Goal: Task Accomplishment & Management: Use online tool/utility

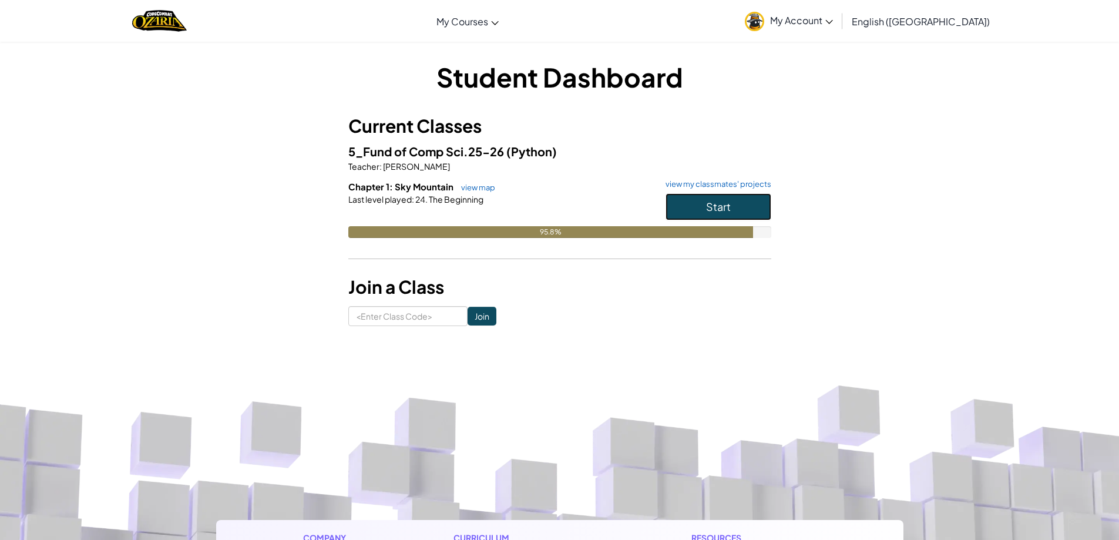
click at [722, 199] on button "Start" at bounding box center [719, 206] width 106 height 27
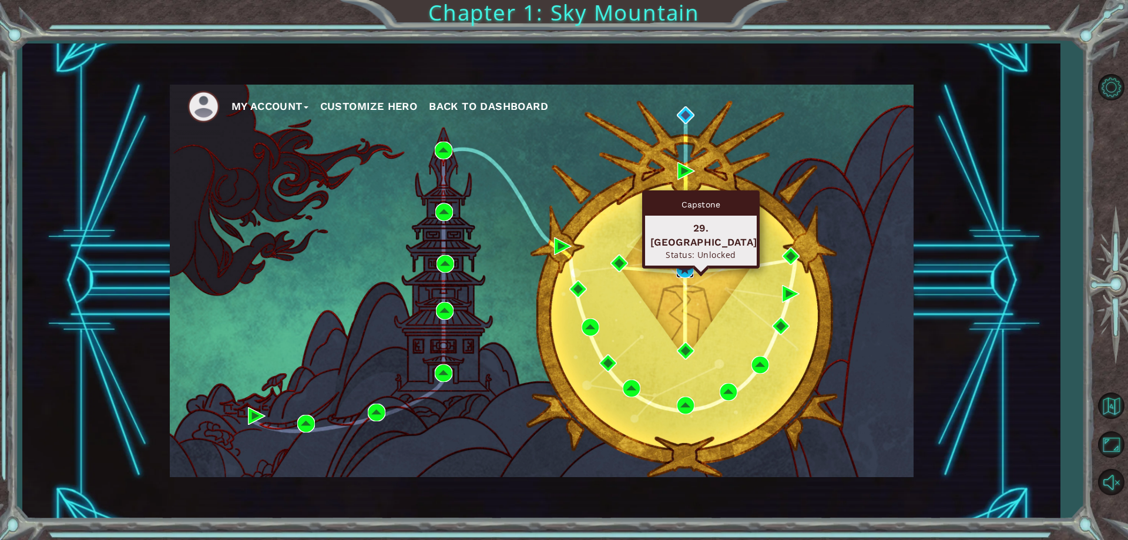
click at [681, 266] on img at bounding box center [685, 269] width 18 height 18
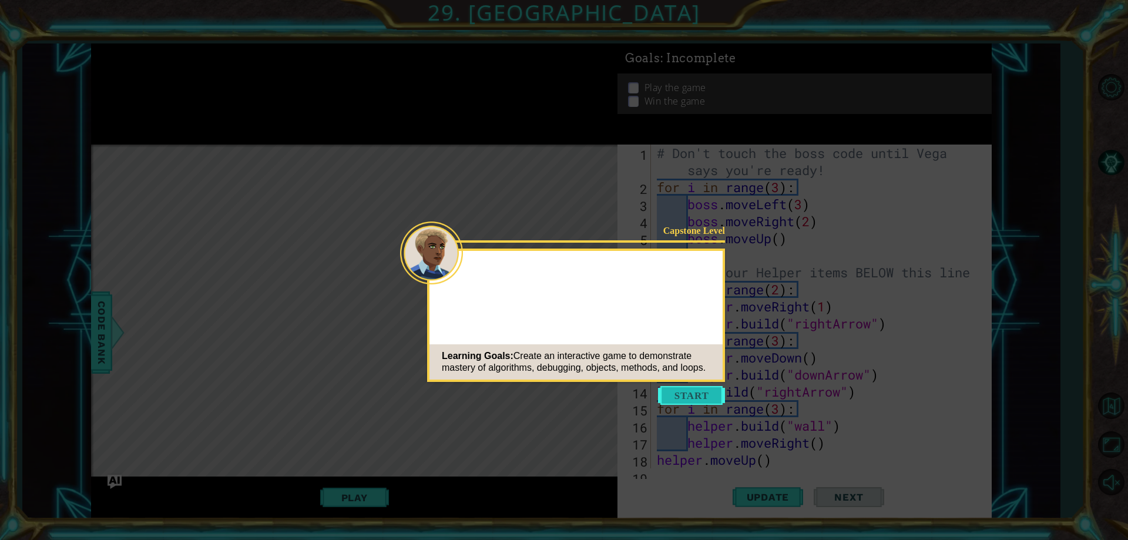
click at [678, 394] on button "Start" at bounding box center [691, 395] width 67 height 19
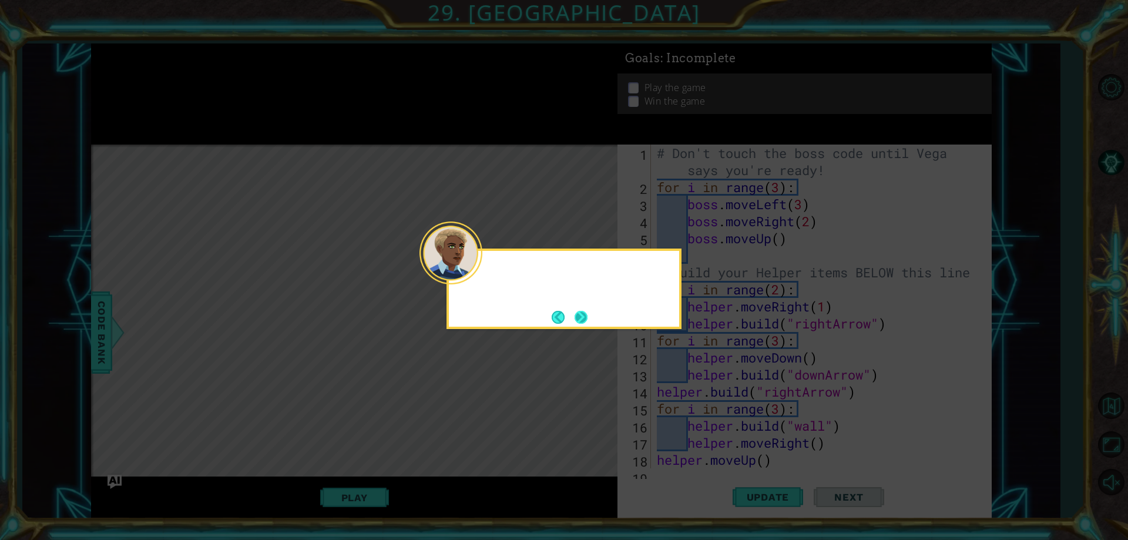
click at [485, 280] on div at bounding box center [564, 272] width 230 height 33
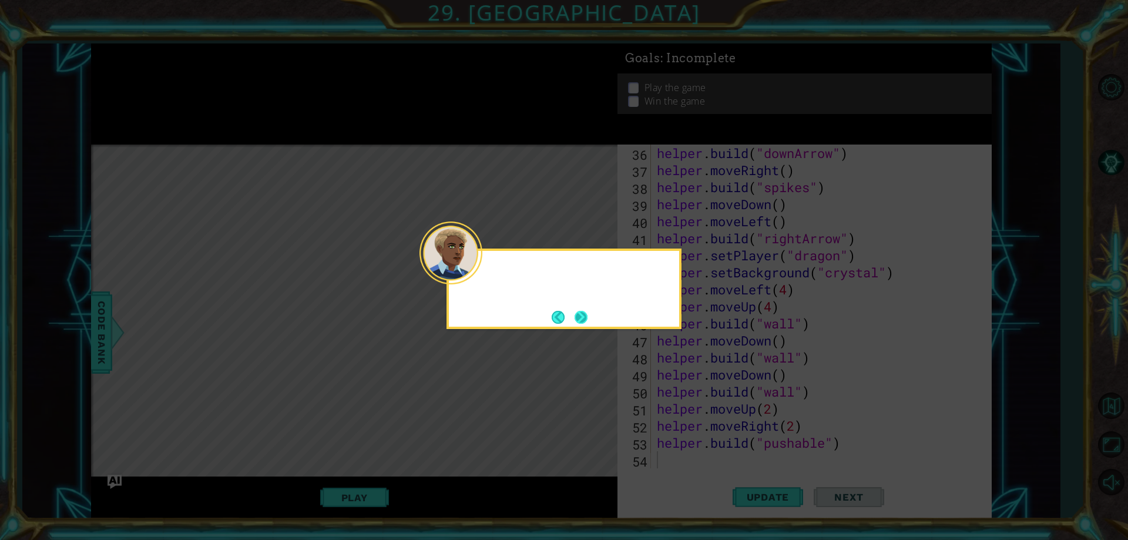
scroll to position [613, 0]
click at [582, 316] on button "Next" at bounding box center [580, 317] width 21 height 21
click at [577, 319] on button "Next" at bounding box center [580, 317] width 13 height 13
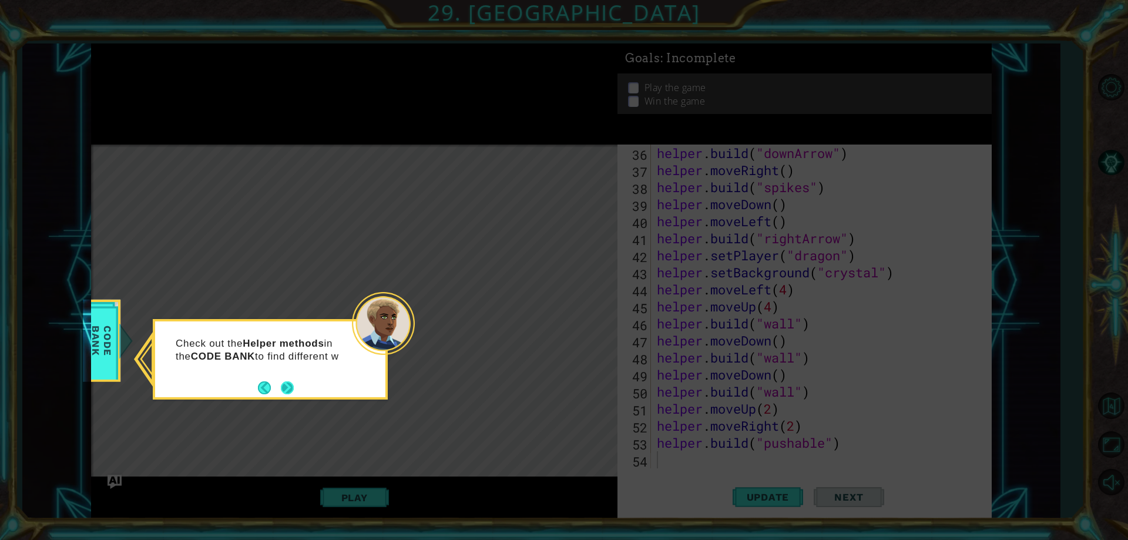
click at [293, 388] on button "Next" at bounding box center [287, 387] width 13 height 13
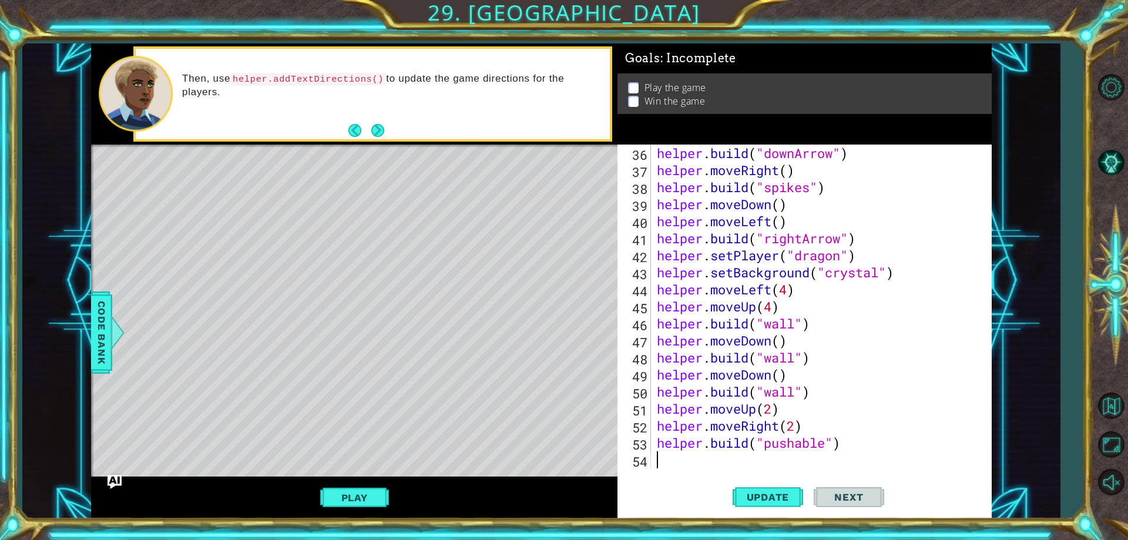
type textarea "h"
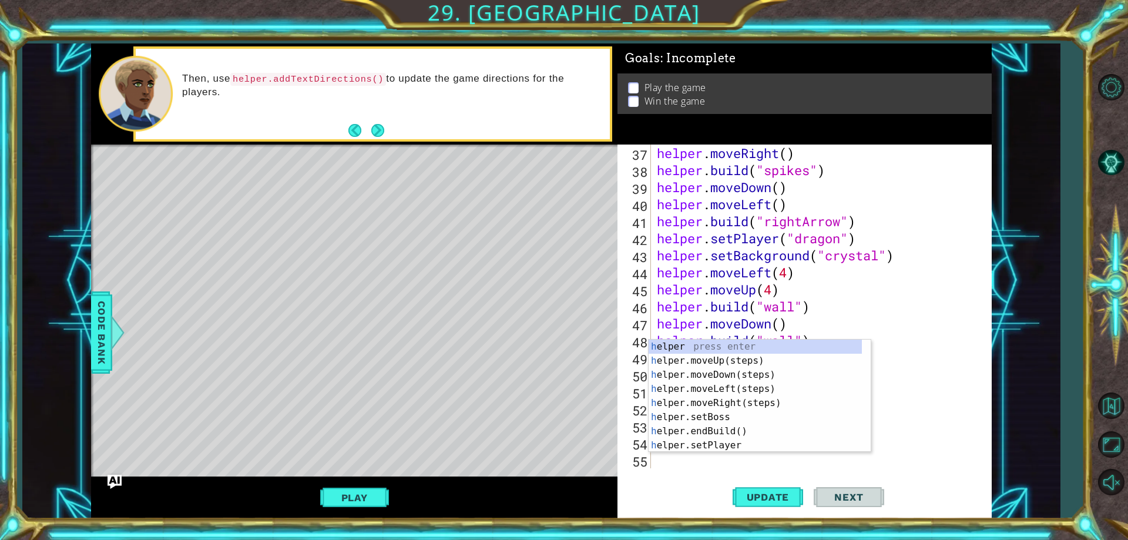
scroll to position [630, 0]
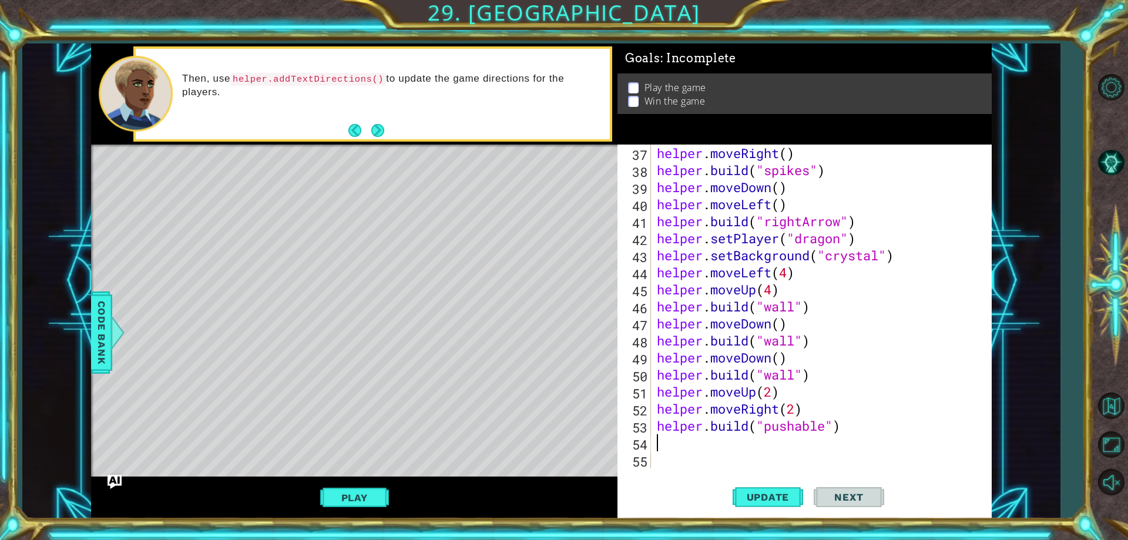
type textarea "j"
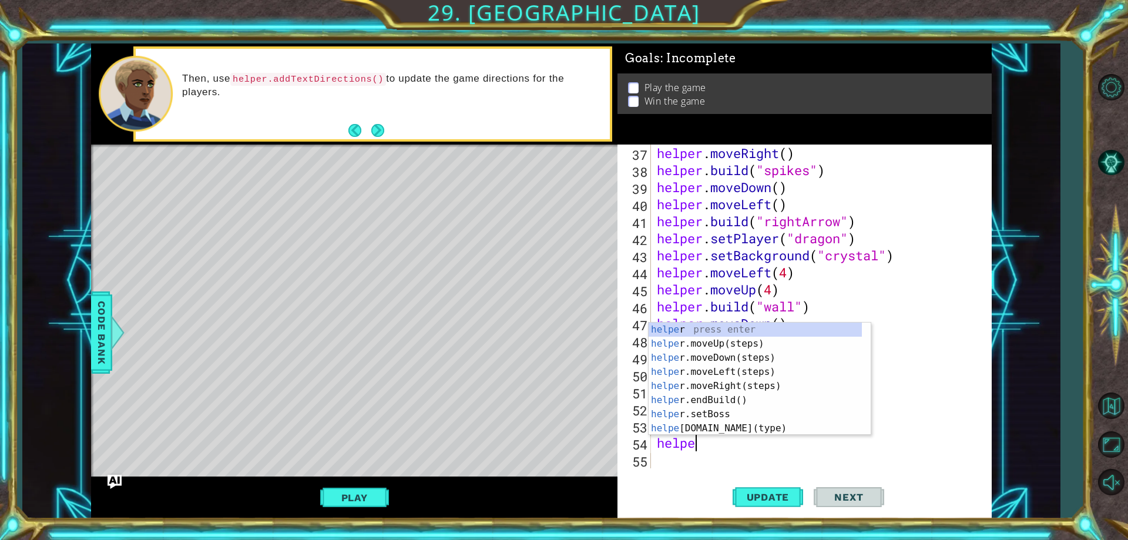
scroll to position [0, 2]
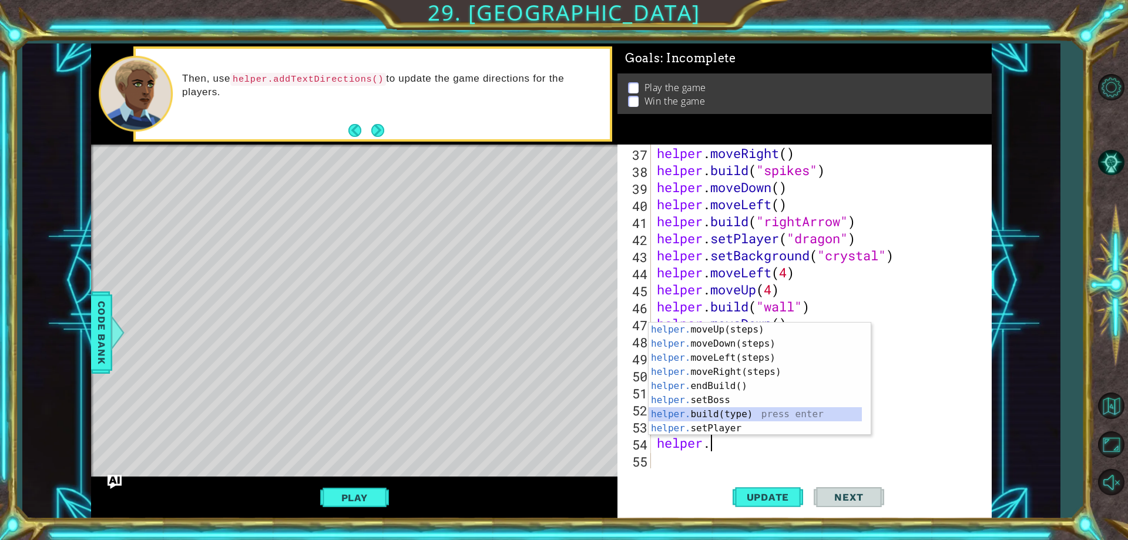
click at [736, 411] on div "helper. moveUp(steps) press enter helper. moveDown(steps) press enter helper. m…" at bounding box center [754, 392] width 213 height 141
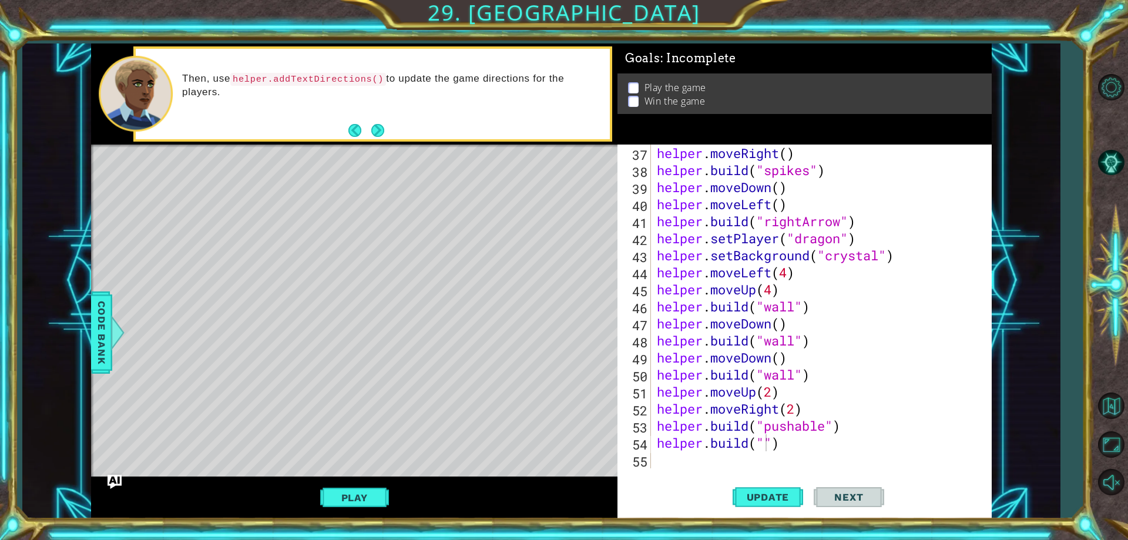
click at [90, 342] on div "1 ההההההההההההההההההההההההההההההההההההההההההההההההההההההההההההההההההההההההההההה…" at bounding box center [540, 280] width 1037 height 475
click at [106, 331] on span "Code Bank" at bounding box center [101, 333] width 19 height 72
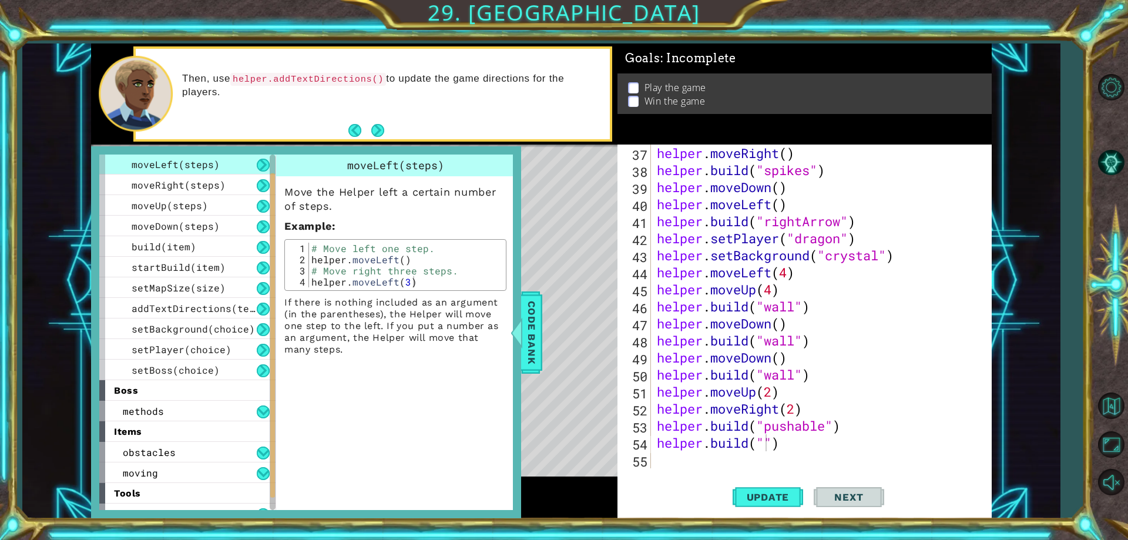
scroll to position [56, 0]
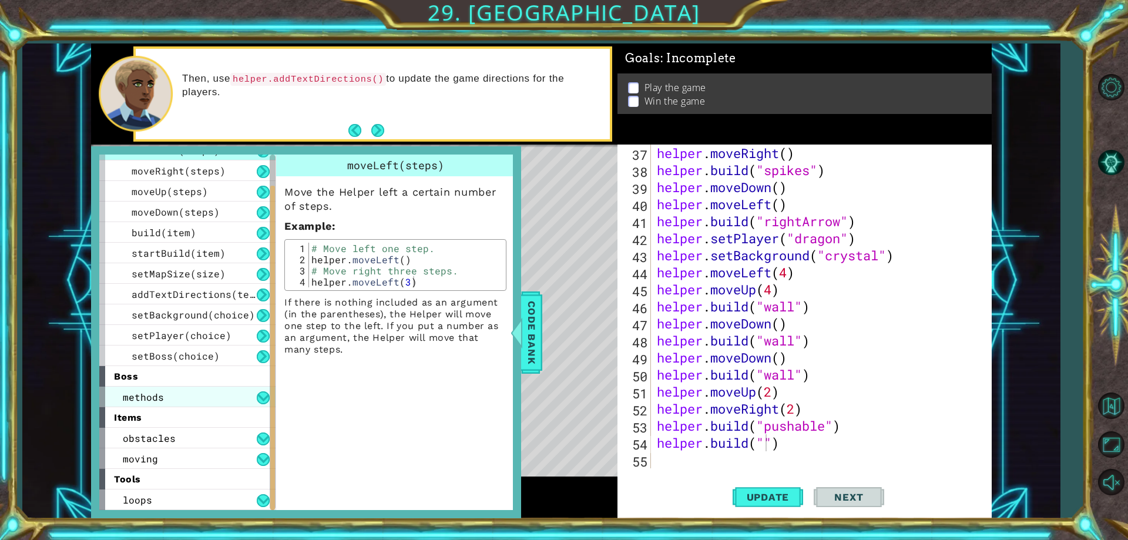
click at [172, 398] on div "methods" at bounding box center [187, 397] width 176 height 21
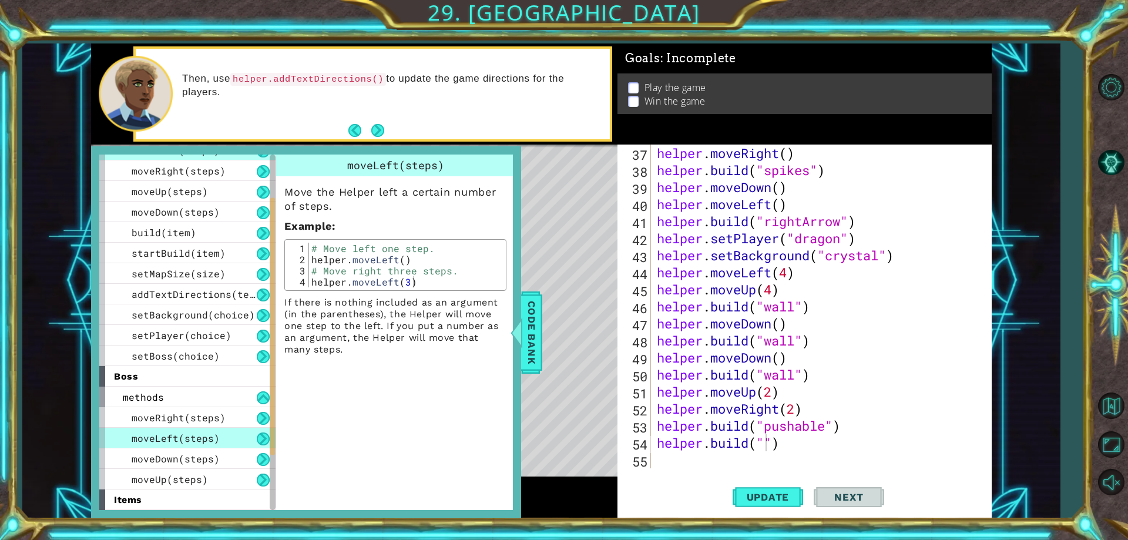
scroll to position [138, 0]
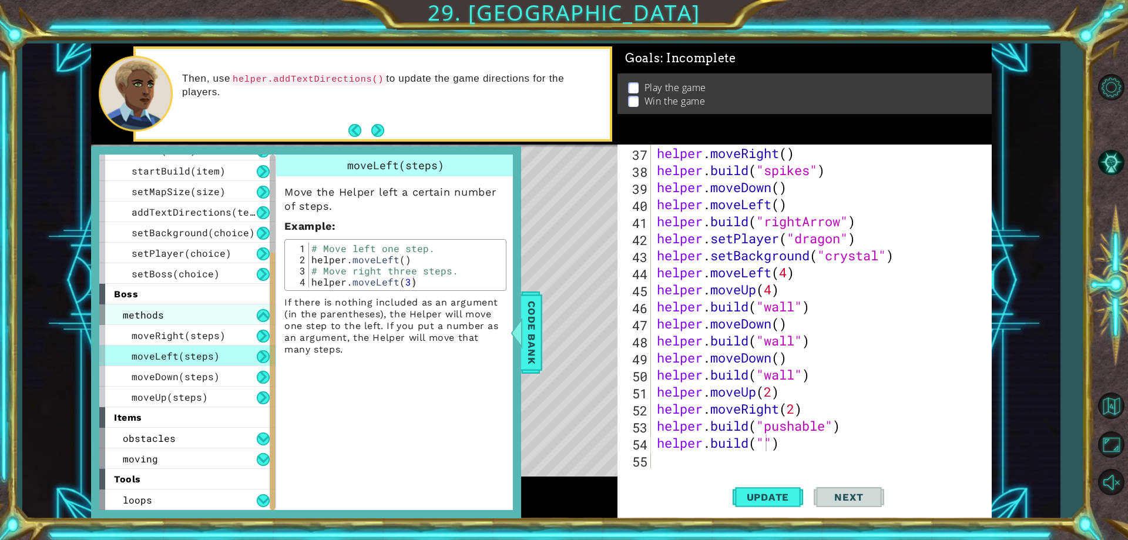
click at [187, 317] on div "methods" at bounding box center [187, 314] width 176 height 21
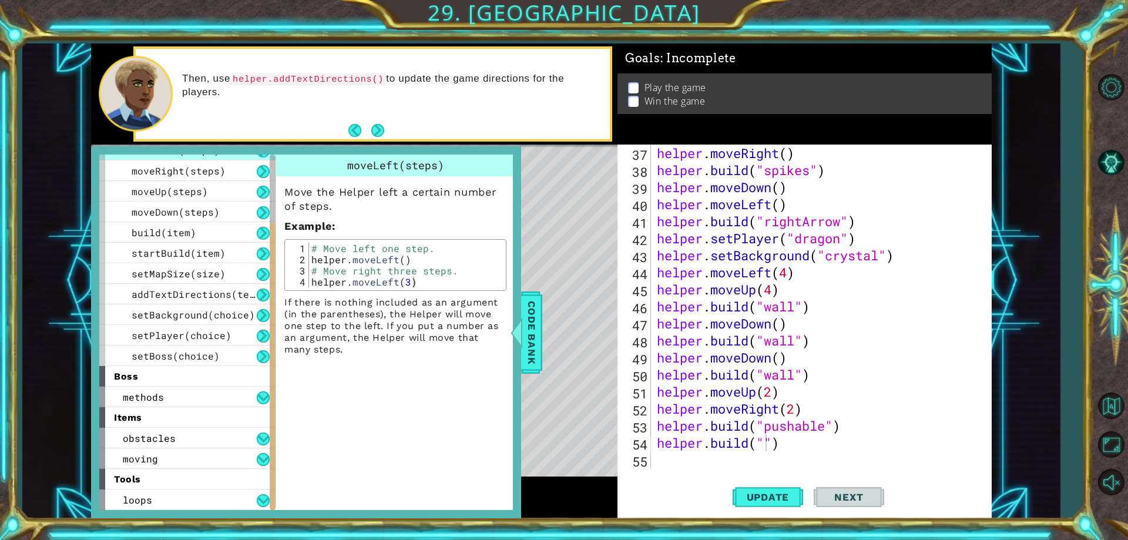
scroll to position [56, 0]
click at [184, 439] on div "obstacles" at bounding box center [187, 438] width 176 height 21
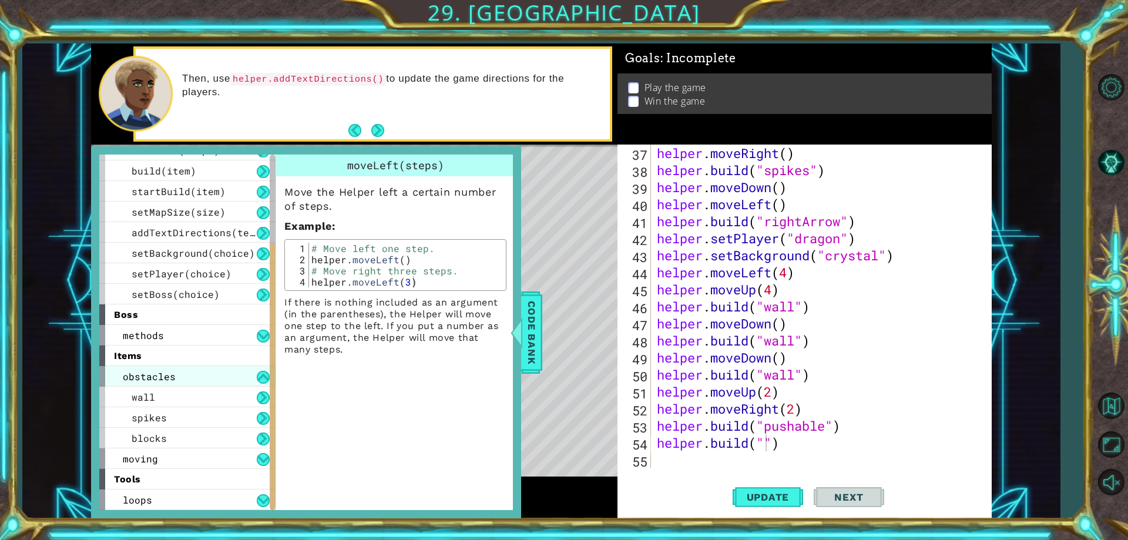
scroll to position [117, 0]
click at [194, 376] on div "obstacles" at bounding box center [187, 376] width 176 height 21
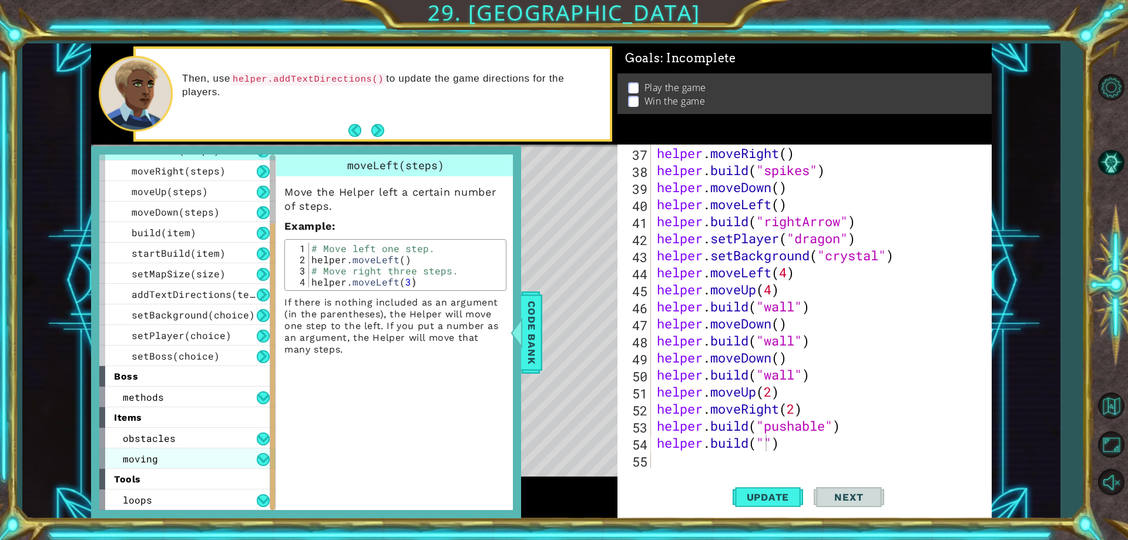
click at [203, 456] on div "moving" at bounding box center [187, 458] width 176 height 21
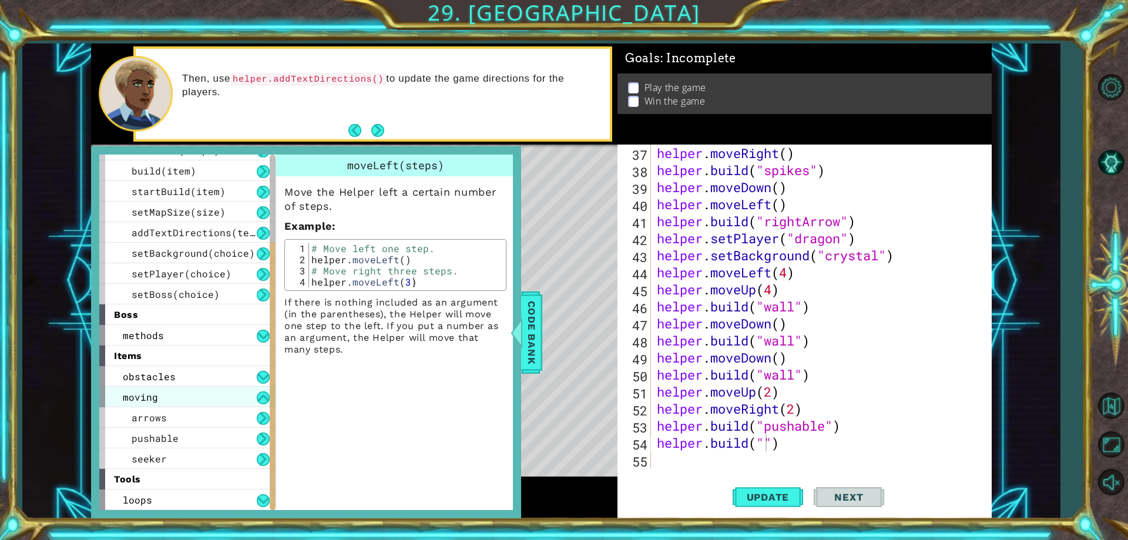
click at [211, 396] on div "moving" at bounding box center [187, 397] width 176 height 21
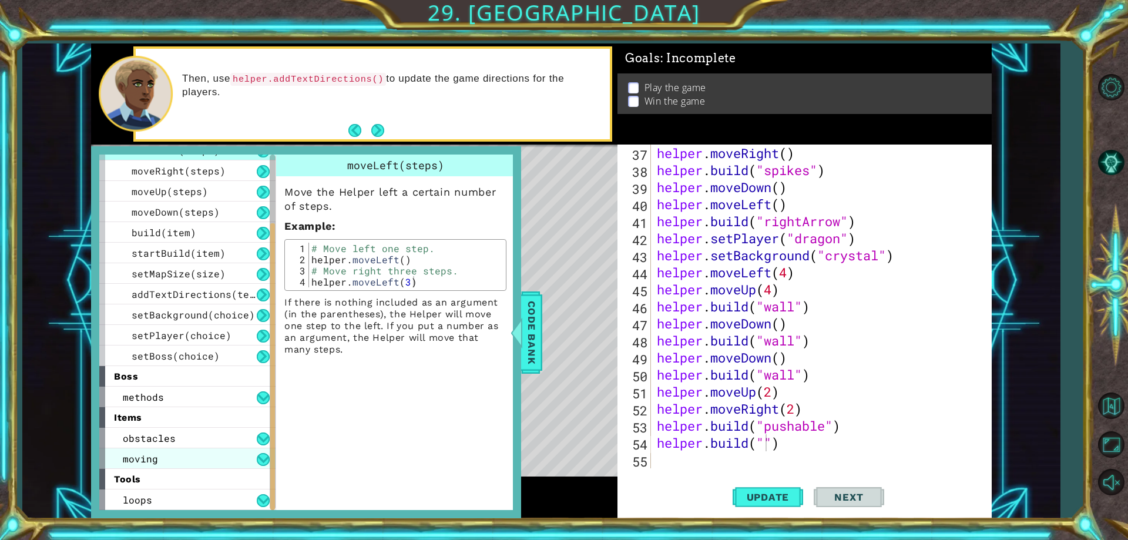
click at [157, 459] on div "moving" at bounding box center [187, 458] width 176 height 21
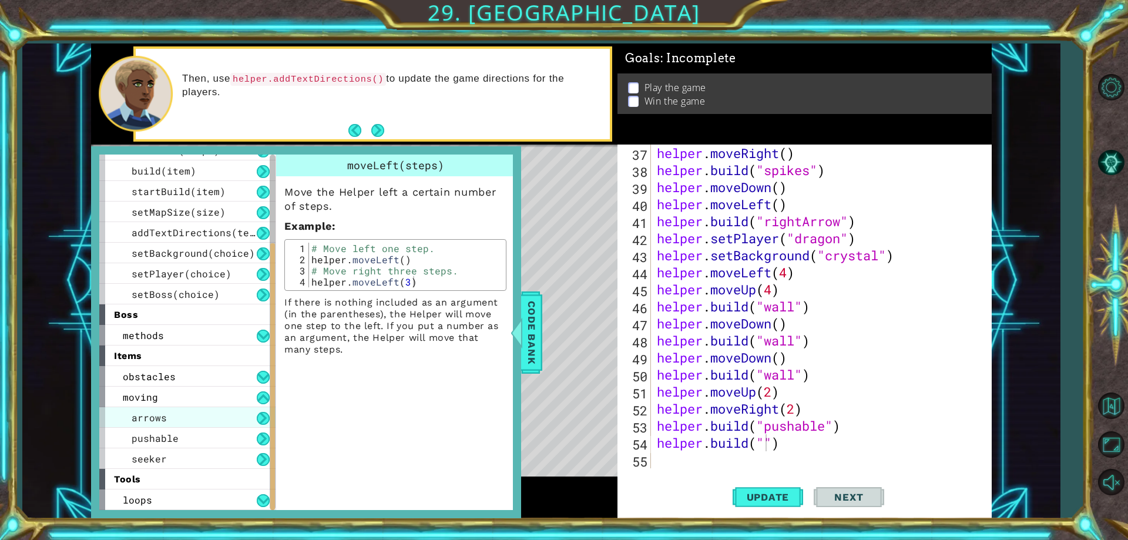
click at [183, 421] on div "arrows" at bounding box center [187, 417] width 176 height 21
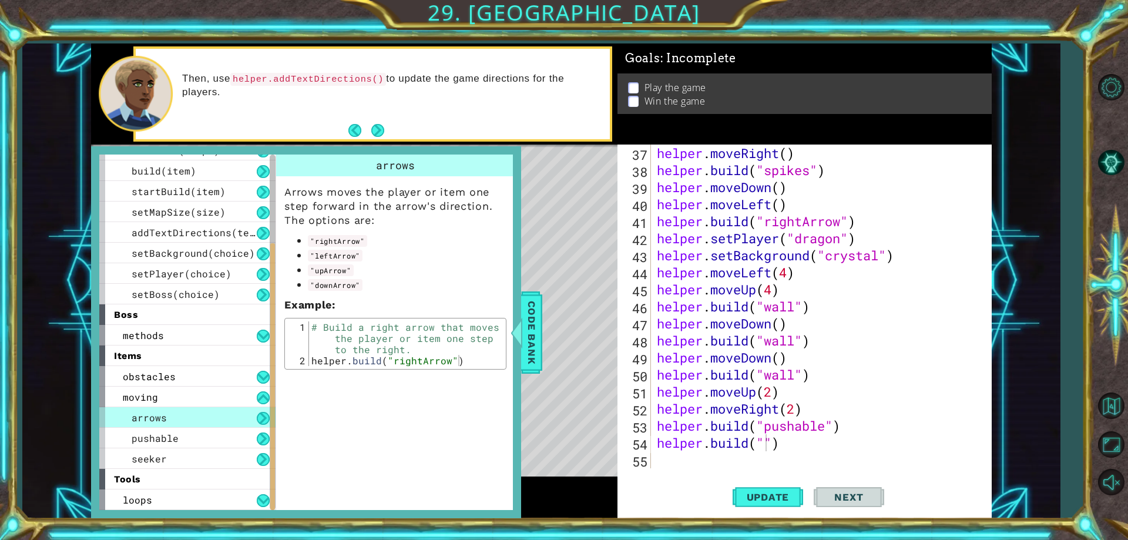
click at [536, 186] on div "Level Map" at bounding box center [362, 318] width 543 height 346
click at [509, 331] on div at bounding box center [516, 332] width 15 height 35
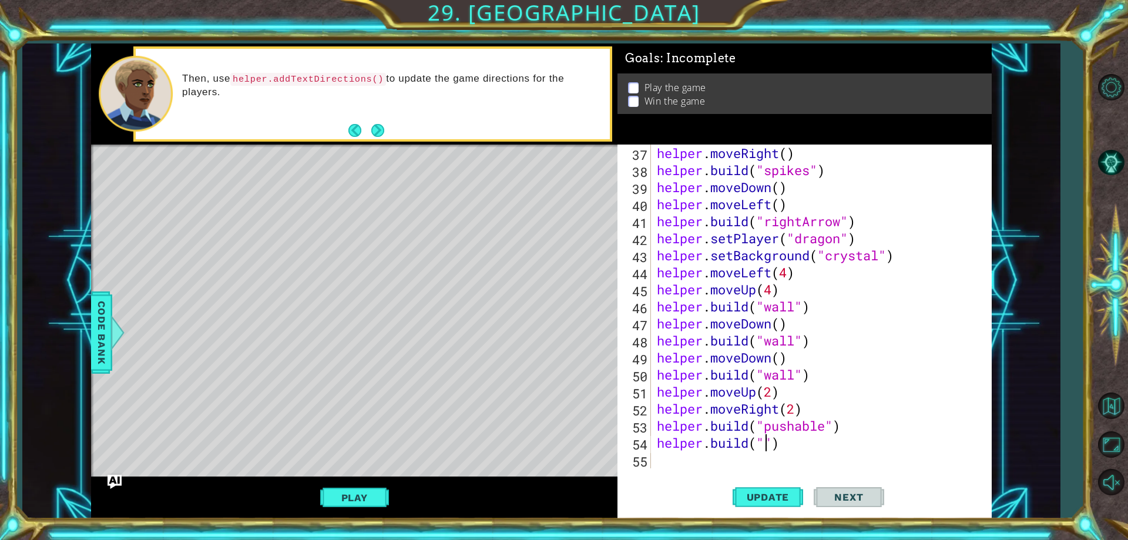
click at [764, 446] on div "helper . moveRight ( ) helper . build ( "spikes" ) helper . moveDown ( ) helper…" at bounding box center [819, 324] width 330 height 358
click at [770, 491] on span "Update" at bounding box center [768, 497] width 66 height 12
type textarea "[DOMAIN_NAME]("seeker")"
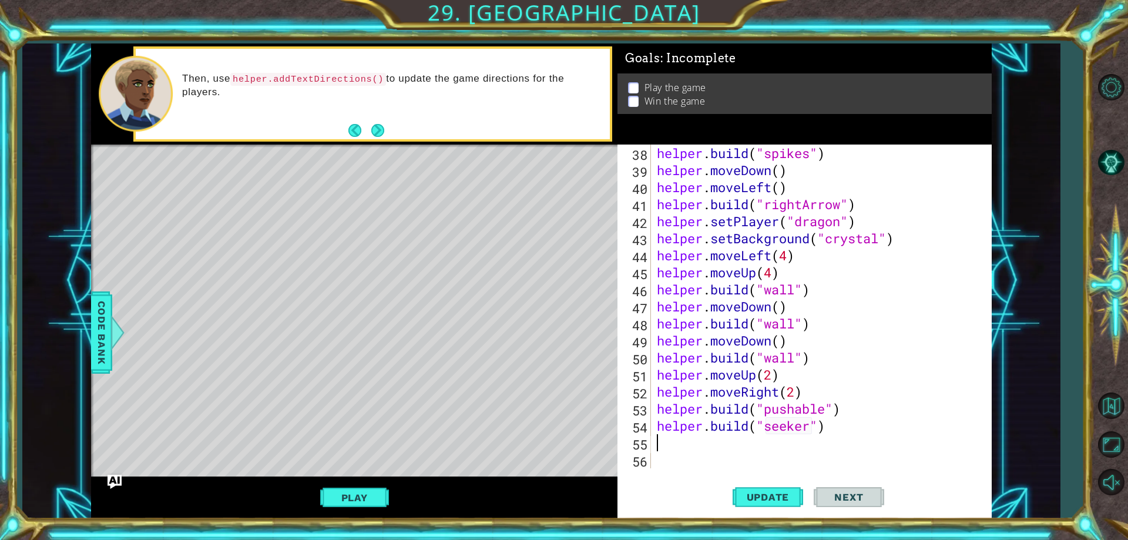
scroll to position [647, 0]
click at [658, 424] on div "helper . build ( "spikes" ) helper . moveDown ( ) helper . moveLeft ( ) helper …" at bounding box center [819, 324] width 330 height 358
type textarea "[DOMAIN_NAME]("seeker")"
click at [663, 468] on div "helper . build ( "spikes" ) helper . moveDown ( ) helper . moveLeft ( ) helper …" at bounding box center [819, 324] width 330 height 358
type textarea "[DOMAIN_NAME]("seeker")"
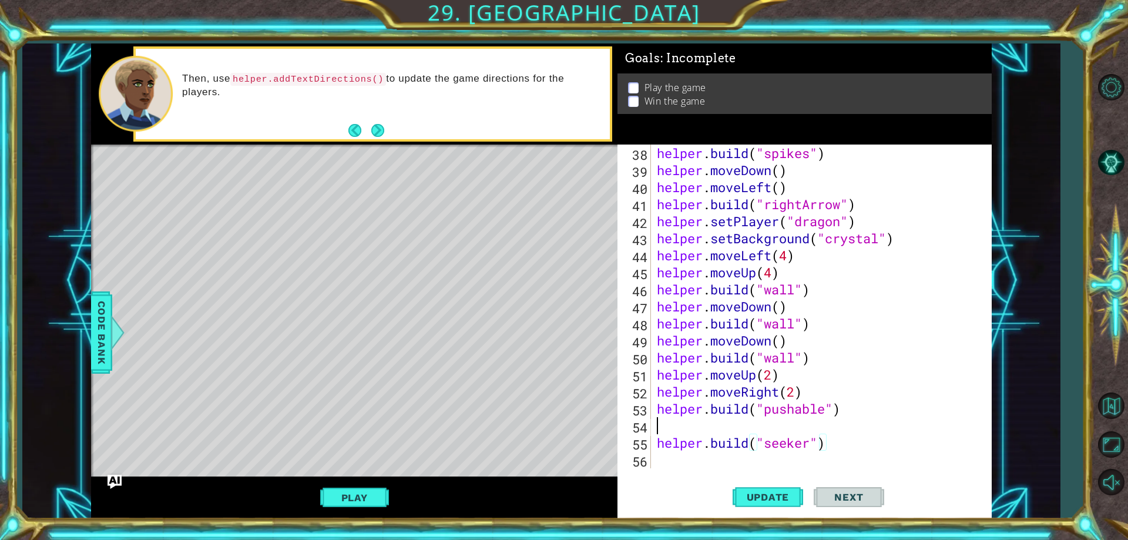
click at [658, 418] on div "helper . build ( "spikes" ) helper . moveDown ( ) helper . moveLeft ( ) helper …" at bounding box center [819, 324] width 330 height 358
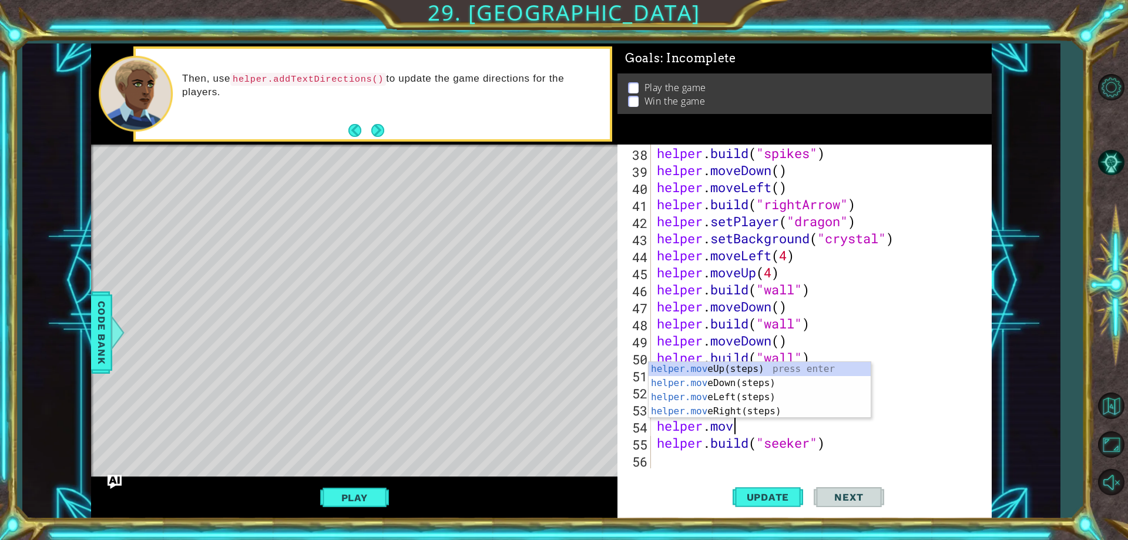
scroll to position [0, 4]
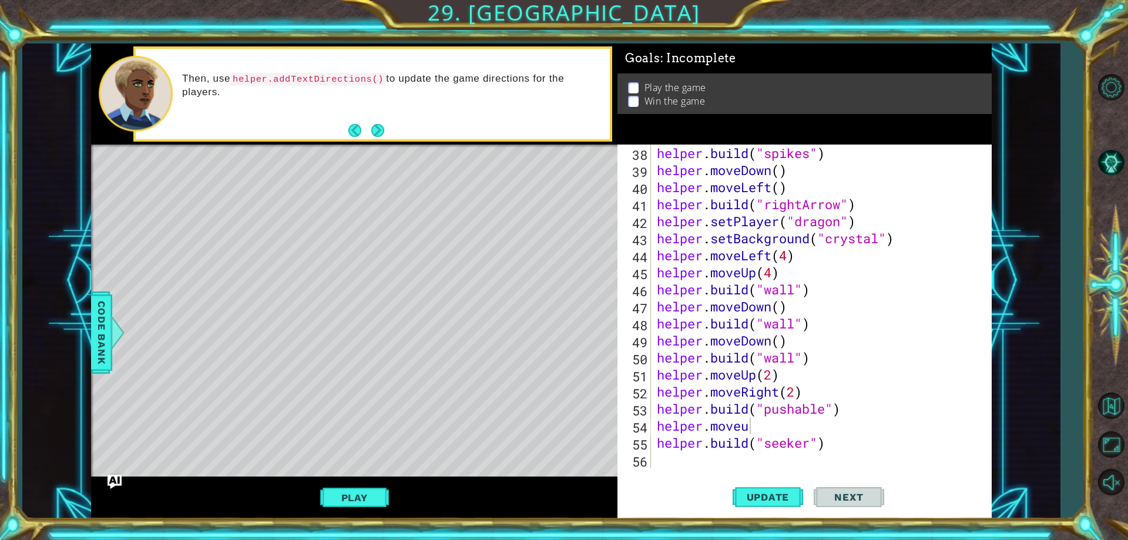
click at [710, 403] on body "1 ההההההההההההההההההההההההההההההההההההההההההההההההההההההההההההההההההההההההההההה…" at bounding box center [564, 270] width 1128 height 540
click at [745, 429] on div "helper . build ( "spikes" ) helper . moveDown ( ) helper . moveLeft ( ) helper …" at bounding box center [819, 324] width 330 height 358
click at [757, 426] on div "helper . build ( "spikes" ) helper . moveDown ( ) helper . moveLeft ( ) helper …" at bounding box center [819, 324] width 330 height 358
type textarea "helper.moveup"
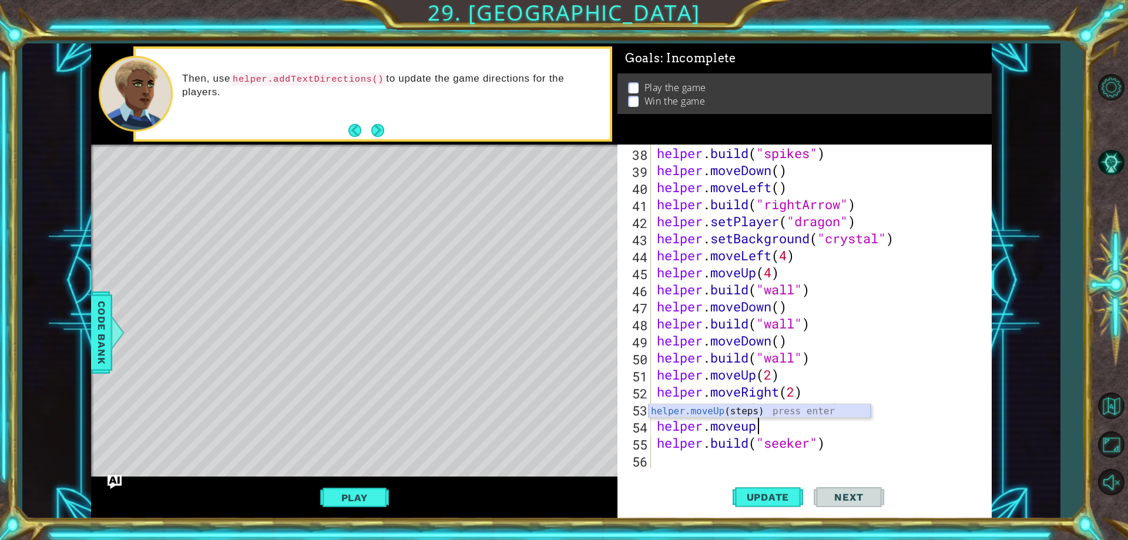
click at [755, 411] on div "helper.moveUp (steps) press enter" at bounding box center [759, 425] width 222 height 42
type textarea "helper.moveUp()"
click at [767, 483] on button "Update" at bounding box center [767, 498] width 70 height 38
click at [686, 463] on div "helper . build ( "spikes" ) helper . moveDown ( ) helper . moveLeft ( ) helper …" at bounding box center [819, 324] width 330 height 358
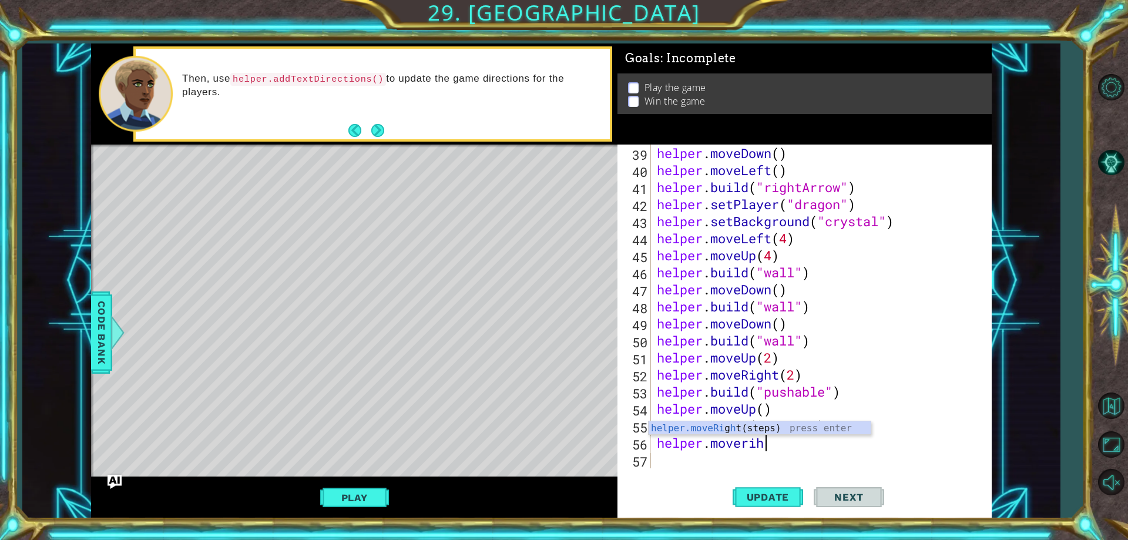
scroll to position [0, 5]
type textarea "helper.moverih"
click at [750, 431] on div "helper.moveRi g h t(steps) press enter" at bounding box center [759, 442] width 222 height 42
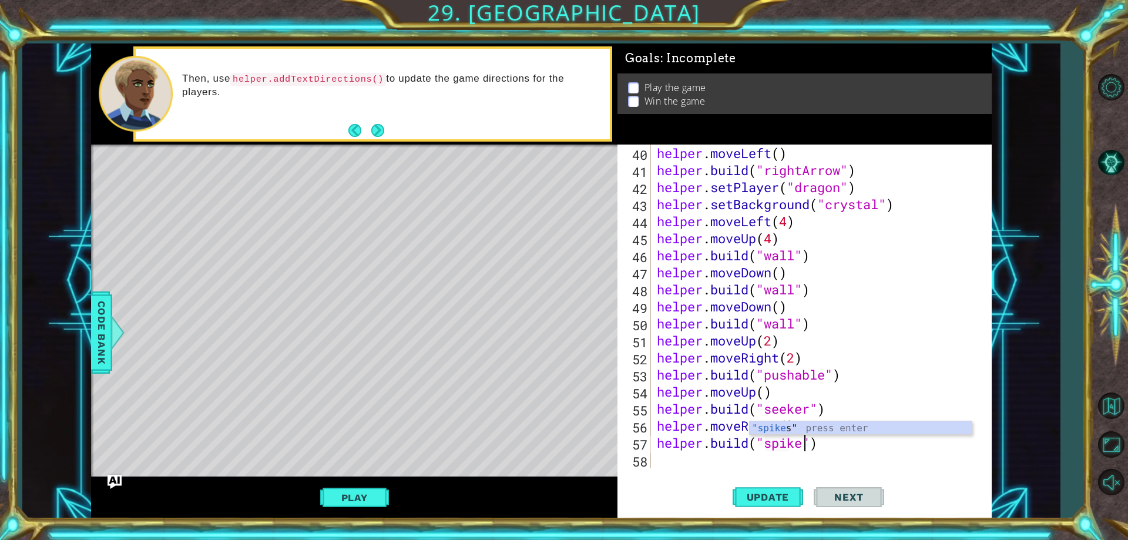
scroll to position [0, 7]
click at [779, 431] on div ""spikes " press enter" at bounding box center [861, 442] width 222 height 42
click at [764, 498] on span "Update" at bounding box center [768, 497] width 66 height 12
click at [653, 429] on div "[DOMAIN_NAME]("spikes") 40 41 42 43 44 45 46 47 48 49 50 51 52 53 54 55 56 57 5…" at bounding box center [802, 307] width 370 height 324
click at [654, 425] on div "[DOMAIN_NAME]("spikes") 40 41 42 43 44 45 46 47 48 49 50 51 52 53 54 55 56 57 5…" at bounding box center [802, 307] width 370 height 324
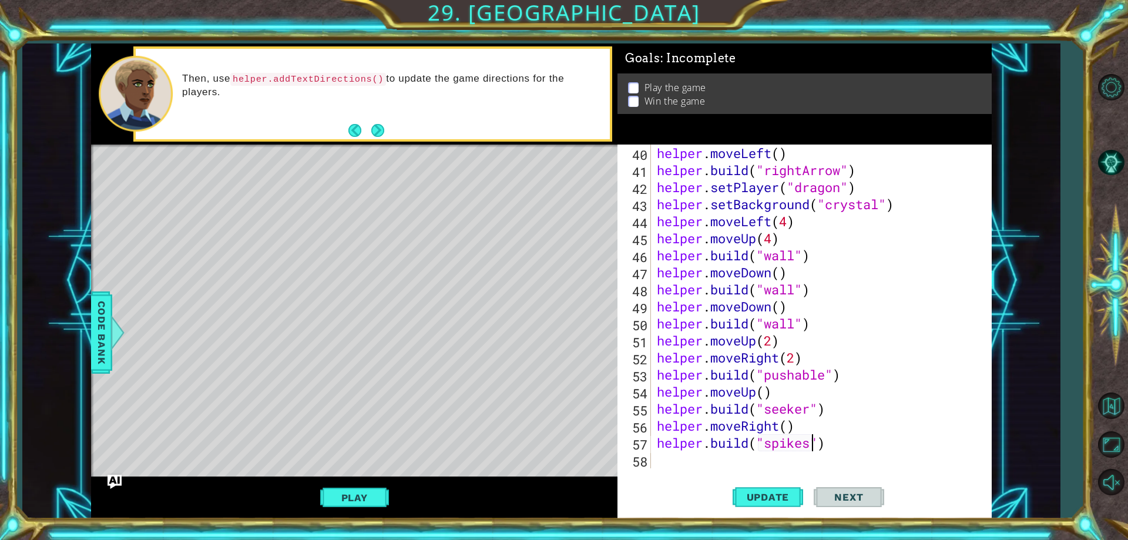
click at [660, 424] on div "helper . moveLeft ( ) helper . build ( "rightArrow" ) helper . setPlayer ( "dra…" at bounding box center [819, 324] width 330 height 358
type textarea "helper.moveRight()"
click at [660, 424] on div "helper . moveLeft ( ) helper . build ( "rightArrow" ) helper . setPlayer ( "dra…" at bounding box center [819, 324] width 330 height 358
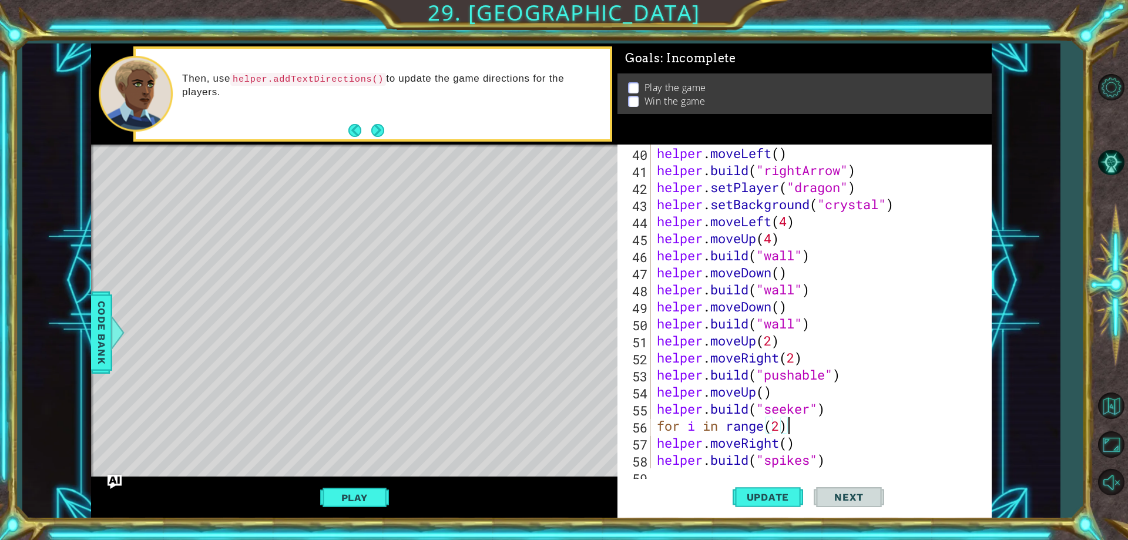
click at [657, 447] on div "helper . moveLeft ( ) helper . build ( "rightArrow" ) helper . setPlayer ( "dra…" at bounding box center [819, 324] width 330 height 358
click at [660, 462] on div "helper . moveLeft ( ) helper . build ( "rightArrow" ) helper . setPlayer ( "dra…" at bounding box center [819, 324] width 330 height 358
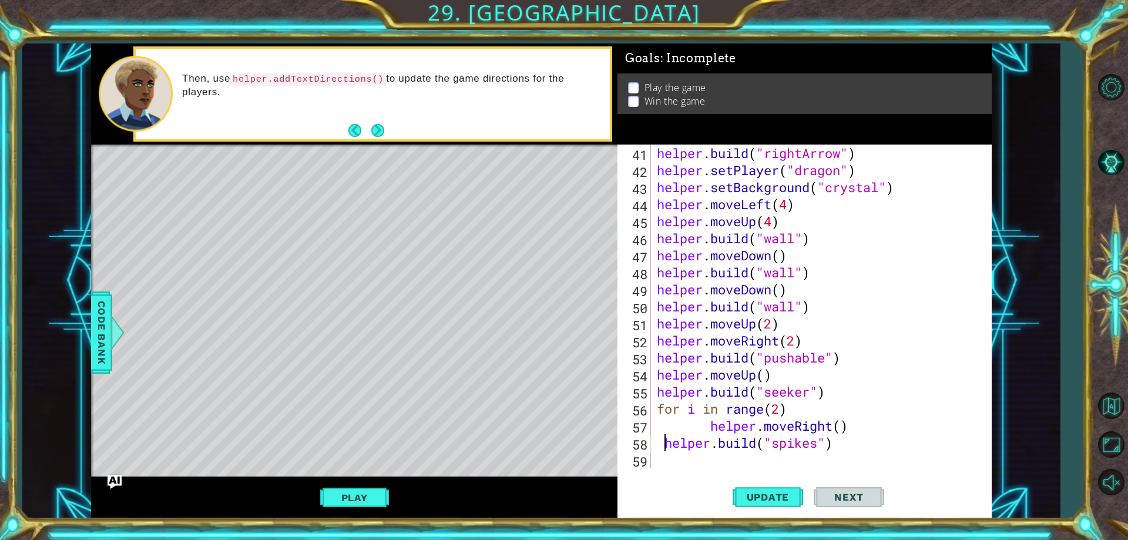
scroll to position [698, 0]
click at [761, 502] on span "Update" at bounding box center [768, 497] width 66 height 12
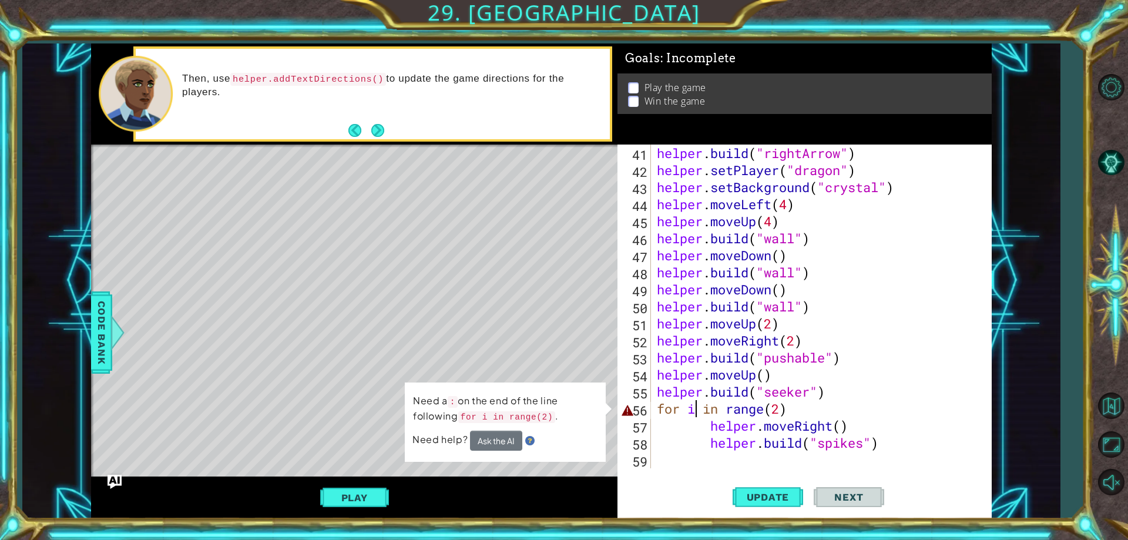
click at [696, 409] on div "helper . build ( "rightArrow" ) helper . setPlayer ( "dragon" ) helper . setBac…" at bounding box center [819, 324] width 330 height 358
click at [805, 417] on div "helper . build ( "rightArrow" ) helper . setPlayer ( "dragon" ) helper . setBac…" at bounding box center [819, 324] width 330 height 358
click at [795, 413] on div "helper . build ( "rightArrow" ) helper . setPlayer ( "dragon" ) helper . setBac…" at bounding box center [819, 324] width 330 height 358
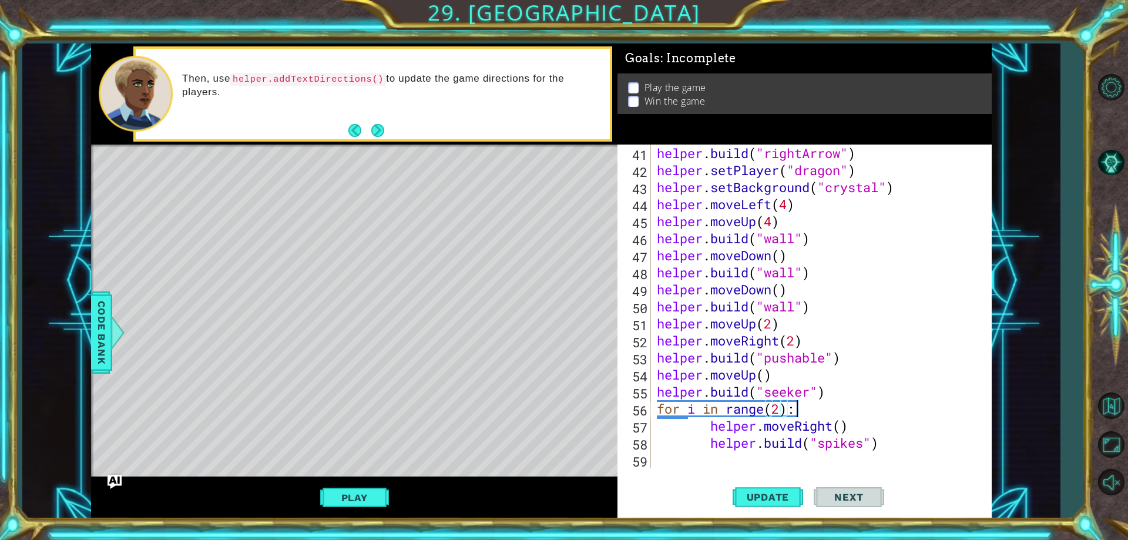
scroll to position [0, 6]
click at [782, 500] on span "Update" at bounding box center [768, 497] width 66 height 12
click at [784, 412] on div "helper . build ( "rightArrow" ) helper . setPlayer ( "dragon" ) helper . setBac…" at bounding box center [819, 324] width 330 height 358
type textarea "for i in range(3):"
click at [770, 493] on span "Update" at bounding box center [768, 497] width 66 height 12
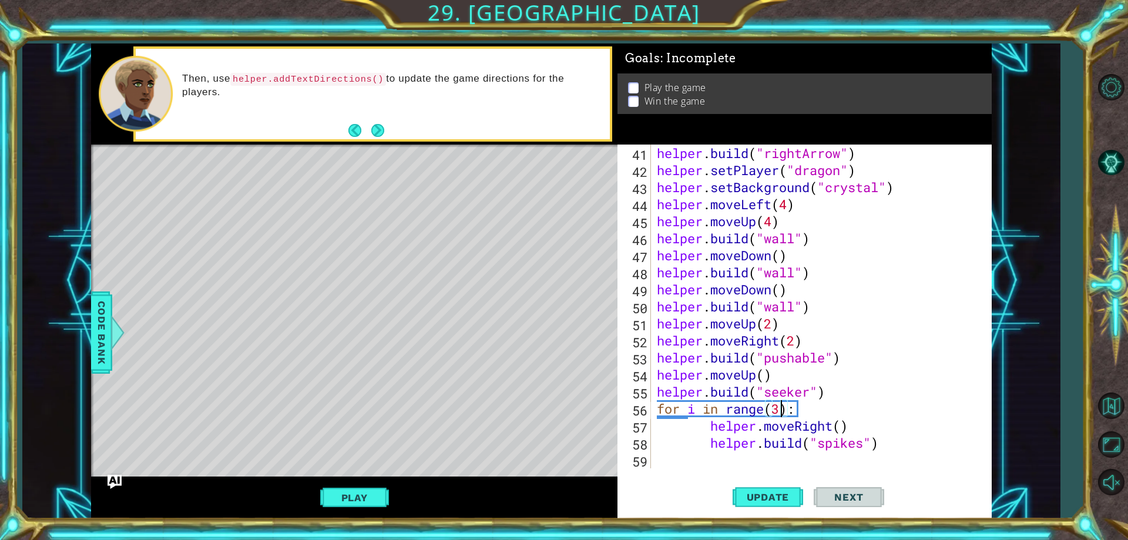
click at [764, 459] on div "helper . build ( "rightArrow" ) helper . setPlayer ( "dragon" ) helper . setBac…" at bounding box center [819, 324] width 330 height 358
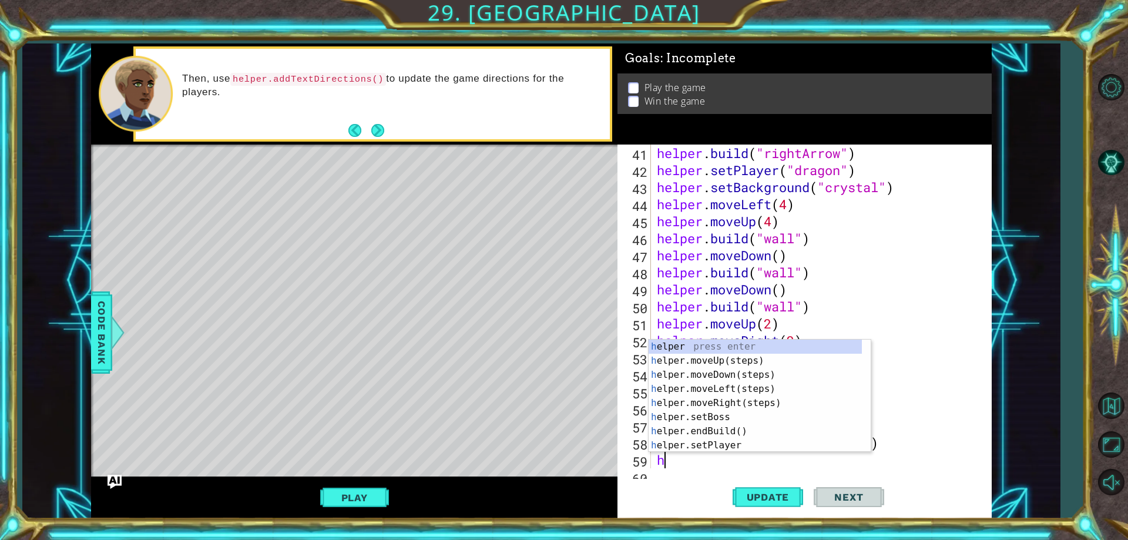
scroll to position [715, 0]
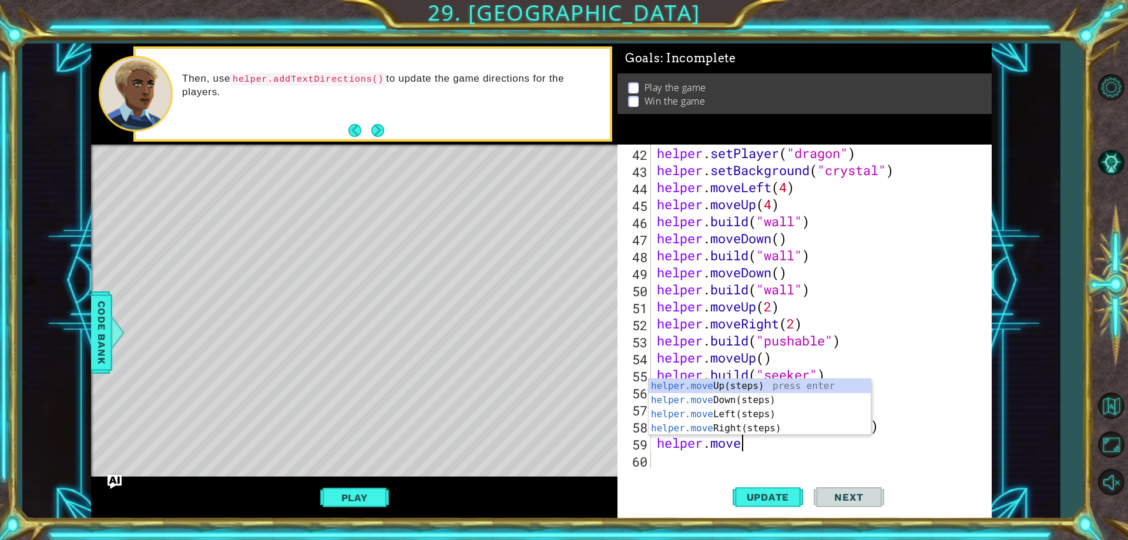
type textarea "helper.movele"
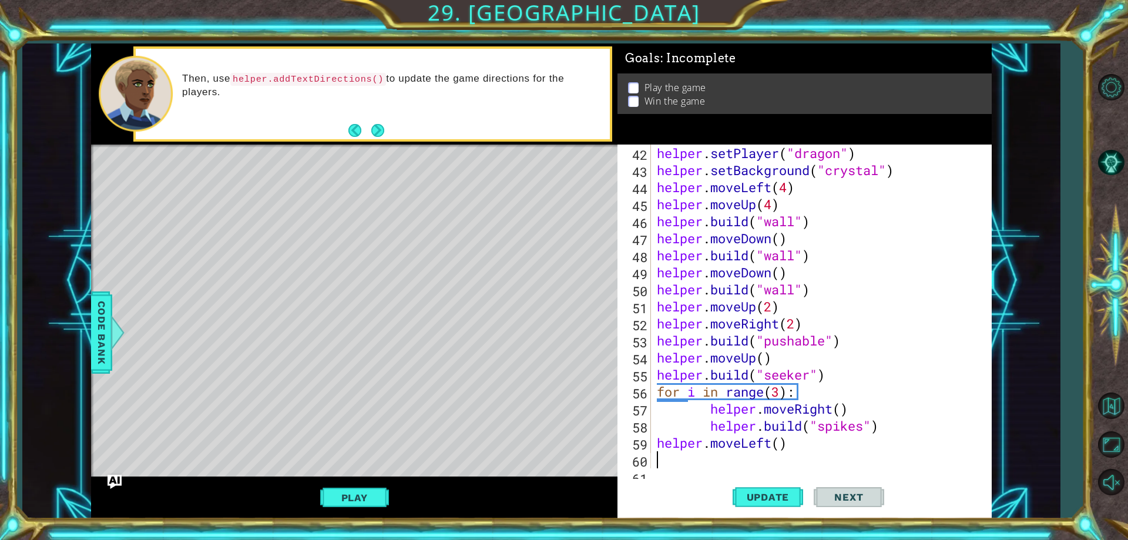
scroll to position [732, 0]
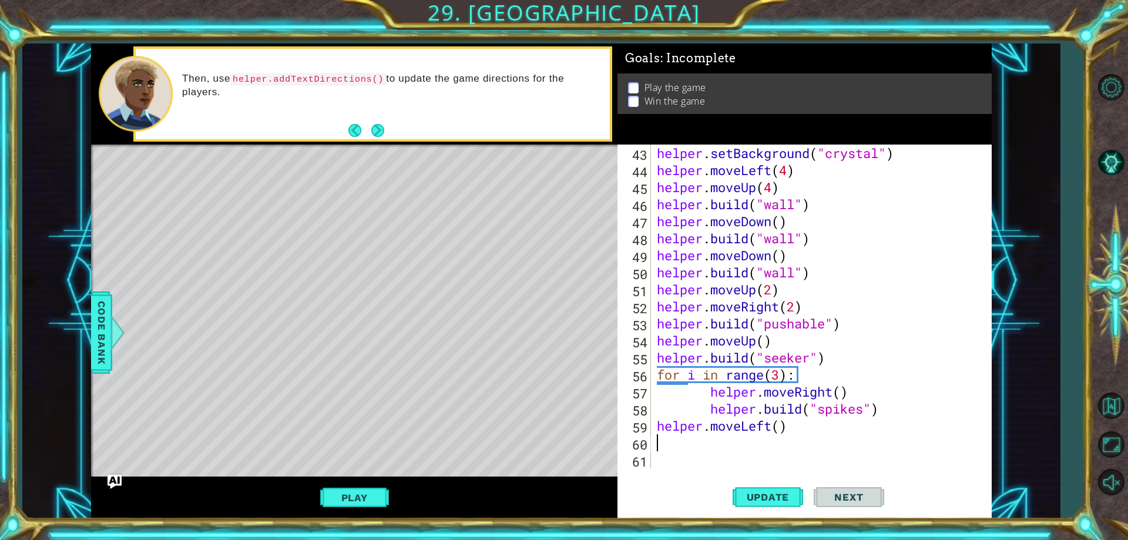
click at [782, 422] on div "helper . setBackground ( "crystal" ) helper . moveLeft ( 4 ) helper . moveUp ( …" at bounding box center [819, 324] width 330 height 358
type textarea "helper.moveLeft(6)"
click at [731, 443] on div "helper . setBackground ( "crystal" ) helper . moveLeft ( 4 ) helper . moveUp ( …" at bounding box center [819, 324] width 330 height 358
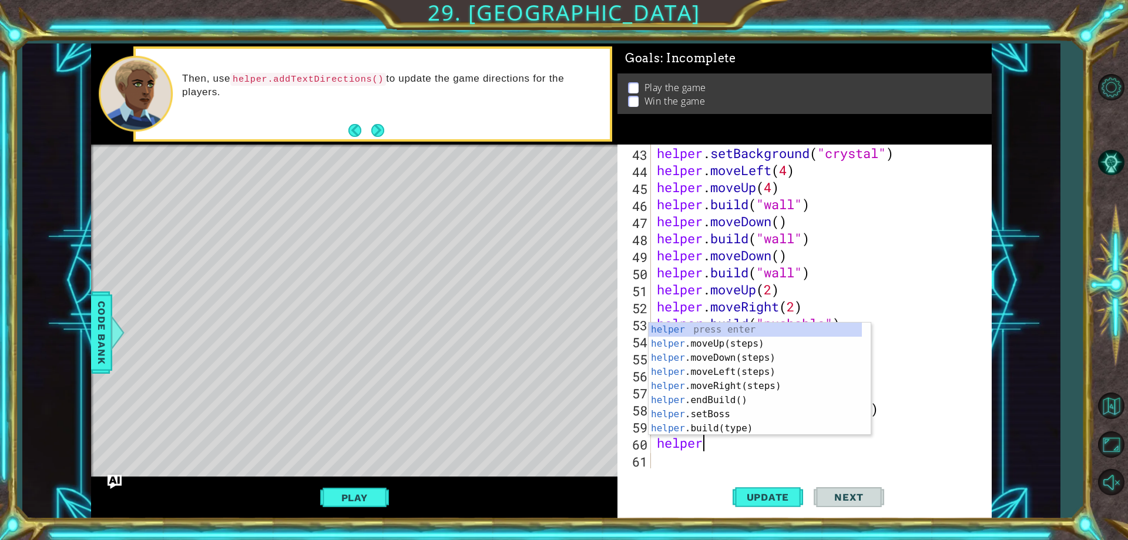
scroll to position [0, 2]
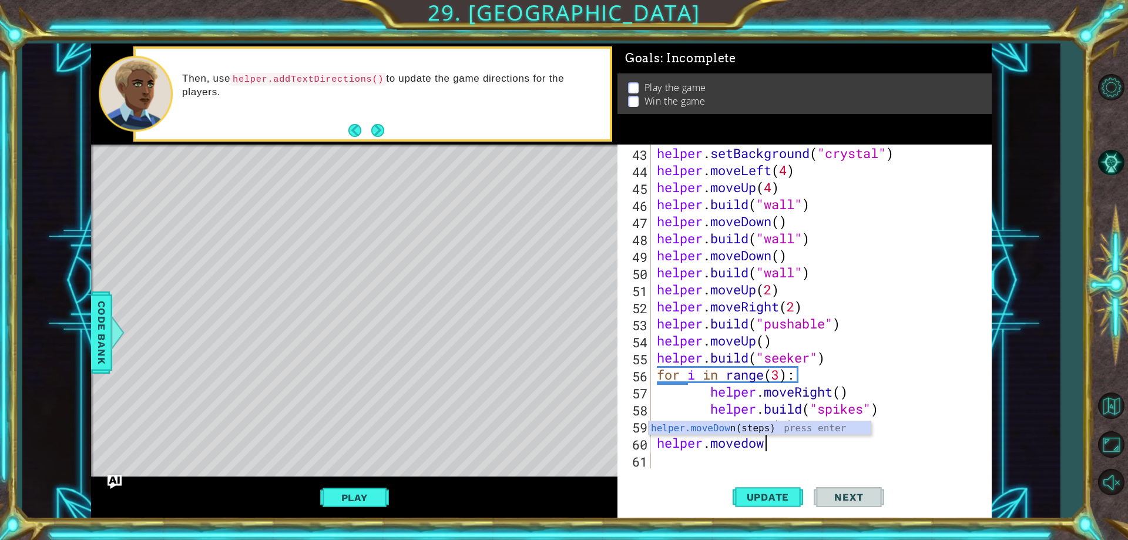
type textarea "helper.movedown"
click at [735, 426] on div "helper.moveDown (steps) press enter" at bounding box center [759, 442] width 222 height 42
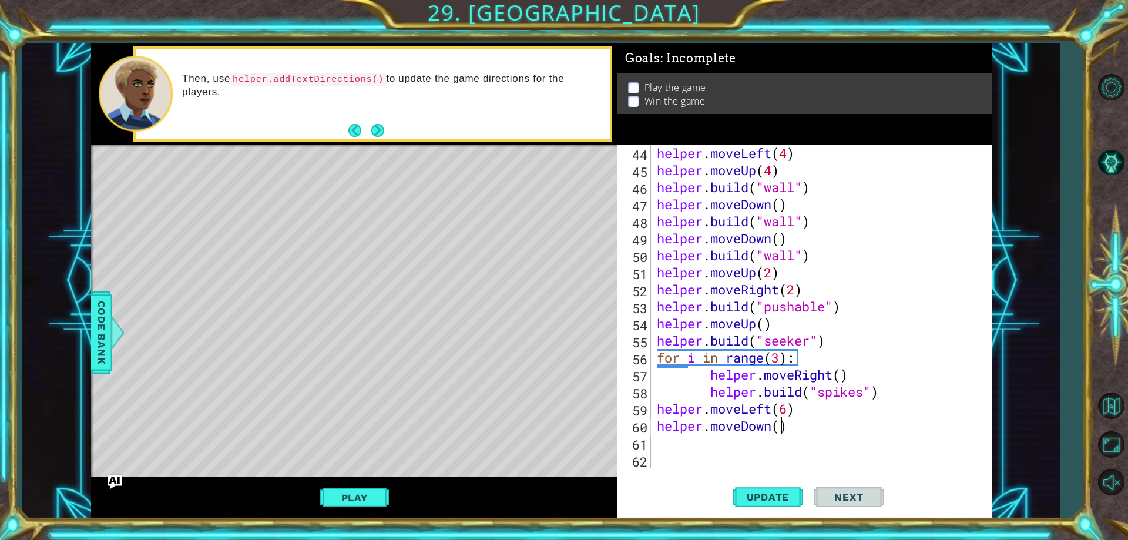
click at [783, 424] on div "helper . moveLeft ( 4 ) helper . moveUp ( 4 ) helper . build ( "wall" ) helper …" at bounding box center [819, 324] width 330 height 358
type textarea "helper.moveDown()"
click at [760, 441] on div "helper . moveLeft ( 4 ) helper . moveUp ( 4 ) helper . build ( "wall" ) helper …" at bounding box center [819, 324] width 330 height 358
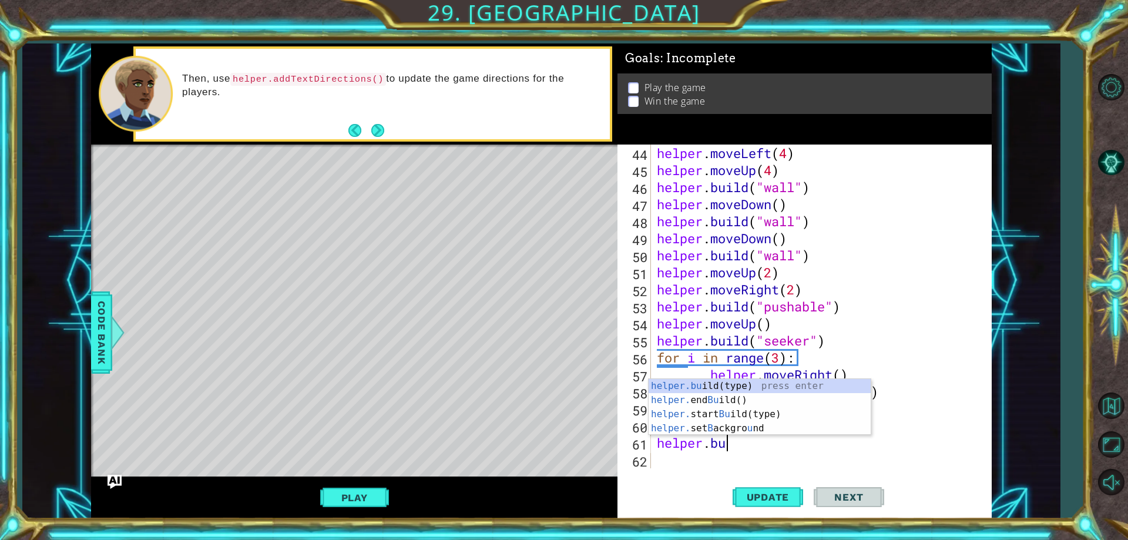
scroll to position [0, 3]
click at [746, 394] on div "helper.[PERSON_NAME](type) press enter helper. end [PERSON_NAME]() press enter …" at bounding box center [759, 428] width 222 height 70
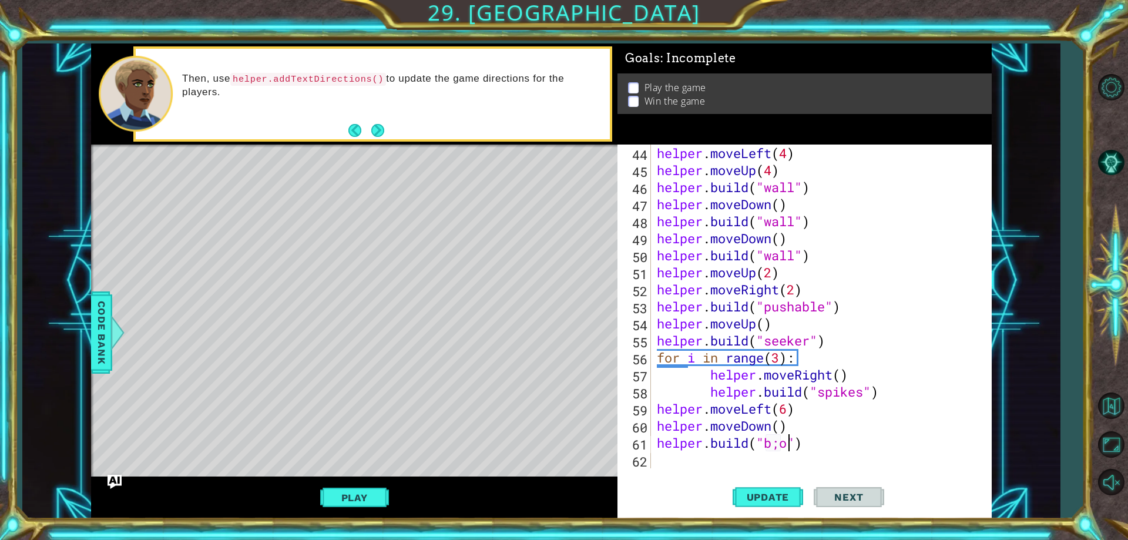
scroll to position [0, 7]
click at [93, 316] on span "Code Bank" at bounding box center [101, 333] width 19 height 72
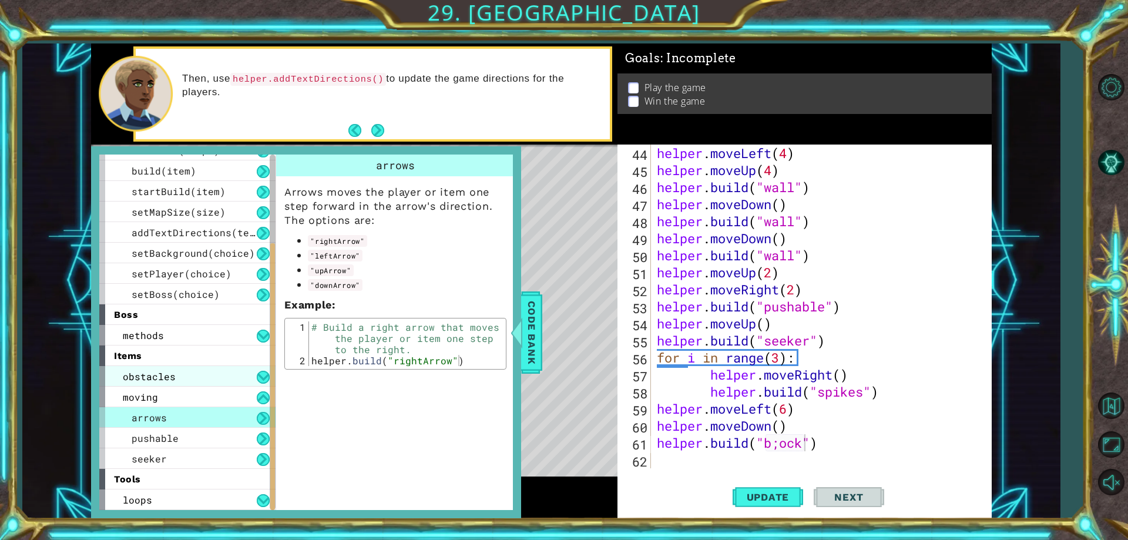
click at [198, 372] on div "obstacles" at bounding box center [187, 376] width 176 height 21
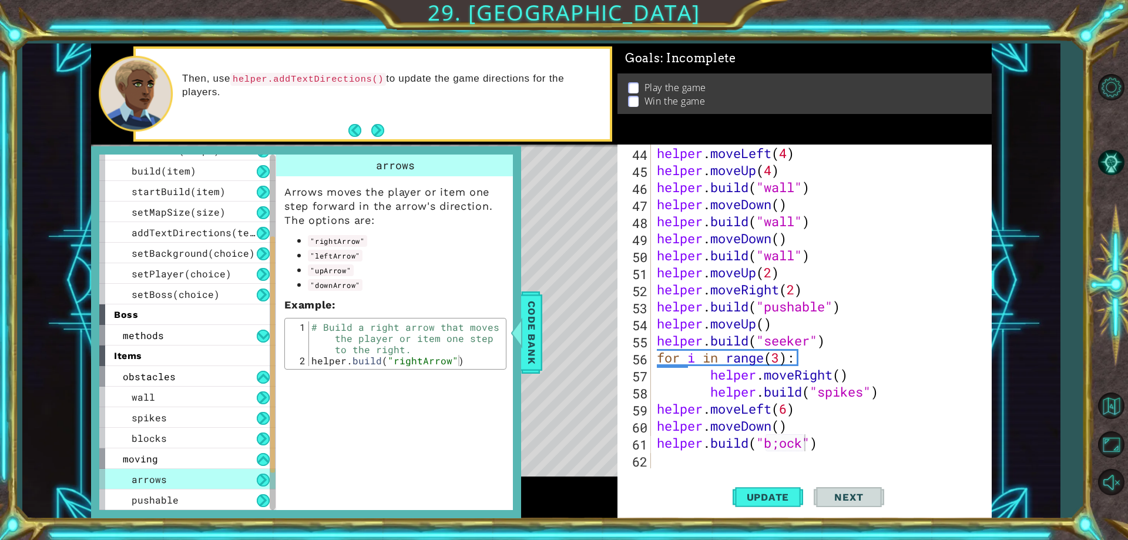
click at [542, 211] on div "Level Map" at bounding box center [362, 318] width 543 height 346
click at [527, 329] on span "Code Bank" at bounding box center [531, 333] width 19 height 72
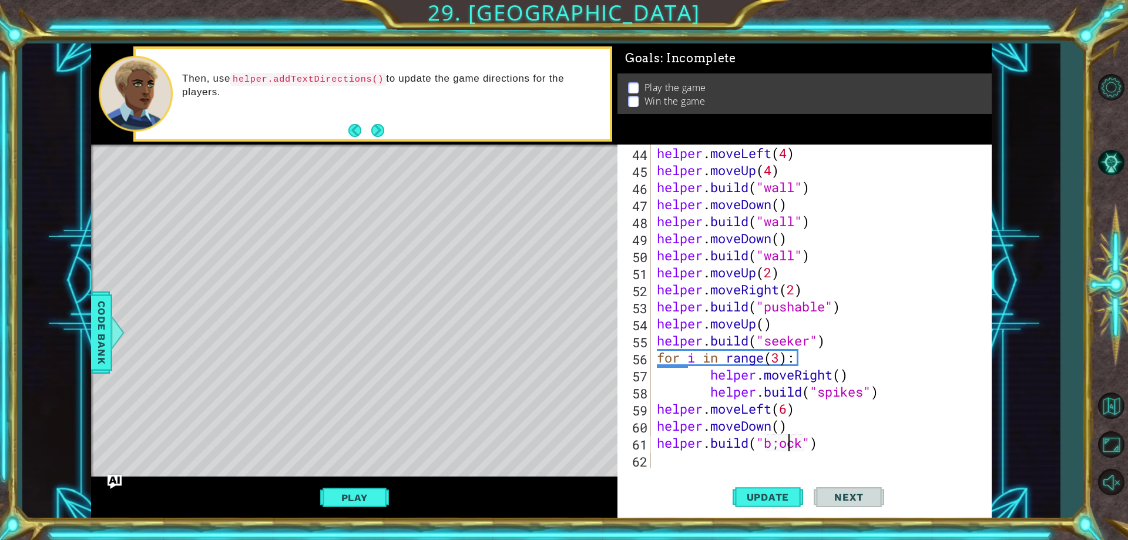
click at [785, 445] on div "helper . moveLeft ( 4 ) helper . moveUp ( 4 ) helper . build ( "wall" ) helper …" at bounding box center [819, 324] width 330 height 358
type textarea "[DOMAIN_NAME]("block")"
click at [714, 455] on div "helper . moveLeft ( 4 ) helper . moveUp ( 4 ) helper . build ( "wall" ) helper …" at bounding box center [819, 324] width 330 height 358
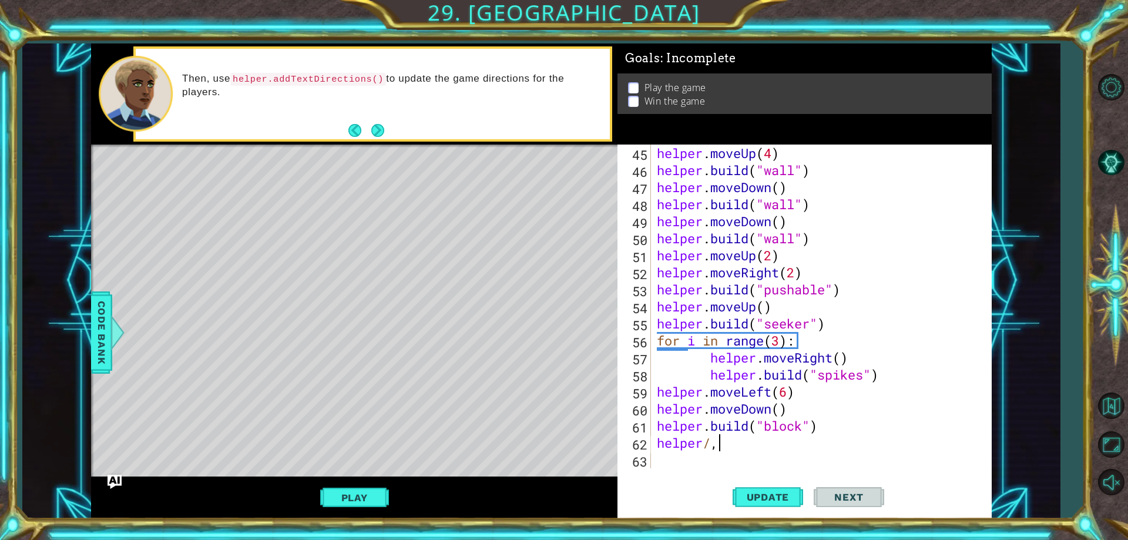
scroll to position [0, 2]
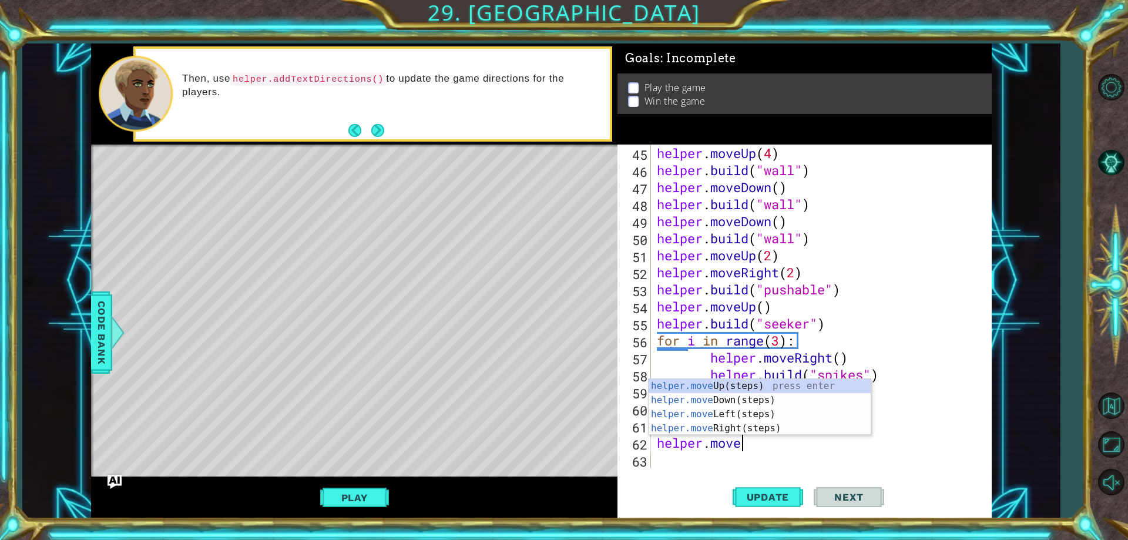
type textarea "helper.movedo"
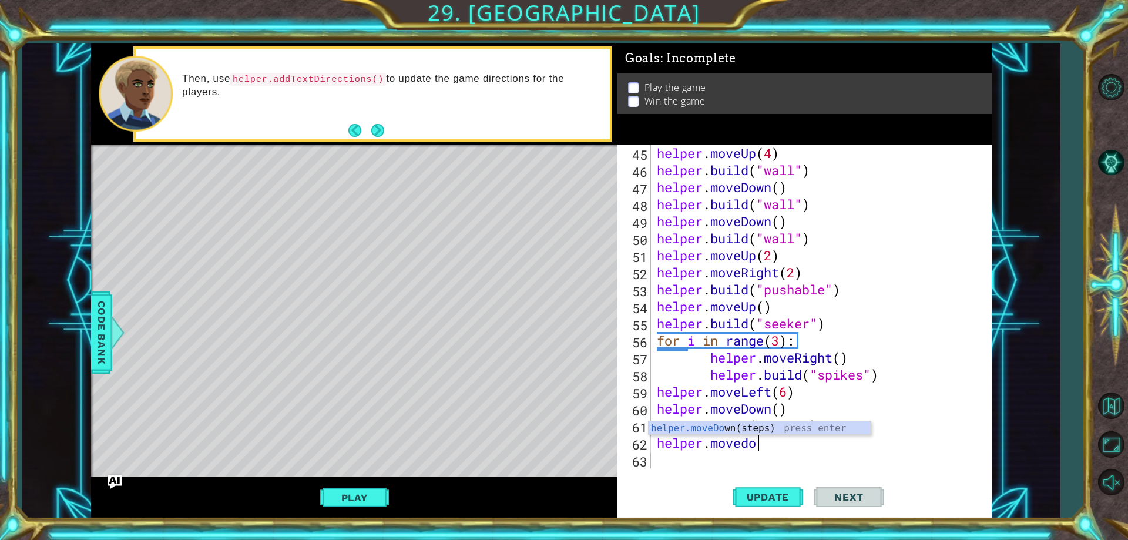
scroll to position [0, 4]
click at [715, 434] on div "helper.moveDo wn(steps) press enter" at bounding box center [759, 442] width 222 height 42
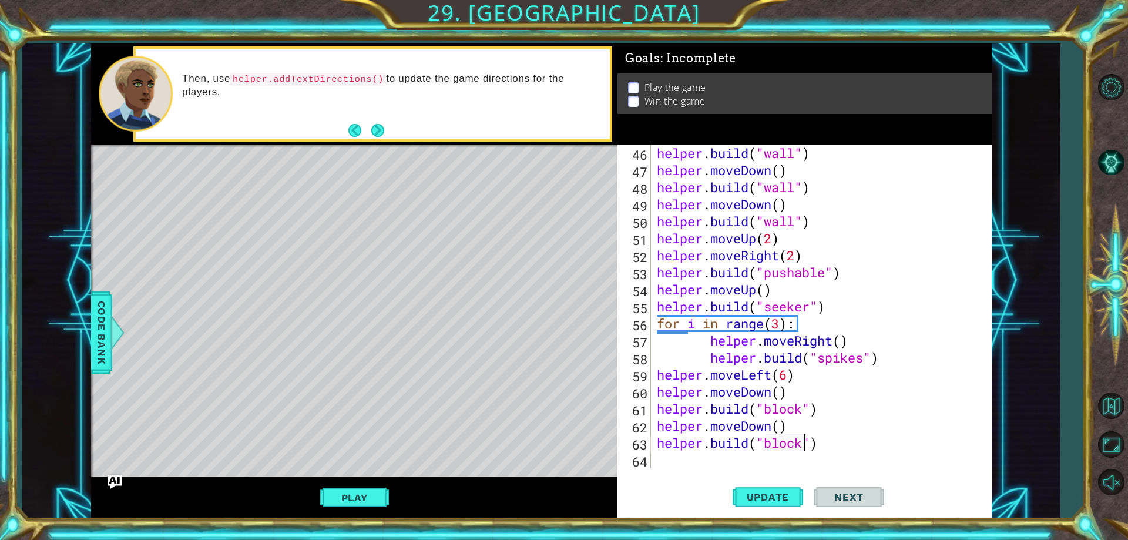
scroll to position [0, 7]
click at [806, 406] on div "helper . build ( "wall" ) helper . moveDown ( ) helper . build ( "wall" ) helpe…" at bounding box center [819, 324] width 330 height 358
click at [805, 407] on div "helper . build ( "wall" ) helper . moveDown ( ) helper . build ( "wall" ) helpe…" at bounding box center [816, 307] width 324 height 324
click at [771, 503] on span "Update" at bounding box center [768, 497] width 66 height 12
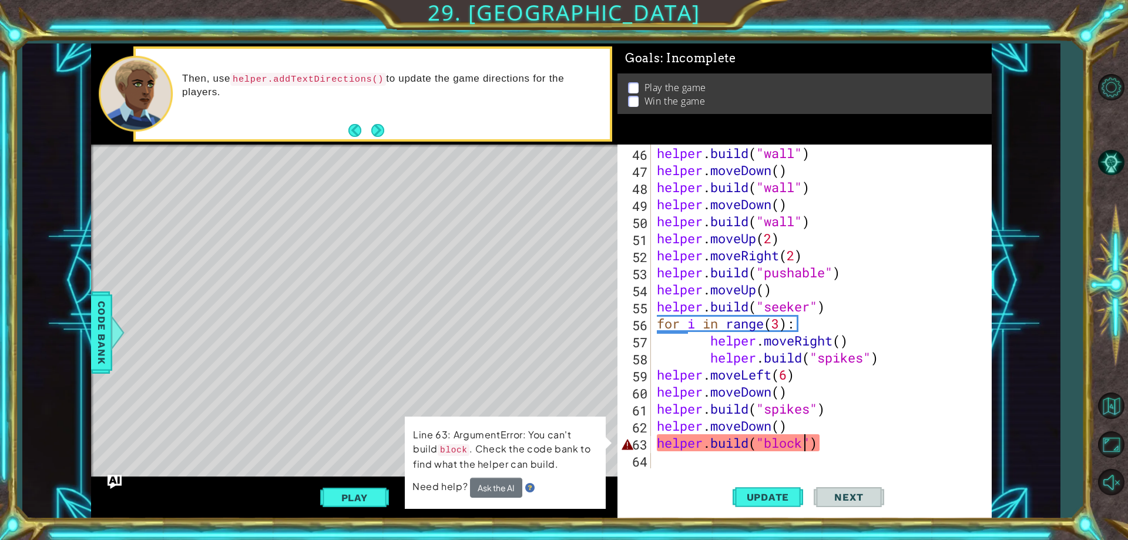
click at [804, 445] on div "helper . build ( "wall" ) helper . moveDown ( ) helper . build ( "wall" ) helpe…" at bounding box center [819, 324] width 330 height 358
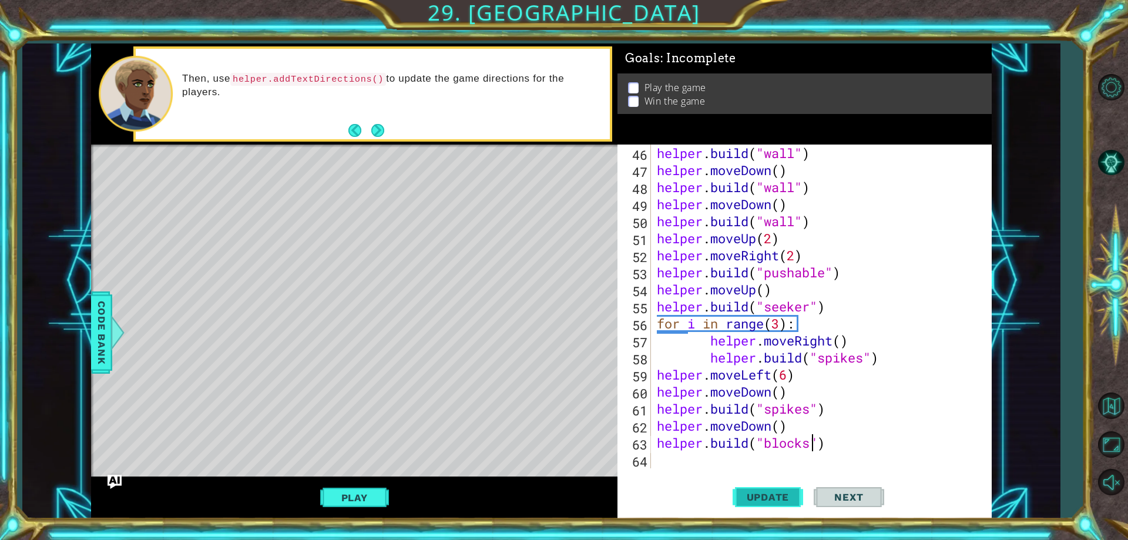
click at [776, 490] on button "Update" at bounding box center [767, 498] width 70 height 38
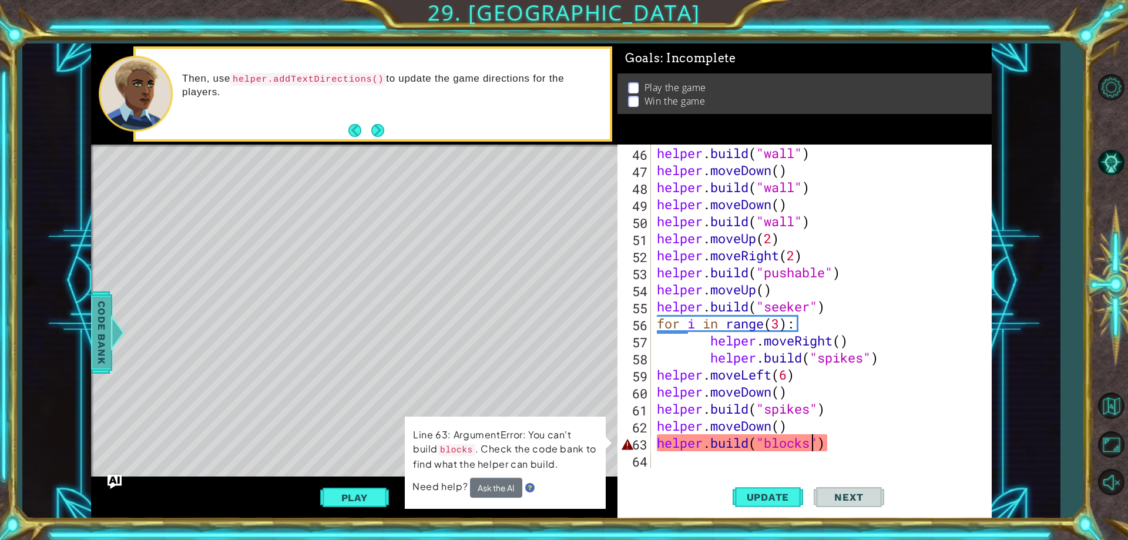
click at [96, 327] on span "Code Bank" at bounding box center [101, 333] width 19 height 72
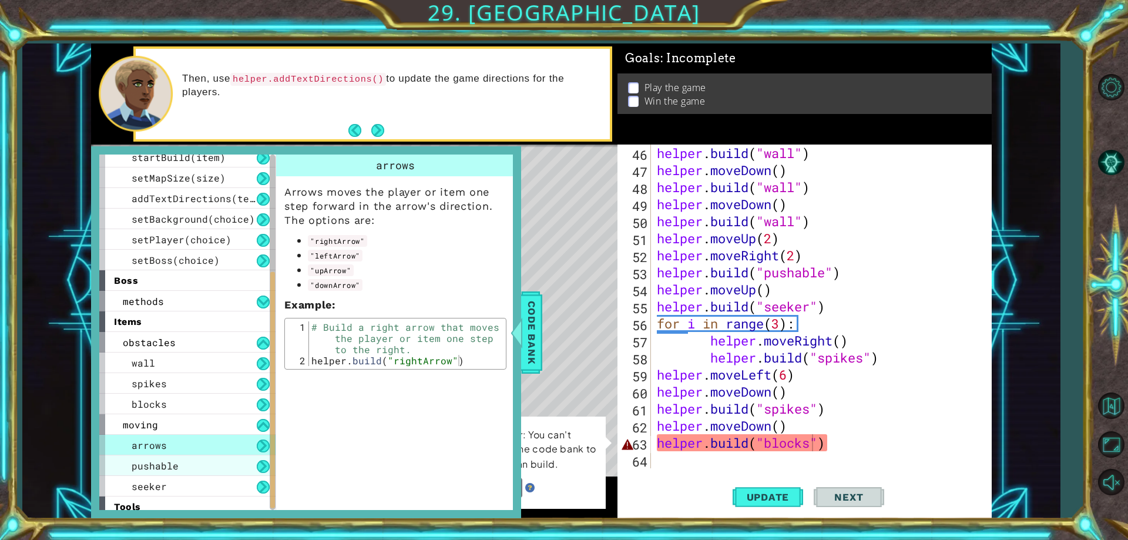
scroll to position [176, 0]
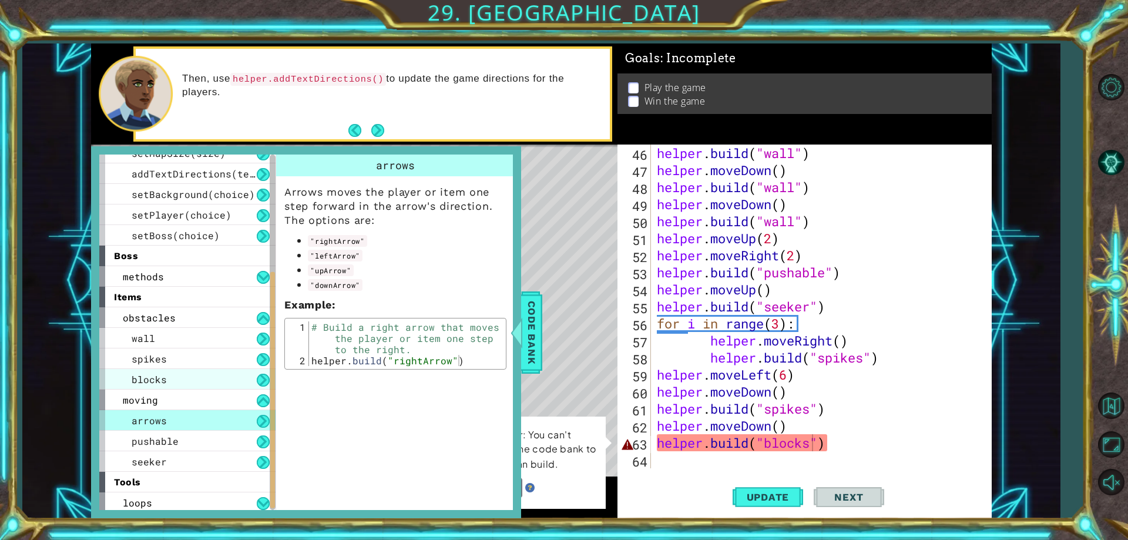
click at [170, 376] on div "blocks" at bounding box center [187, 379] width 176 height 21
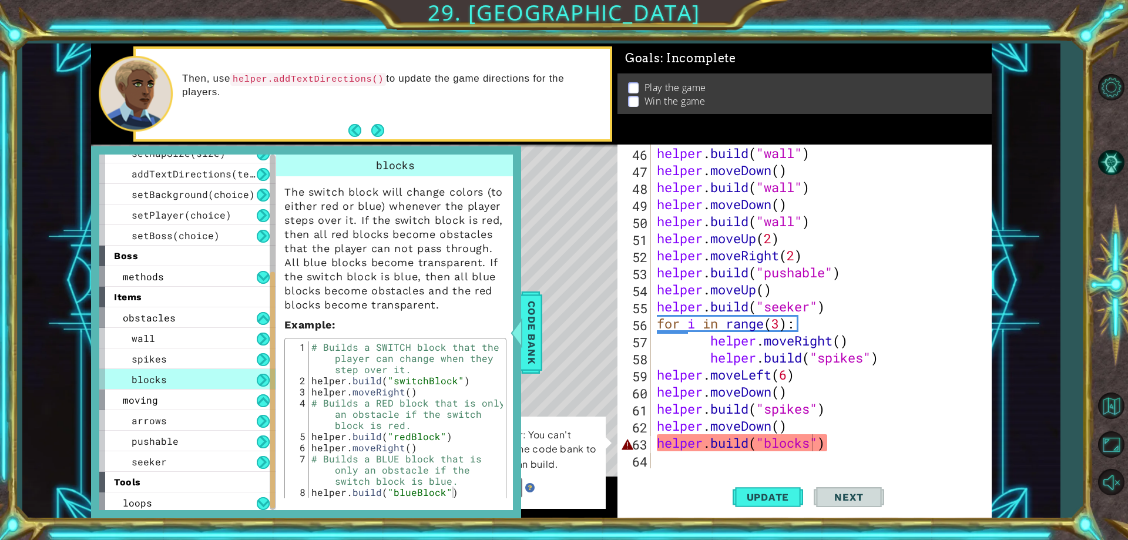
scroll to position [59, 0]
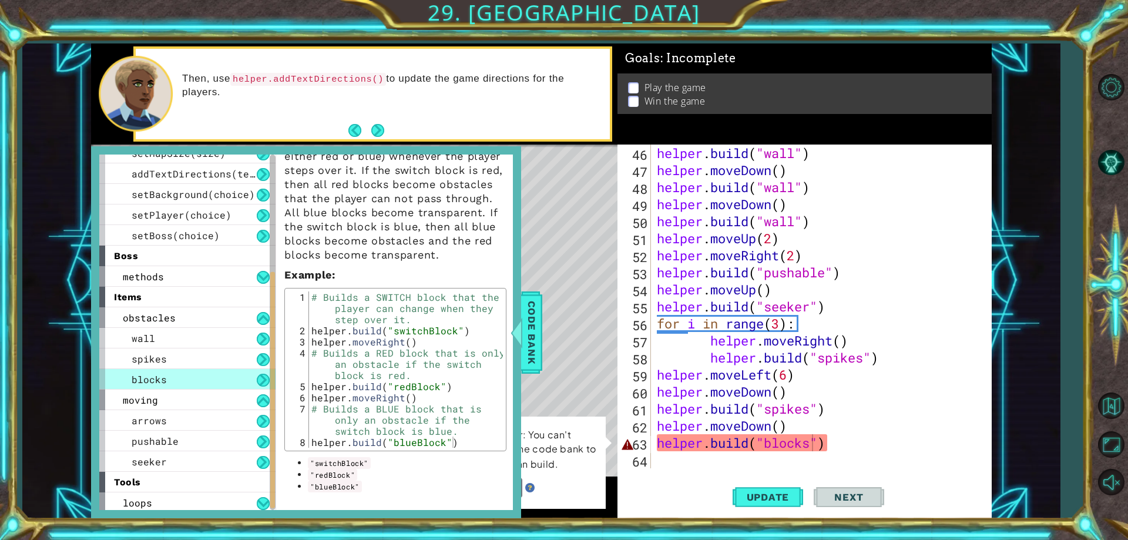
click at [597, 334] on div "Level Map" at bounding box center [362, 318] width 543 height 346
click at [533, 341] on span "Code Bank" at bounding box center [531, 333] width 19 height 72
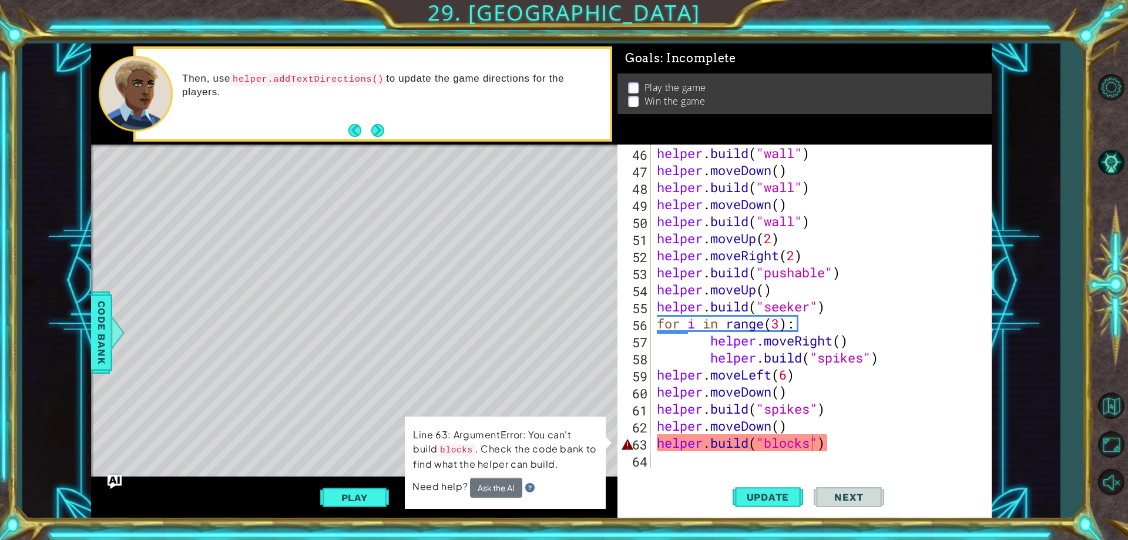
click at [771, 448] on div "helper . build ( "wall" ) helper . moveDown ( ) helper . build ( "wall" ) helpe…" at bounding box center [819, 324] width 330 height 358
click at [812, 442] on div "helper . build ( "wall" ) helper . moveDown ( ) helper . build ( "wall" ) helpe…" at bounding box center [819, 324] width 330 height 358
type textarea "[DOMAIN_NAME]("block")"
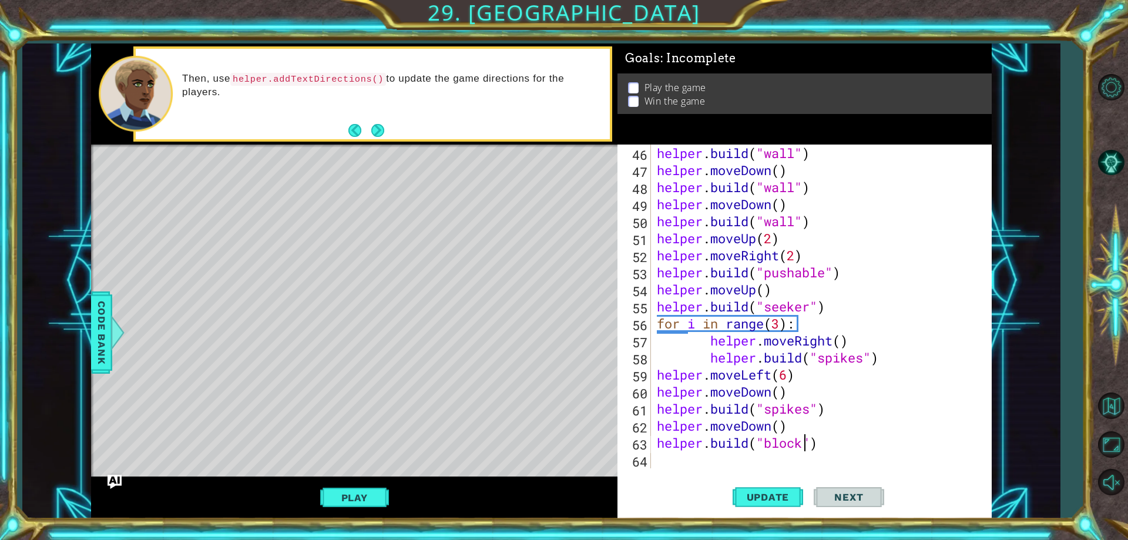
click at [762, 453] on div "helper . build ( "wall" ) helper . moveDown ( ) helper . build ( "wall" ) helpe…" at bounding box center [819, 324] width 330 height 358
click at [768, 441] on div "helper . build ( "wall" ) helper . moveDown ( ) helper . build ( "wall" ) helpe…" at bounding box center [819, 324] width 330 height 358
click at [751, 492] on span "Update" at bounding box center [768, 497] width 66 height 12
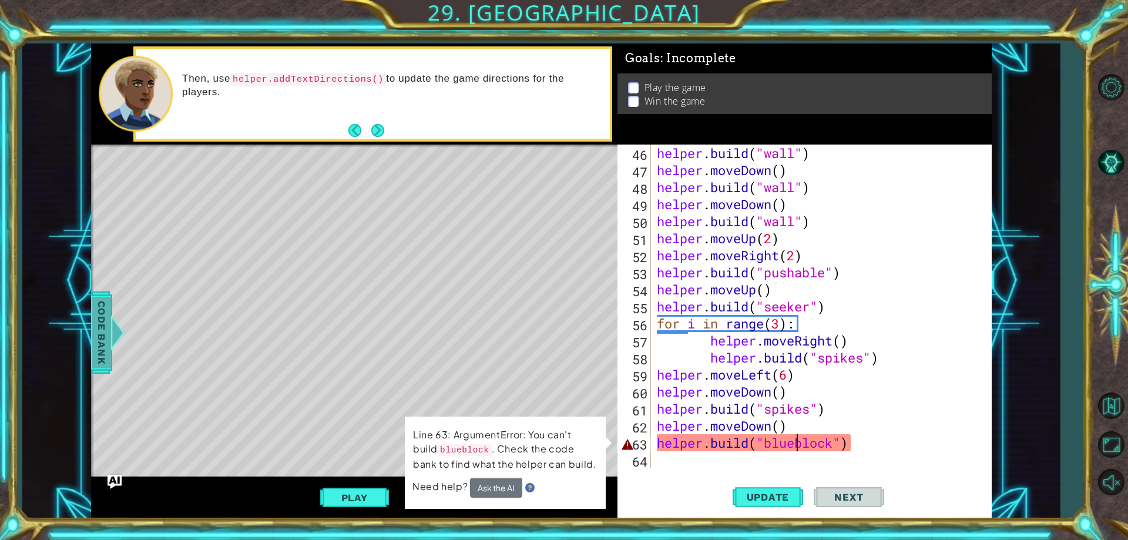
click at [109, 325] on span "Code Bank" at bounding box center [101, 333] width 19 height 72
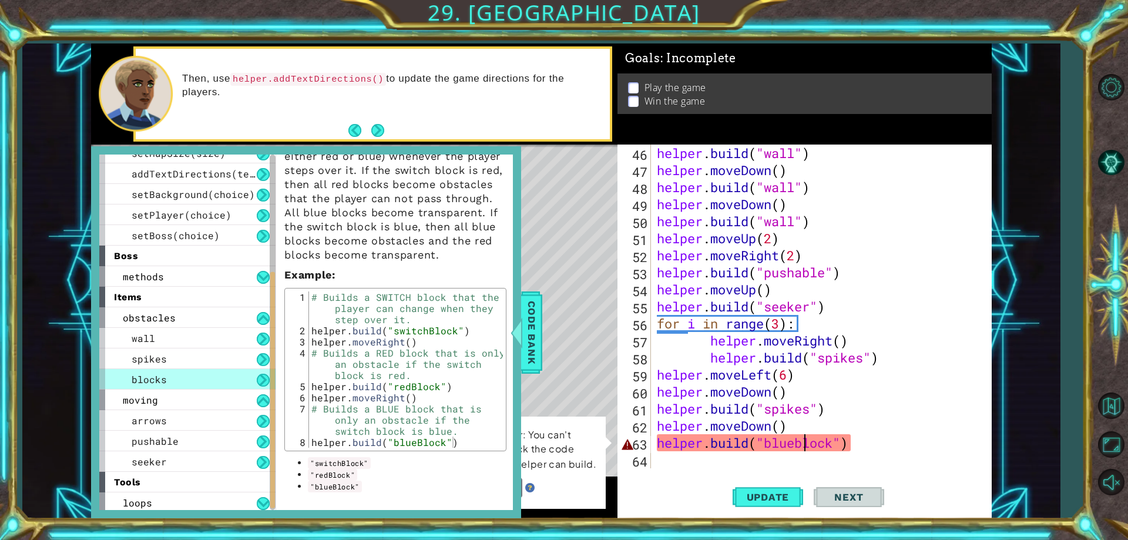
click at [806, 439] on div "helper . build ( "wall" ) helper . moveDown ( ) helper . build ( "wall" ) helpe…" at bounding box center [819, 324] width 330 height 358
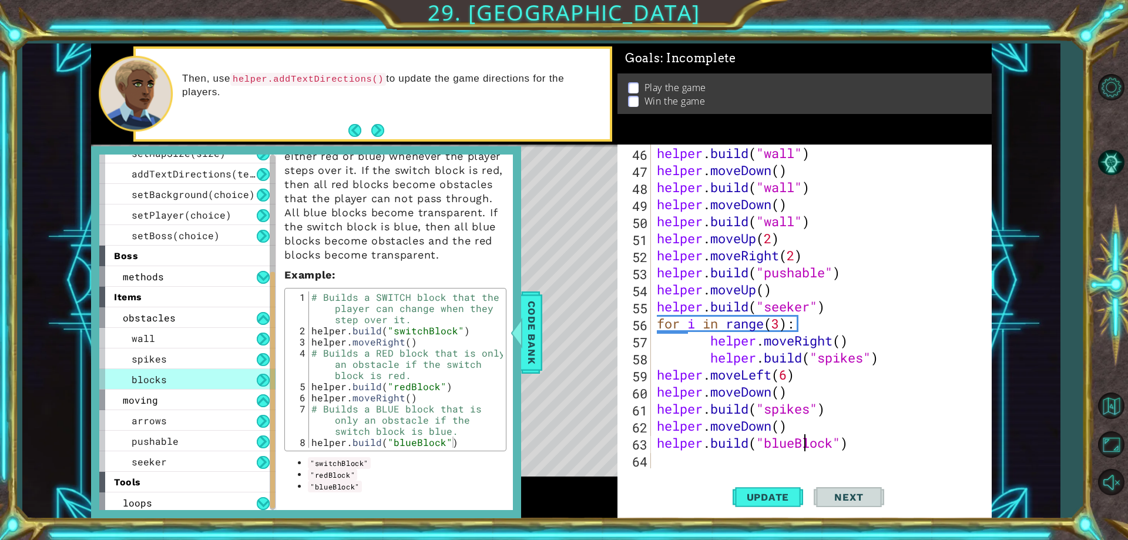
scroll to position [0, 7]
click at [771, 504] on button "Update" at bounding box center [767, 498] width 70 height 38
click at [528, 332] on span "Code Bank" at bounding box center [531, 333] width 19 height 72
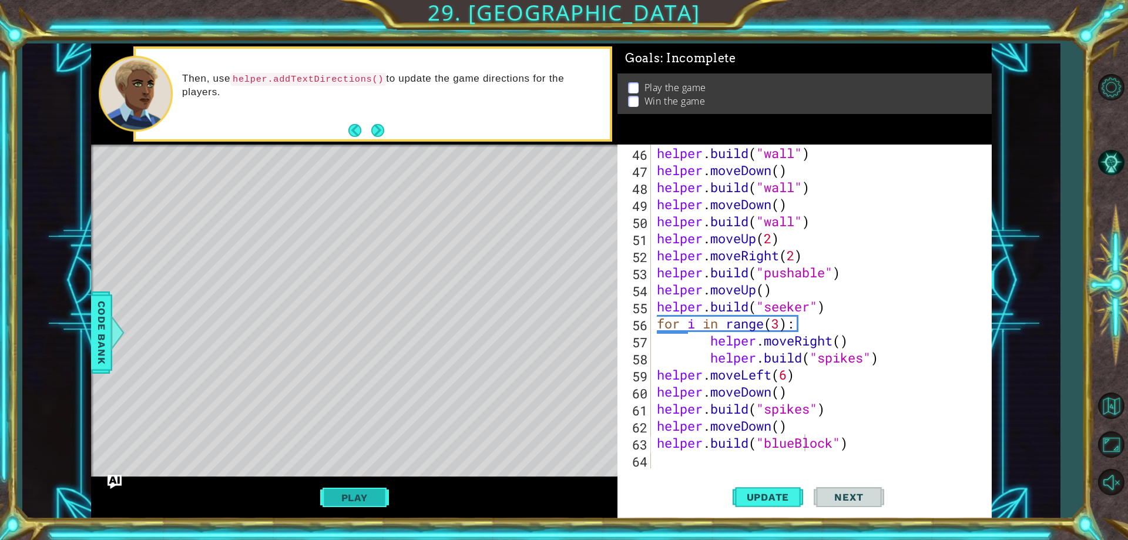
click at [352, 505] on button "Play" at bounding box center [354, 497] width 69 height 22
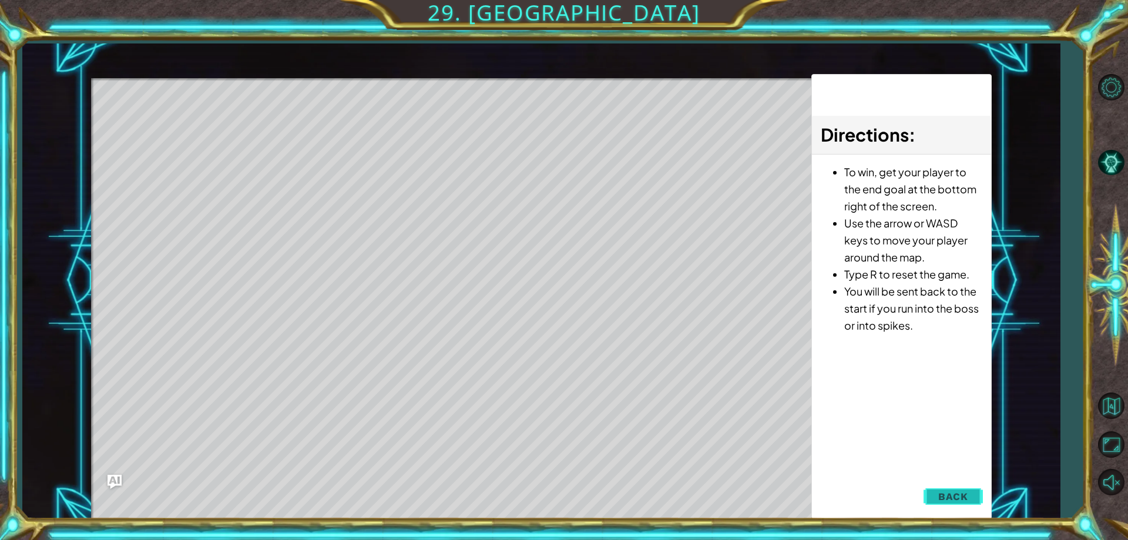
click at [959, 508] on button "Back" at bounding box center [952, 496] width 59 height 23
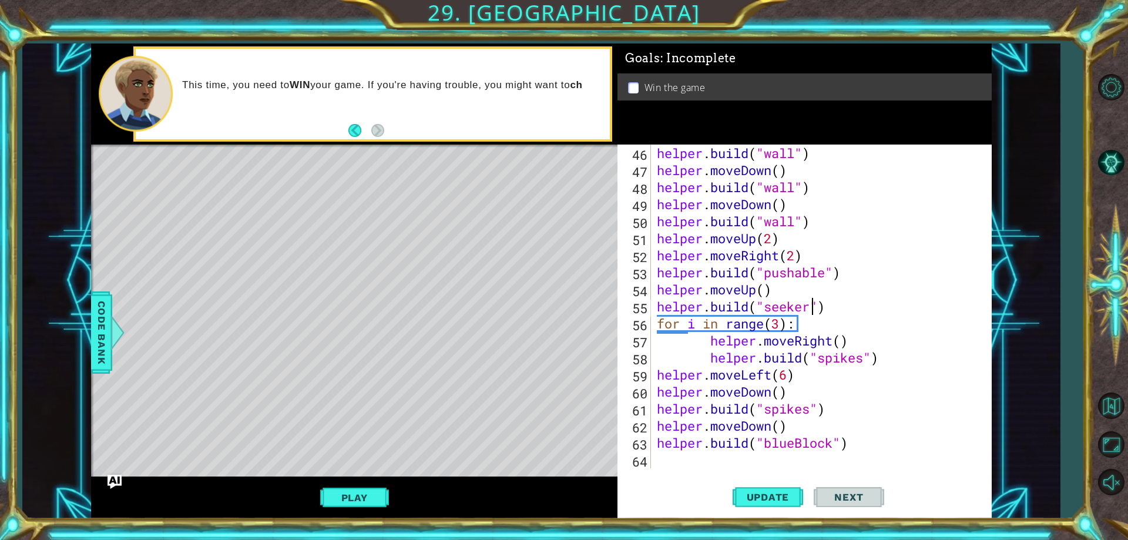
click at [813, 308] on div "helper . build ( "wall" ) helper . moveDown ( ) helper . build ( "wall" ) helpe…" at bounding box center [819, 324] width 330 height 358
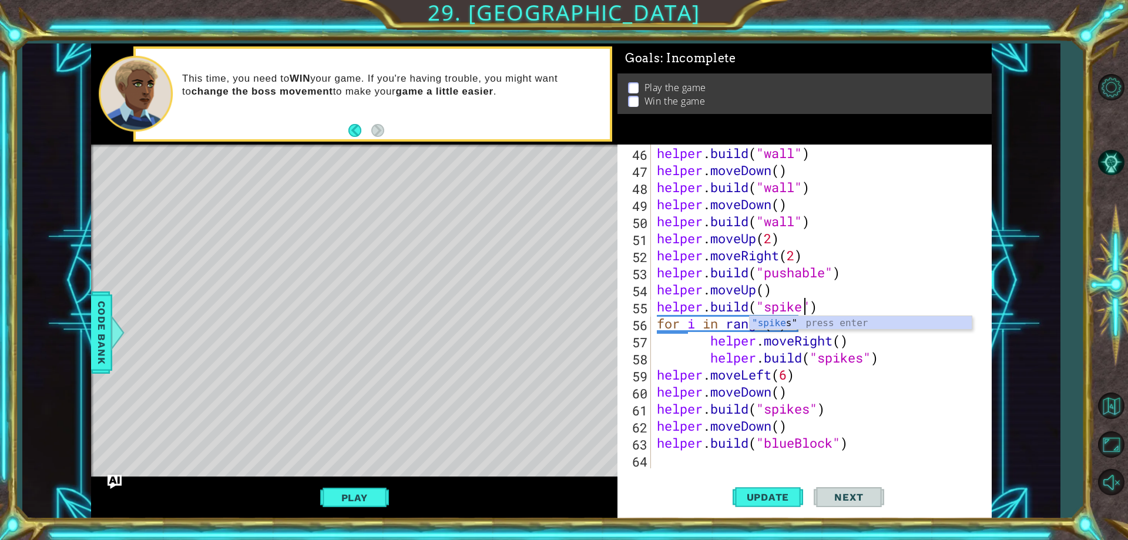
type textarea "[DOMAIN_NAME]("spikes")"
click at [841, 319] on div ""spikes " press enter" at bounding box center [861, 337] width 222 height 42
click at [695, 458] on div "helper . build ( "wall" ) helper . moveDown ( ) helper . build ( "wall" ) helpe…" at bounding box center [819, 324] width 330 height 358
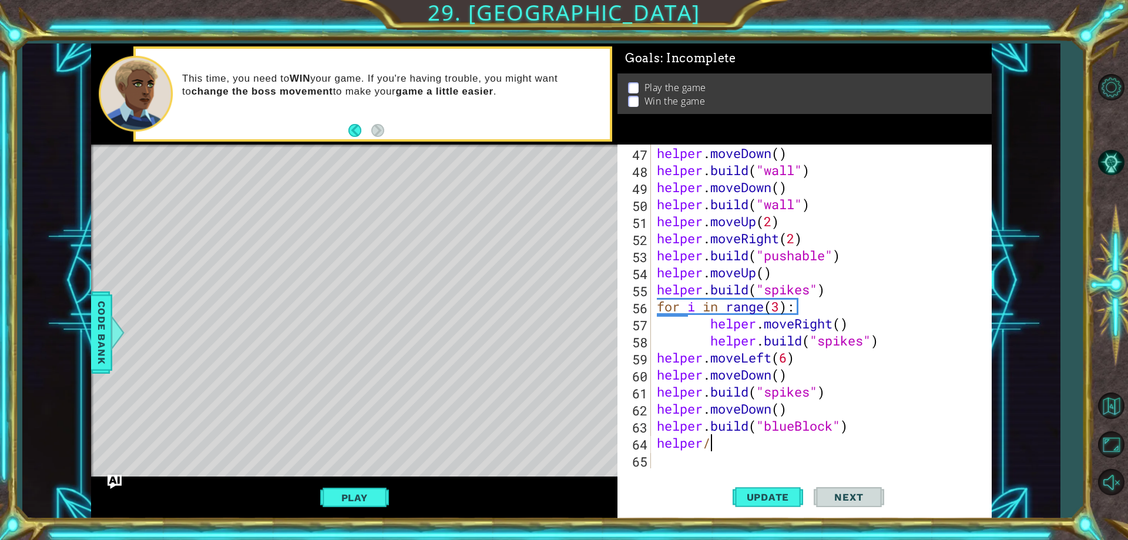
scroll to position [0, 2]
type textarea "helper.movedo"
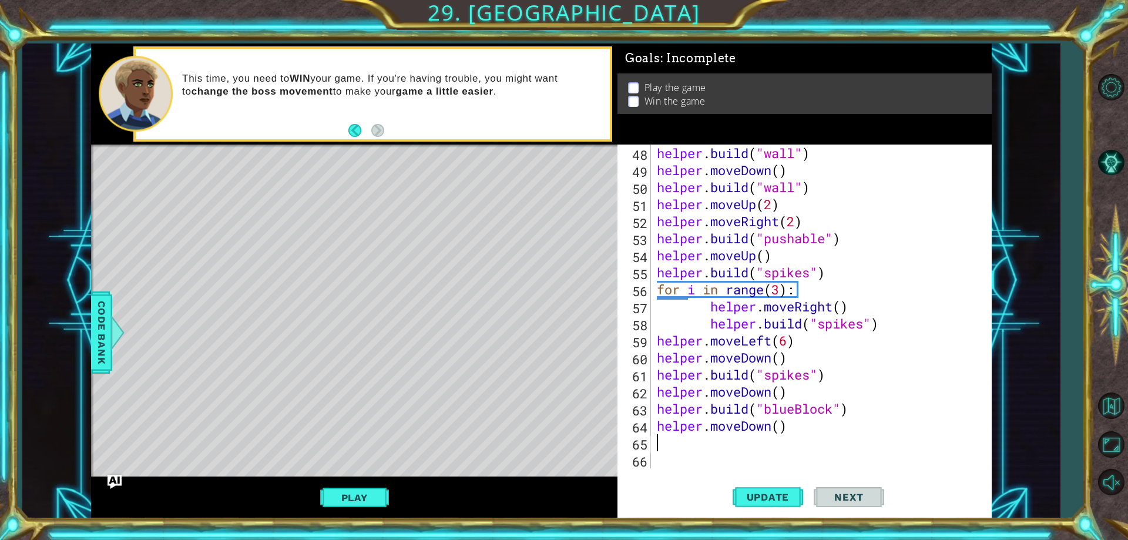
scroll to position [818, 0]
click at [779, 429] on div "helper . build ( "wall" ) helper . moveDown ( ) helper . build ( "wall" ) helpe…" at bounding box center [819, 324] width 330 height 358
type textarea "helper.moveDown(4)"
click at [752, 440] on div "helper . build ( "wall" ) helper . moveDown ( ) helper . build ( "wall" ) helpe…" at bounding box center [819, 324] width 330 height 358
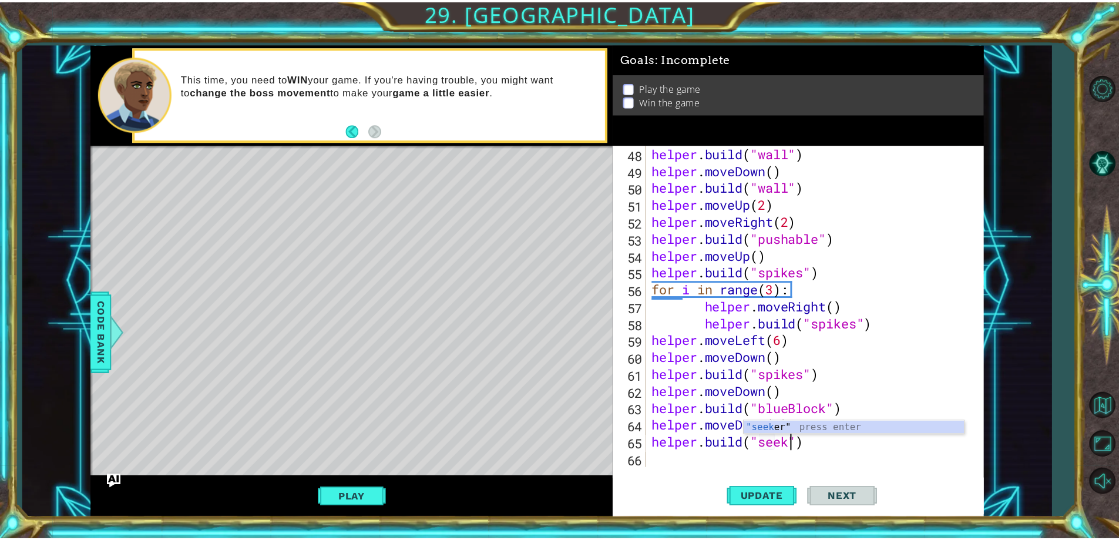
scroll to position [0, 7]
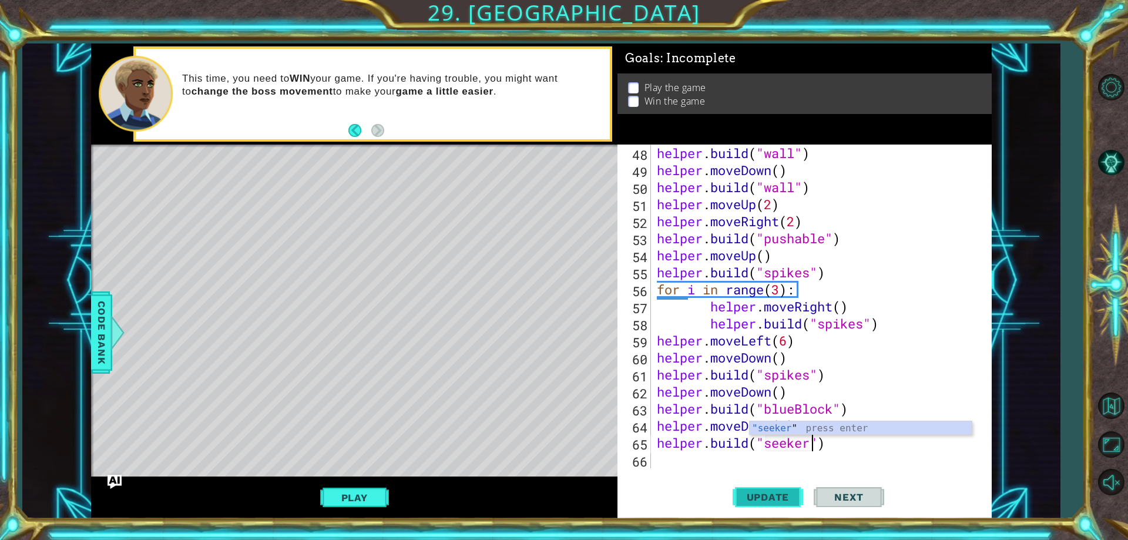
type textarea "[DOMAIN_NAME]("seeker")"
click at [772, 498] on span "Update" at bounding box center [768, 497] width 66 height 12
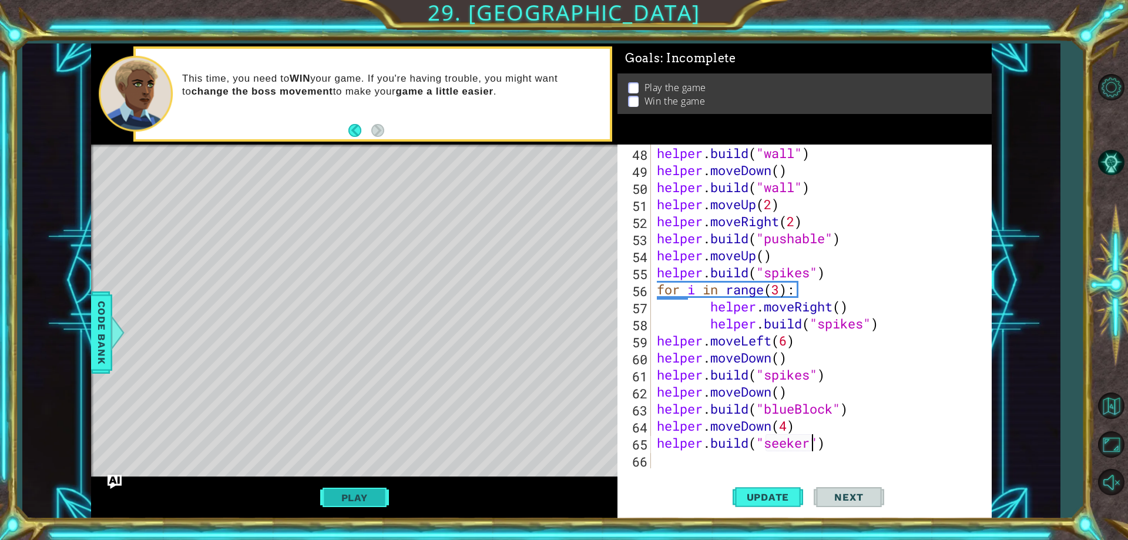
click at [366, 495] on button "Play" at bounding box center [354, 497] width 69 height 22
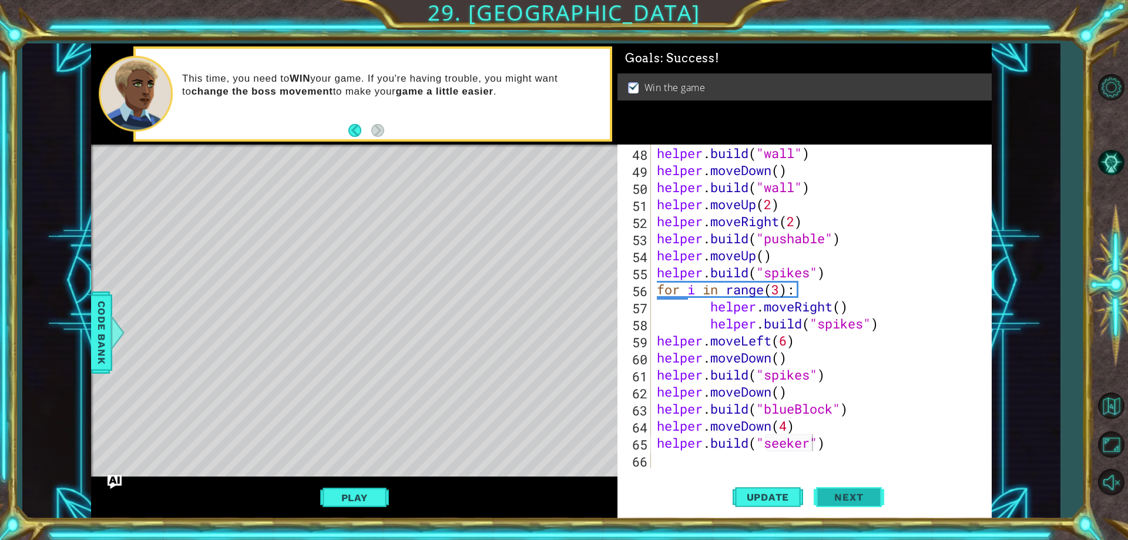
click at [842, 498] on span "Next" at bounding box center [848, 499] width 52 height 12
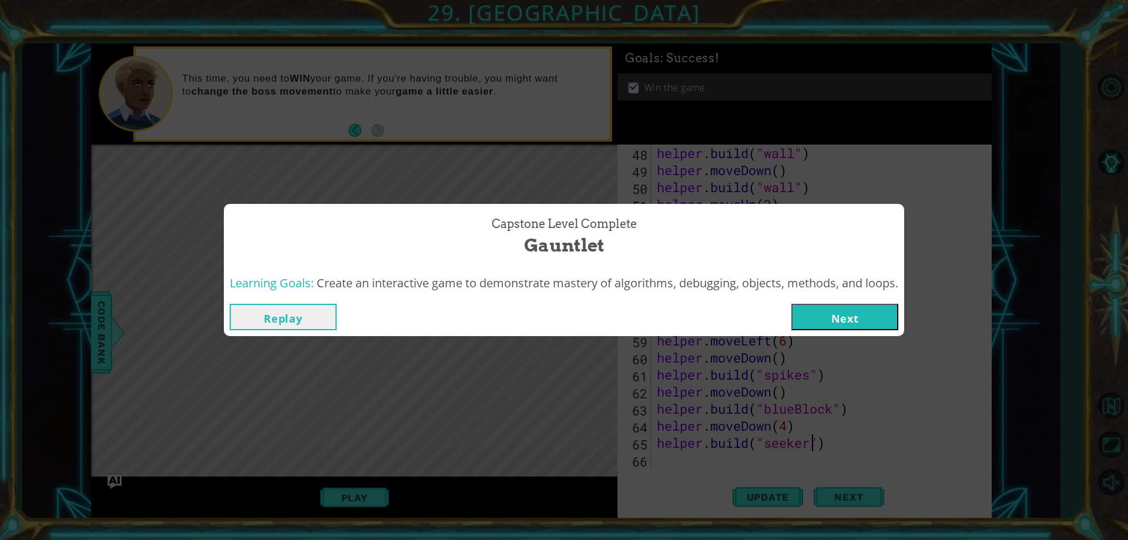
click at [837, 317] on button "Next" at bounding box center [844, 317] width 107 height 26
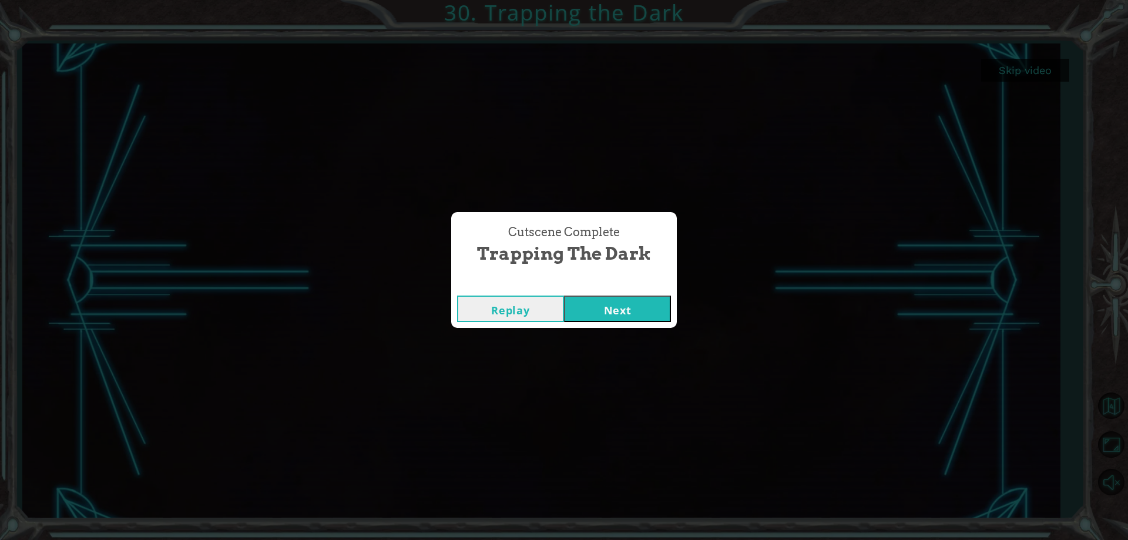
click at [627, 311] on button "Next" at bounding box center [617, 308] width 107 height 26
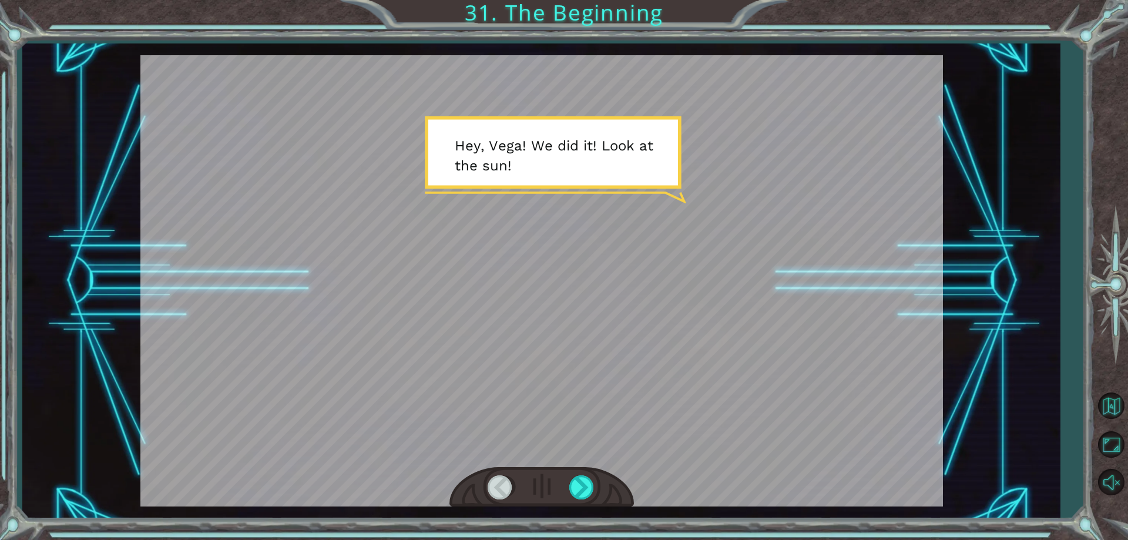
click at [640, 288] on div at bounding box center [541, 280] width 802 height 451
click at [569, 480] on div at bounding box center [582, 487] width 26 height 24
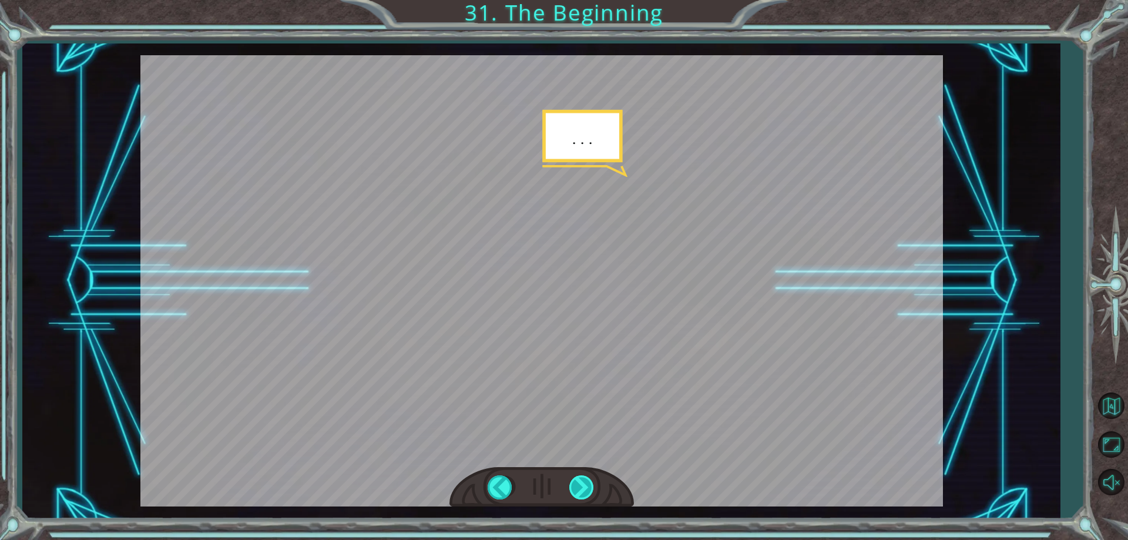
drag, startPoint x: 569, startPoint y: 471, endPoint x: 586, endPoint y: 483, distance: 21.0
click at [594, 486] on div at bounding box center [541, 487] width 184 height 41
click at [584, 482] on div at bounding box center [582, 487] width 26 height 24
click at [579, 483] on div at bounding box center [582, 487] width 26 height 24
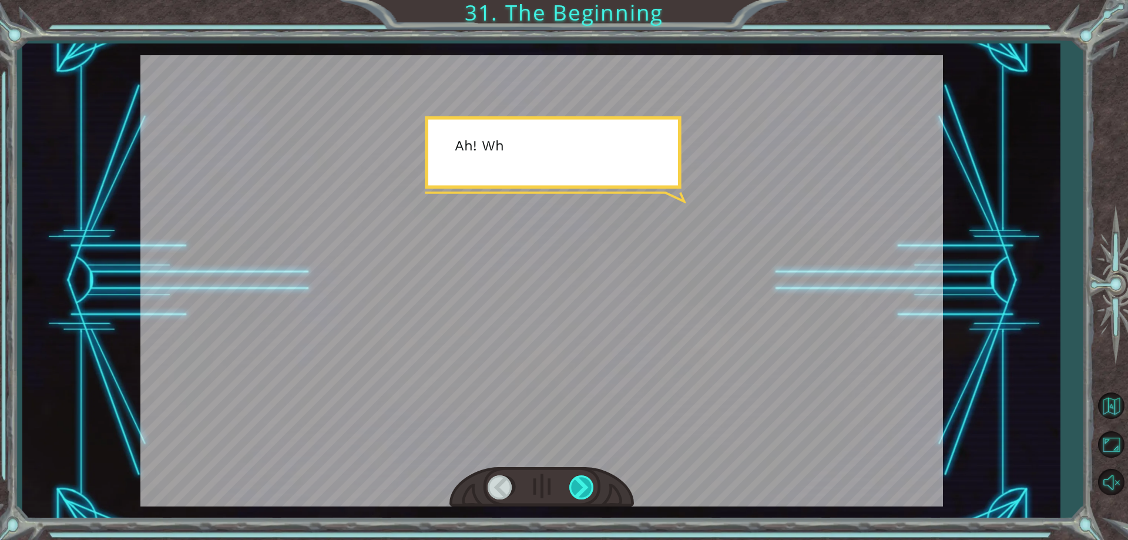
click at [582, 480] on div at bounding box center [582, 487] width 26 height 24
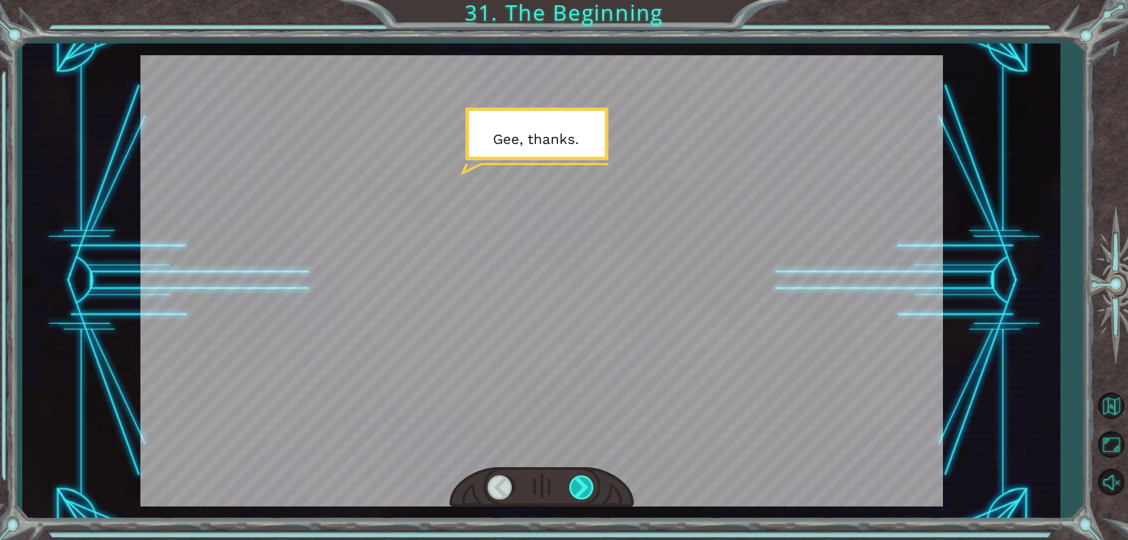
click at [582, 480] on div at bounding box center [582, 487] width 26 height 24
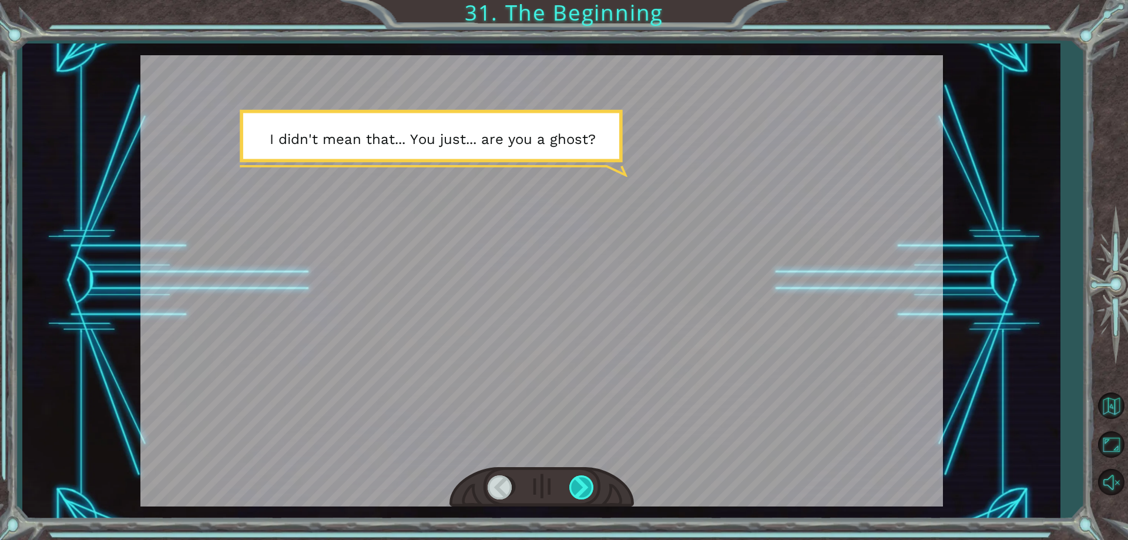
click at [579, 492] on div at bounding box center [582, 487] width 26 height 24
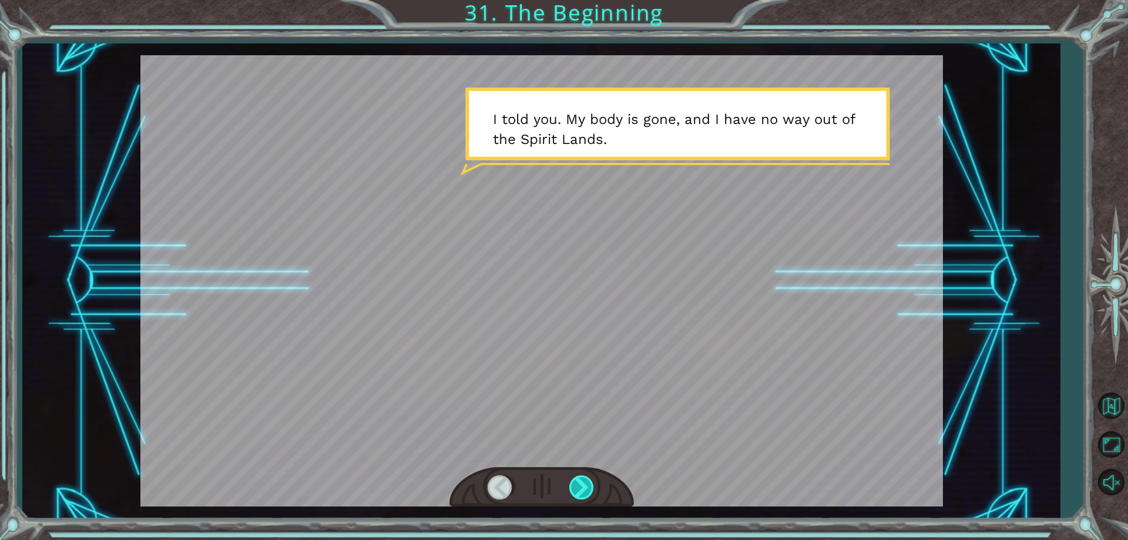
click at [583, 493] on div at bounding box center [582, 487] width 26 height 24
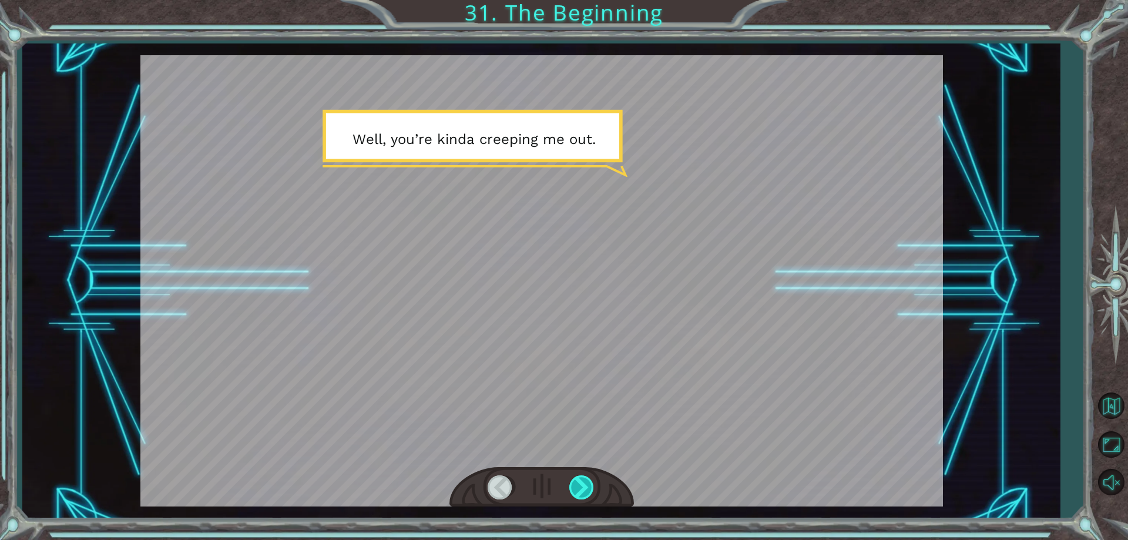
click at [587, 489] on div at bounding box center [582, 487] width 26 height 24
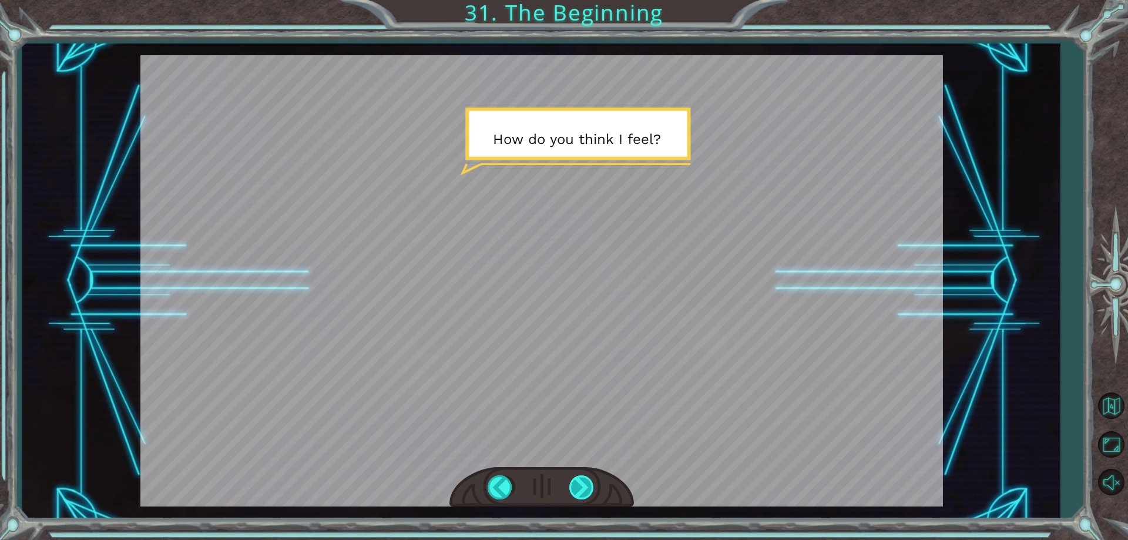
click at [586, 483] on div at bounding box center [582, 487] width 26 height 24
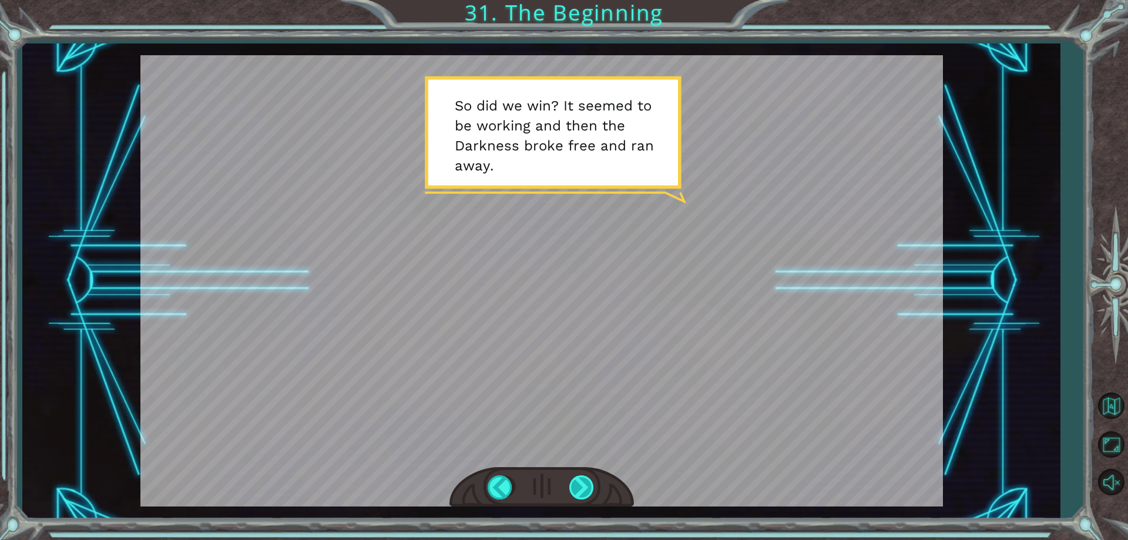
click at [586, 497] on div at bounding box center [582, 487] width 26 height 24
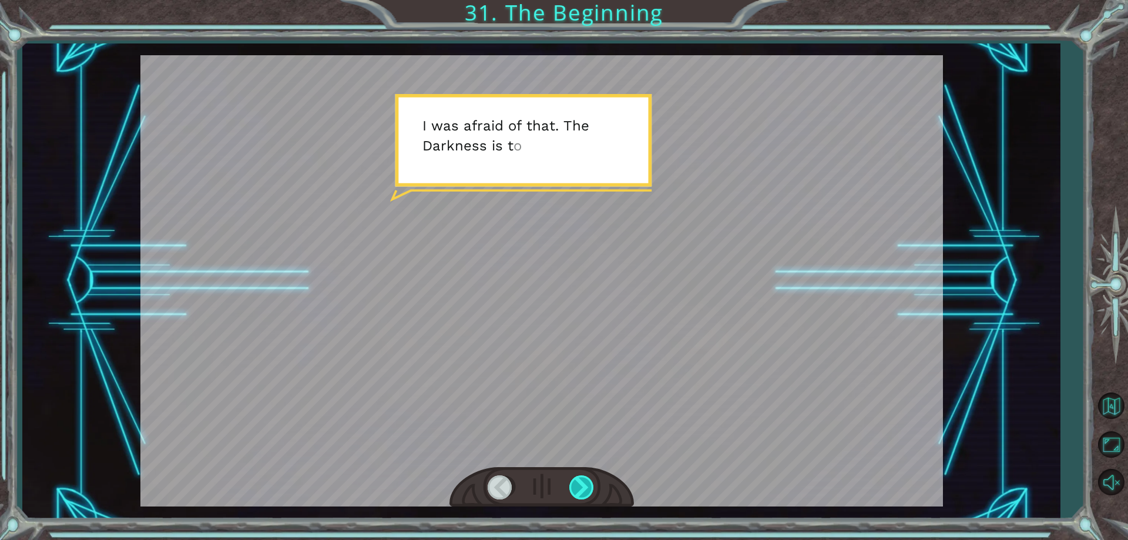
click at [593, 481] on div at bounding box center [582, 487] width 26 height 24
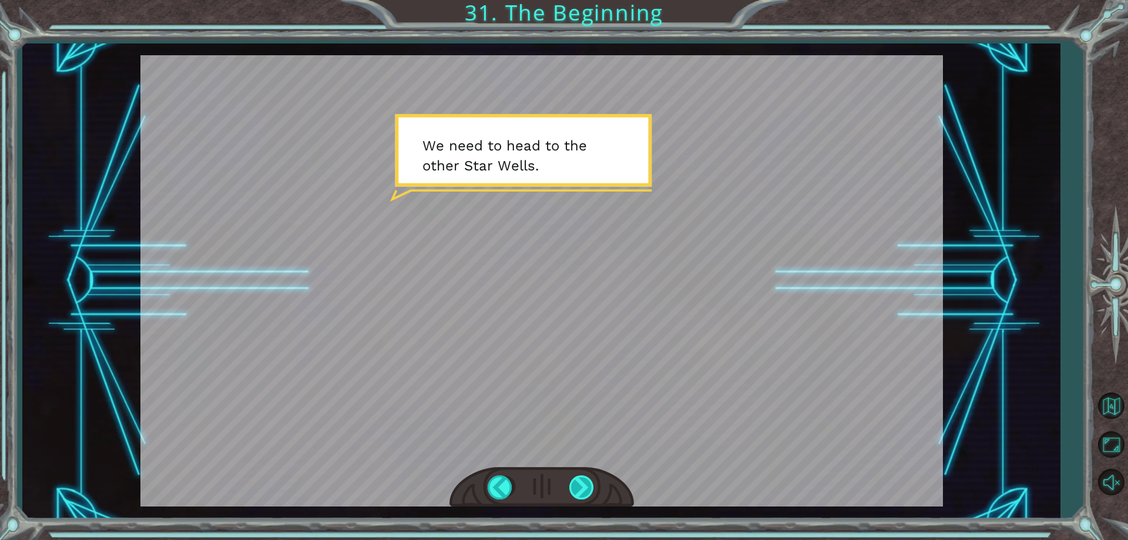
click at [582, 495] on div at bounding box center [582, 487] width 26 height 24
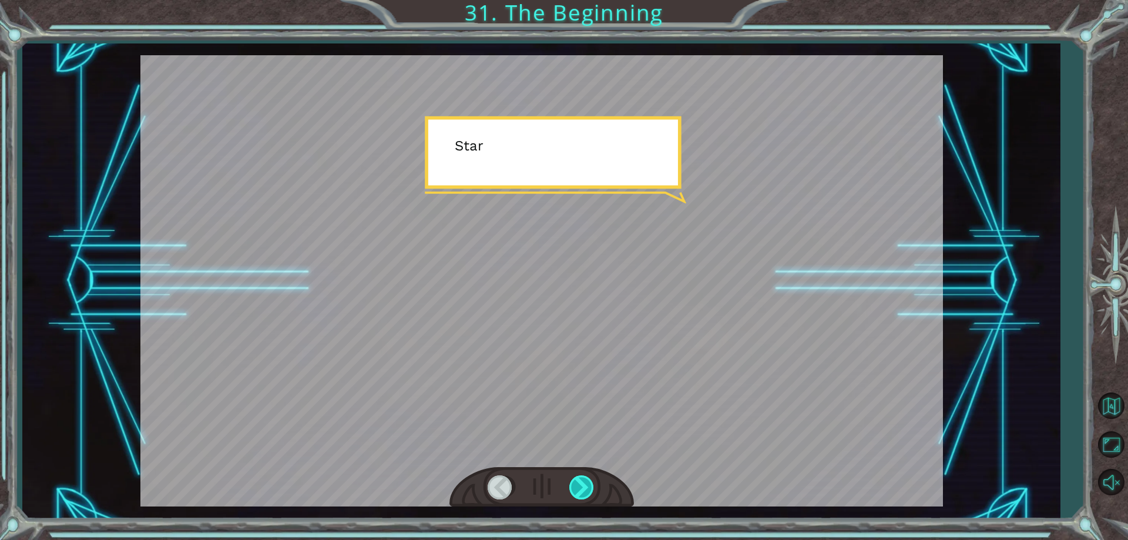
click at [580, 488] on div at bounding box center [582, 487] width 26 height 24
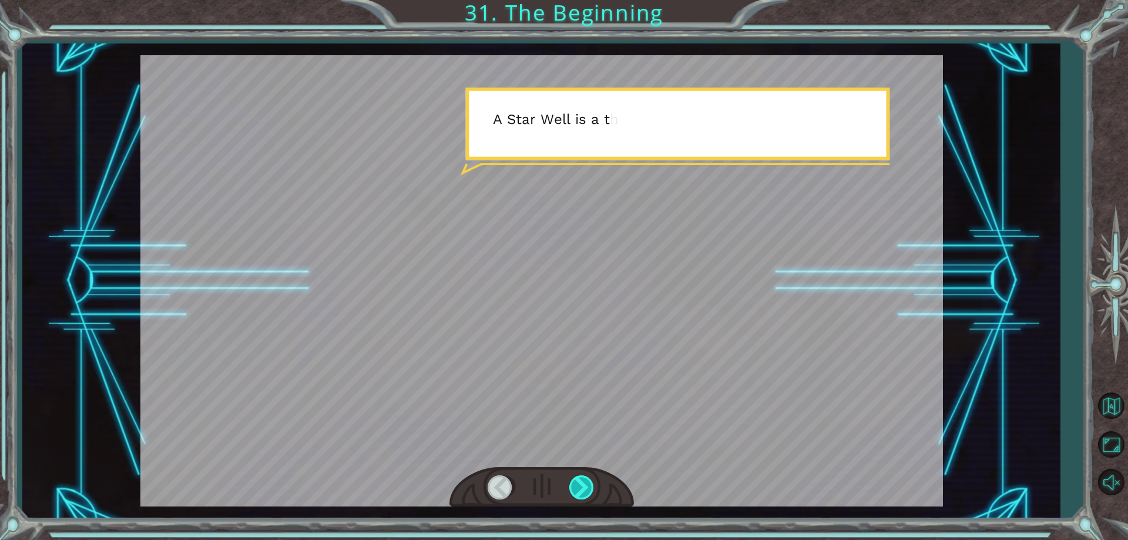
click at [580, 488] on div at bounding box center [582, 487] width 26 height 24
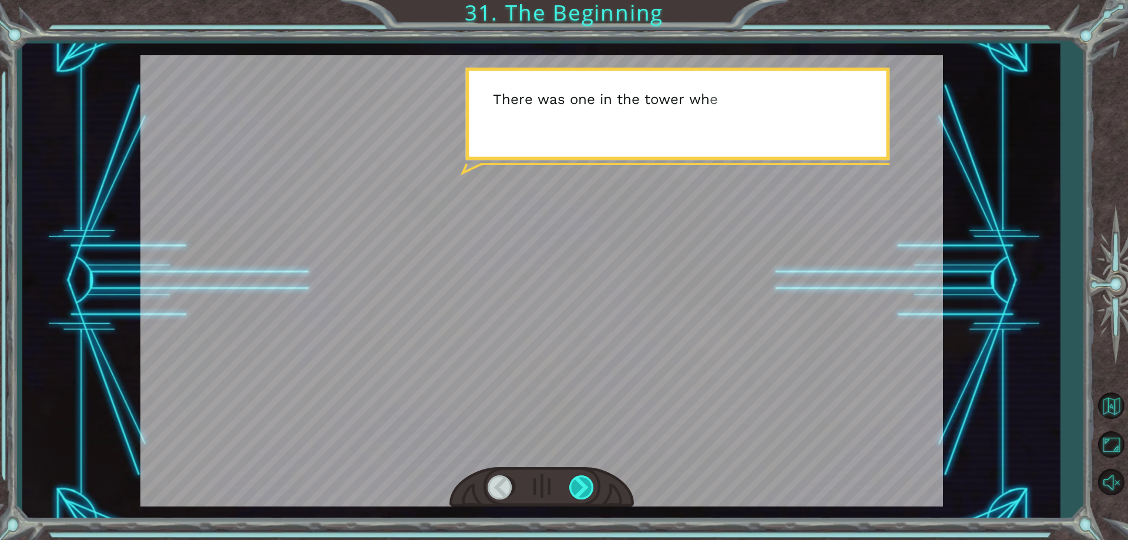
click at [580, 488] on div at bounding box center [582, 487] width 26 height 24
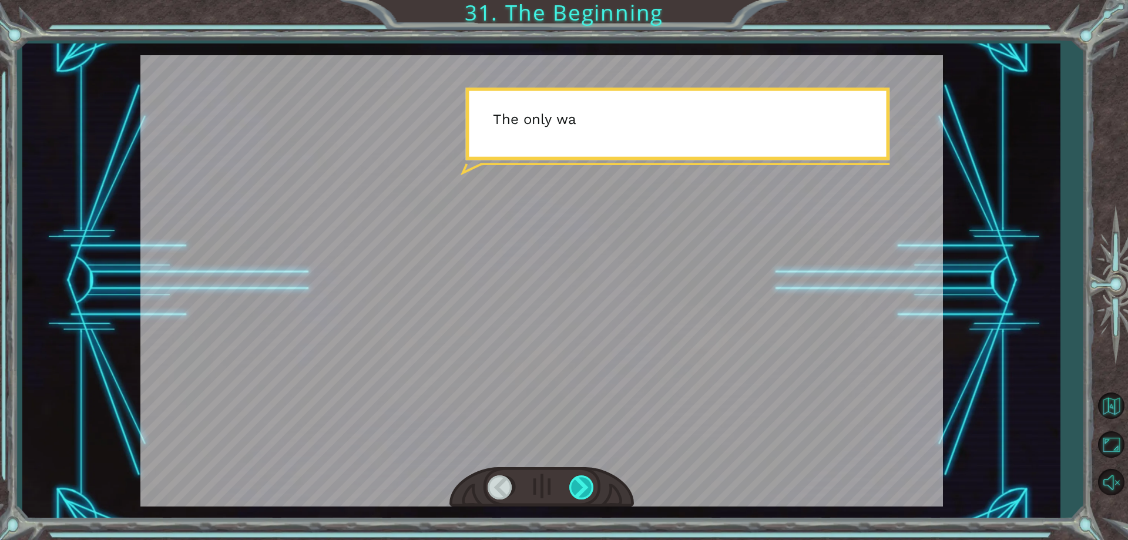
click at [579, 486] on div at bounding box center [582, 487] width 26 height 24
drag, startPoint x: 580, startPoint y: 505, endPoint x: 581, endPoint y: 488, distance: 17.0
click at [581, 493] on div at bounding box center [541, 487] width 184 height 41
click at [580, 474] on div at bounding box center [541, 487] width 184 height 41
click at [584, 486] on div at bounding box center [582, 487] width 26 height 24
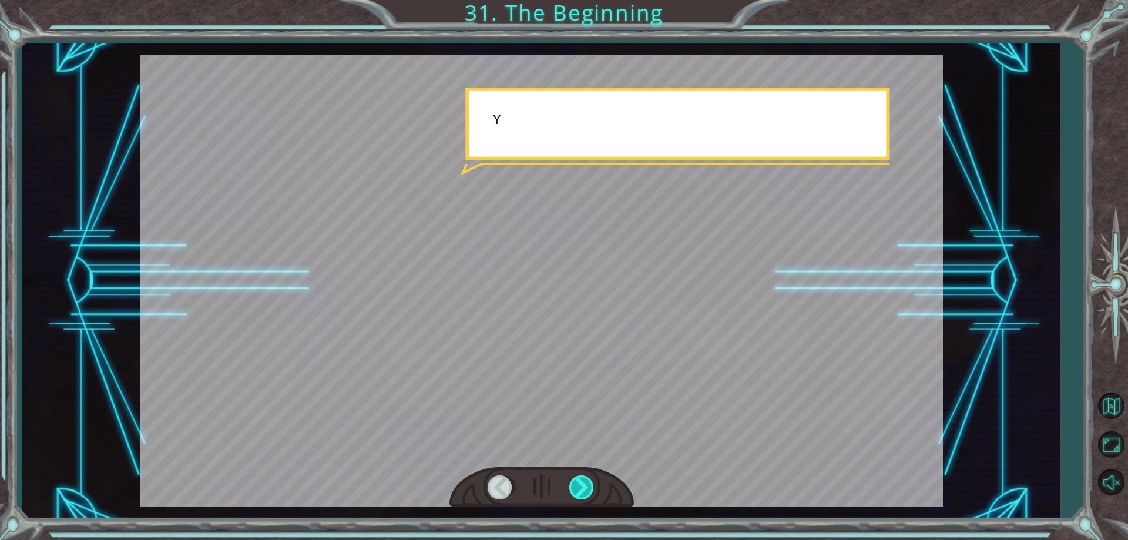
click at [584, 486] on div at bounding box center [582, 487] width 26 height 24
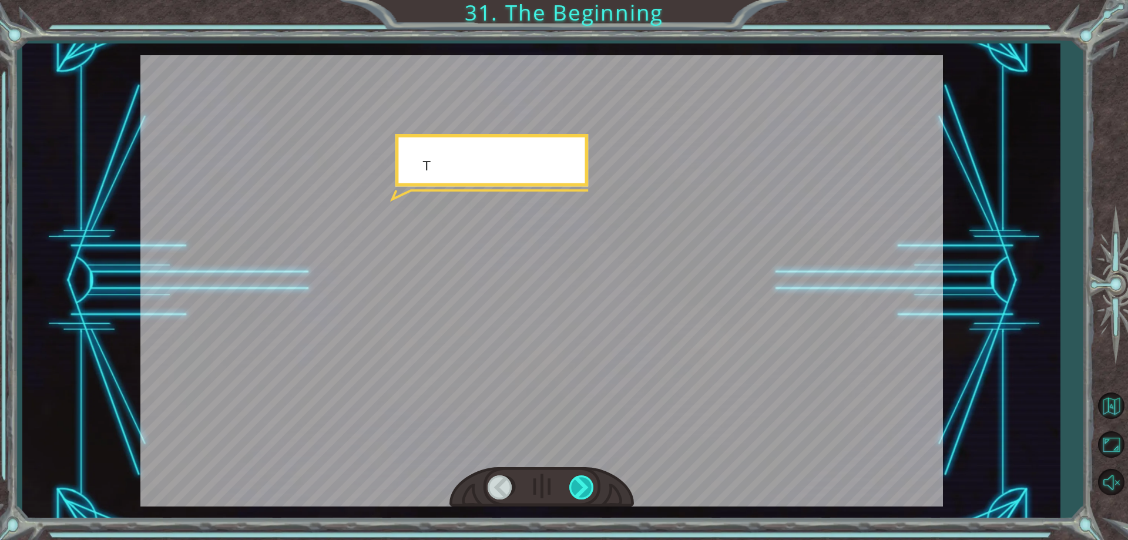
click at [584, 486] on div at bounding box center [582, 487] width 26 height 24
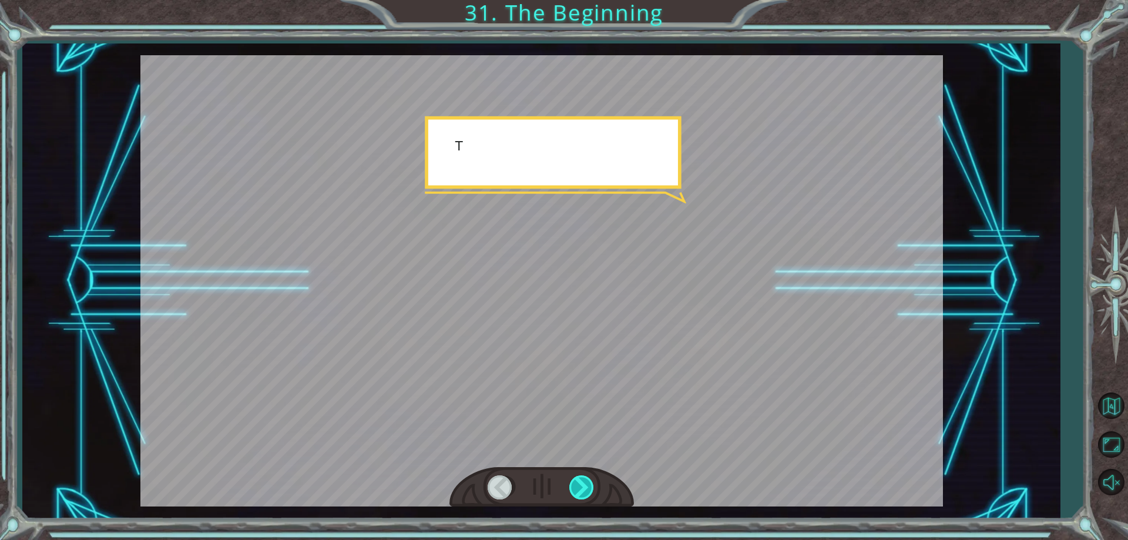
click at [584, 486] on div at bounding box center [582, 487] width 26 height 24
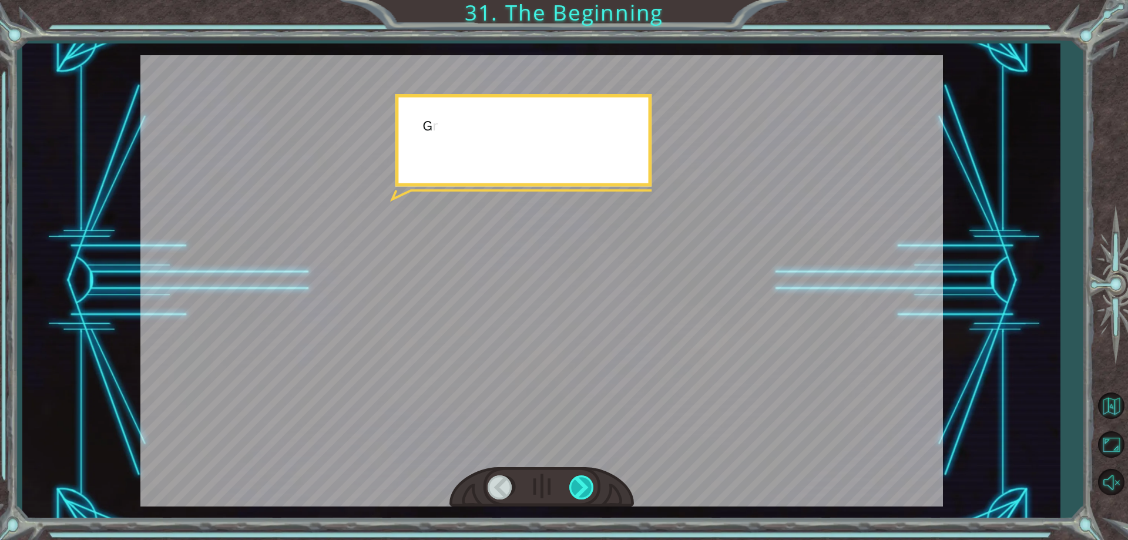
click at [584, 486] on div at bounding box center [582, 487] width 26 height 24
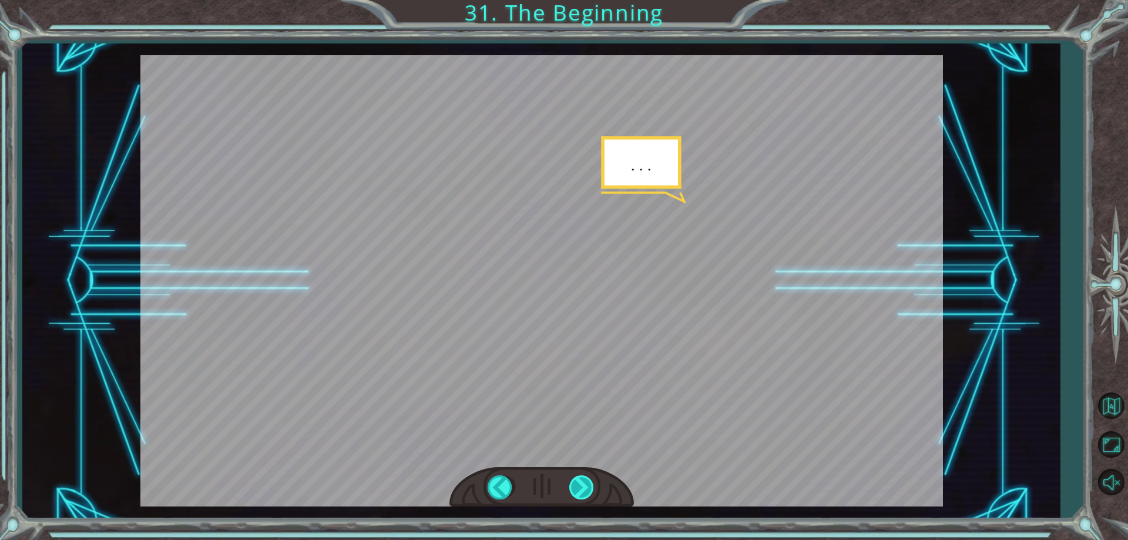
click at [584, 486] on div at bounding box center [582, 487] width 26 height 24
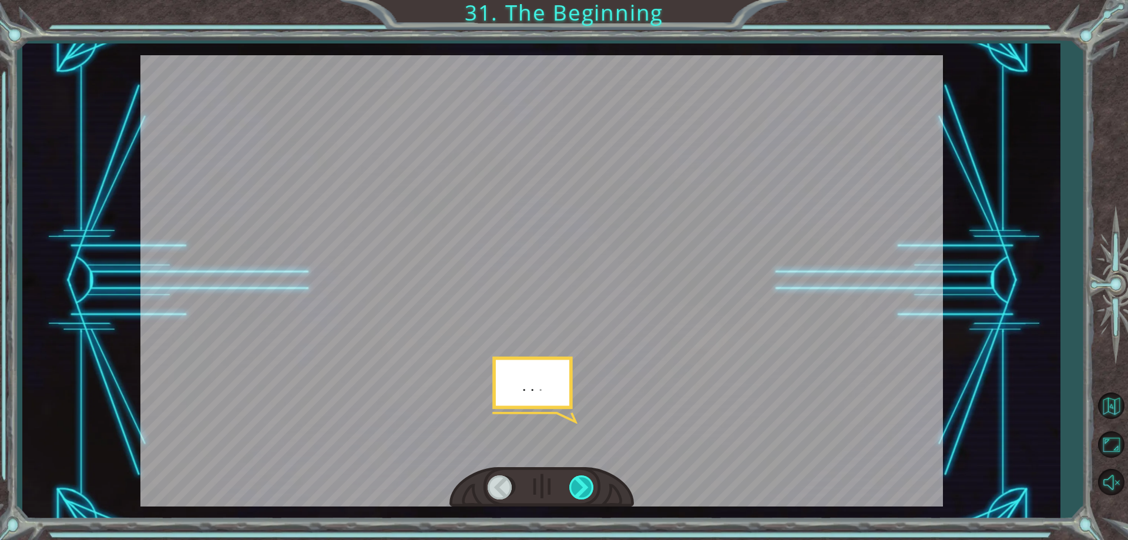
click at [584, 486] on div at bounding box center [582, 487] width 26 height 24
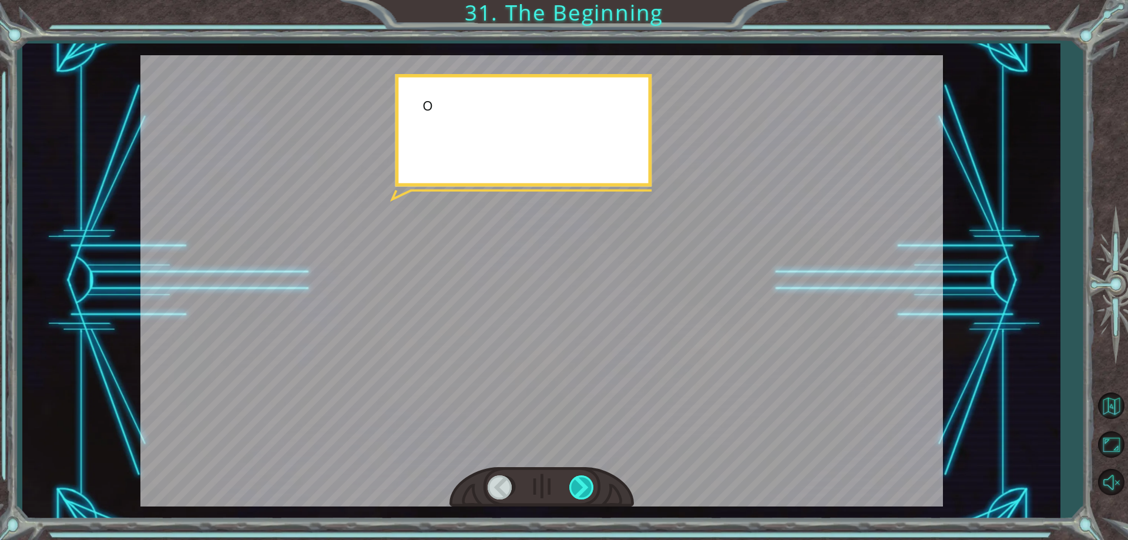
click at [584, 486] on div at bounding box center [582, 487] width 26 height 24
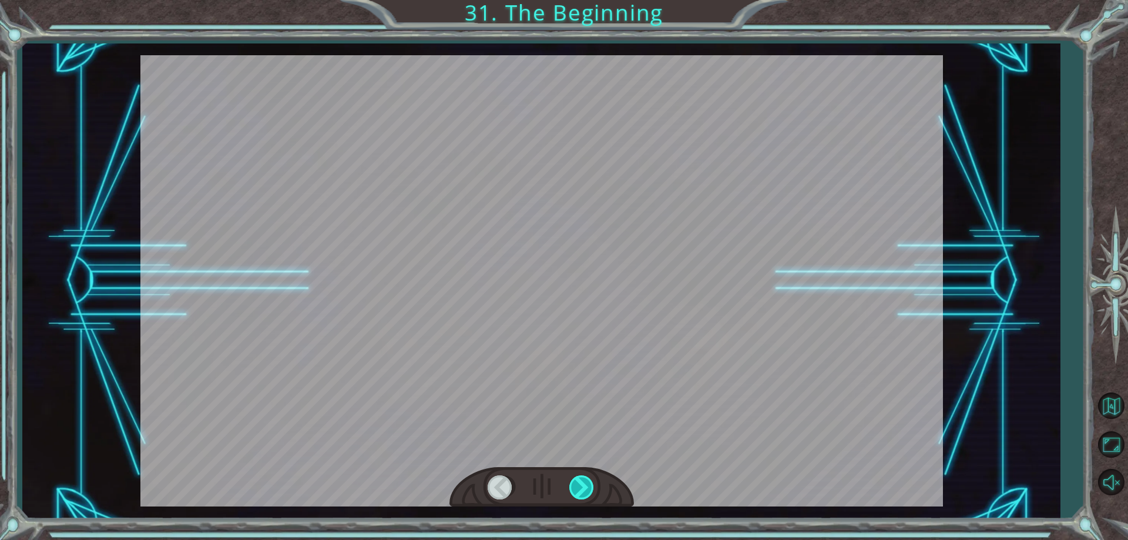
click at [584, 486] on div at bounding box center [582, 487] width 26 height 24
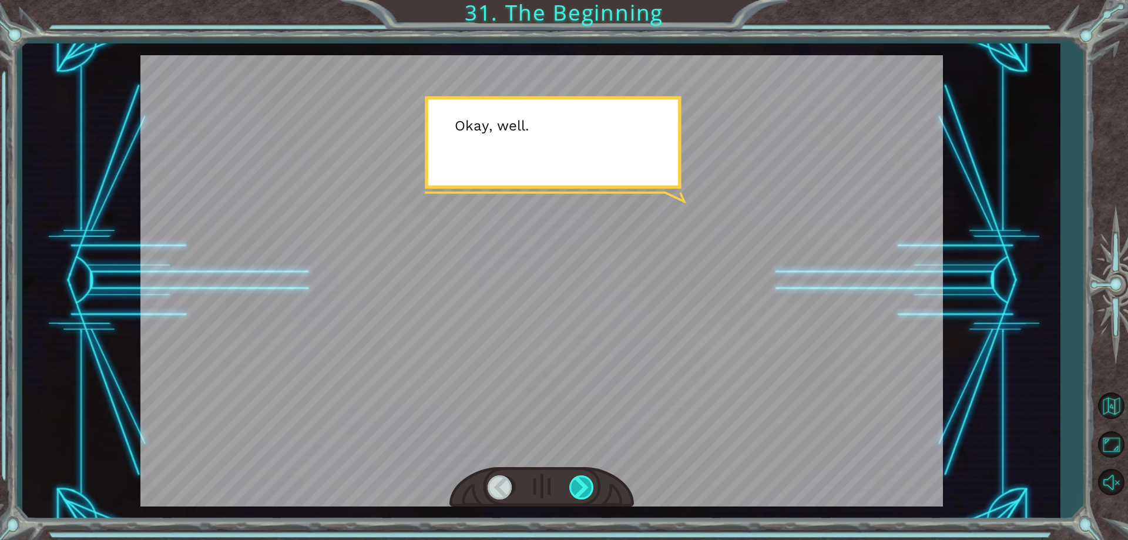
click at [584, 486] on div at bounding box center [582, 487] width 26 height 24
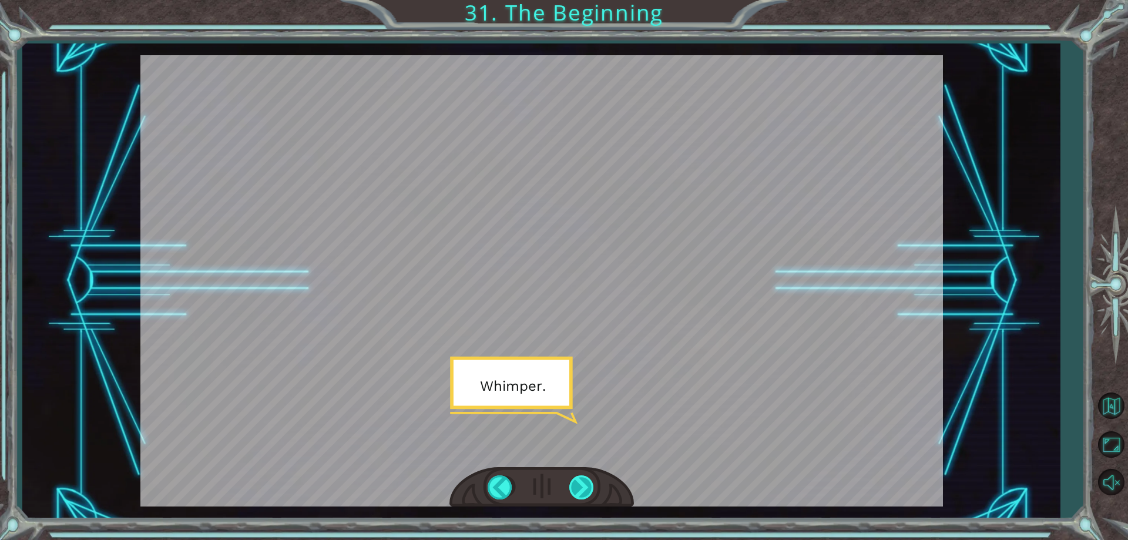
click at [584, 486] on div at bounding box center [582, 487] width 26 height 24
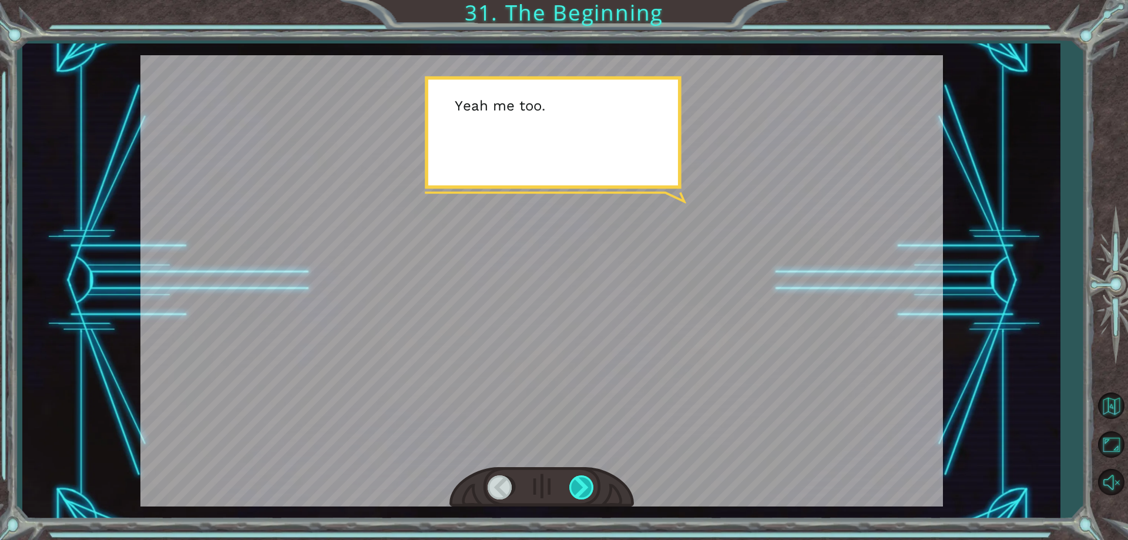
click at [584, 486] on div at bounding box center [582, 487] width 26 height 24
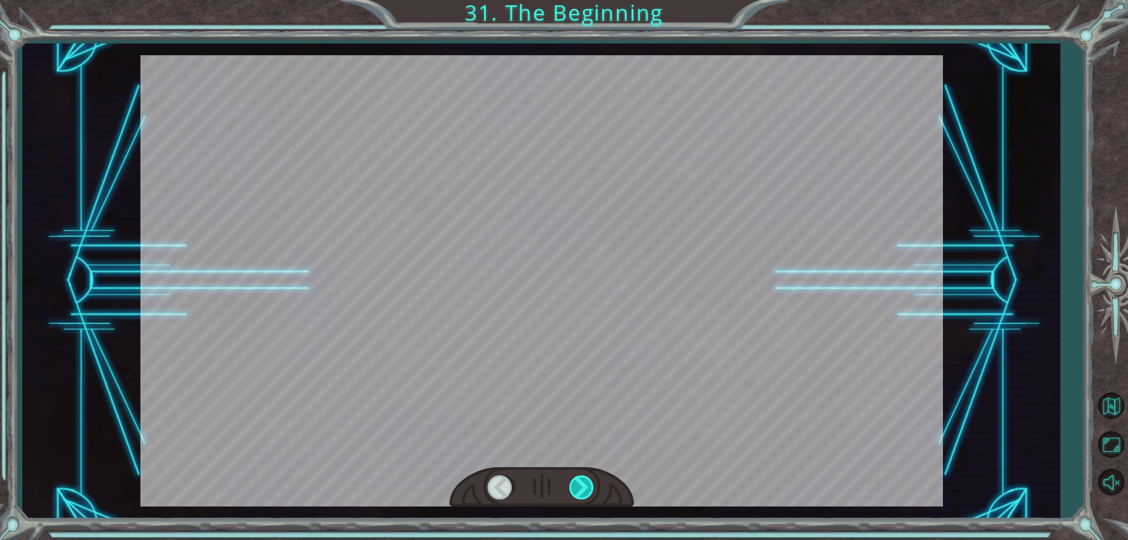
click at [584, 486] on div at bounding box center [582, 487] width 26 height 24
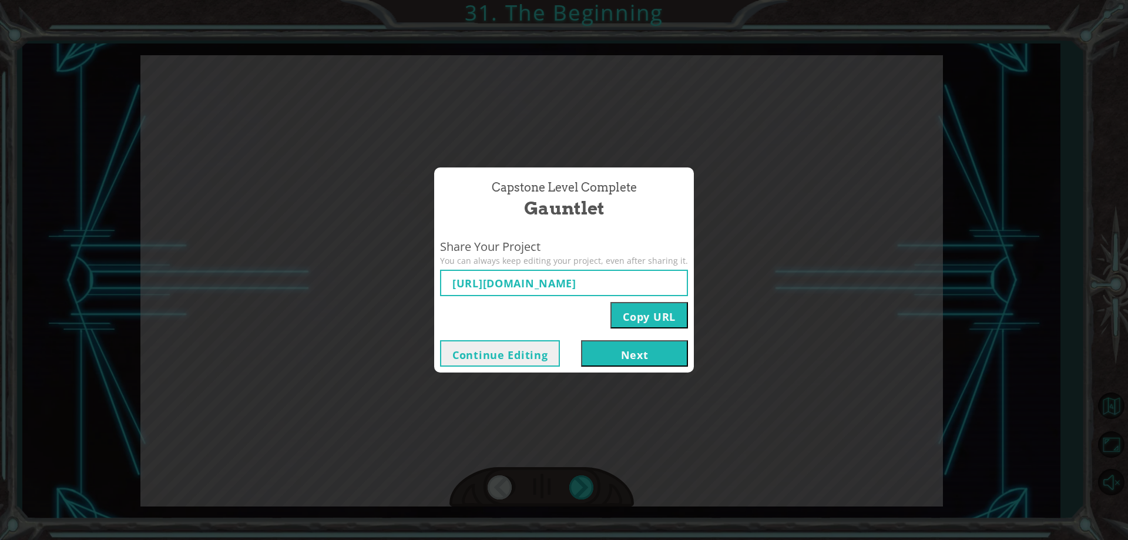
type input "[URL][DOMAIN_NAME]"
click at [647, 317] on button "Copy URL" at bounding box center [649, 315] width 78 height 26
click at [628, 352] on button "Next" at bounding box center [634, 353] width 107 height 26
